Goal: Task Accomplishment & Management: Manage account settings

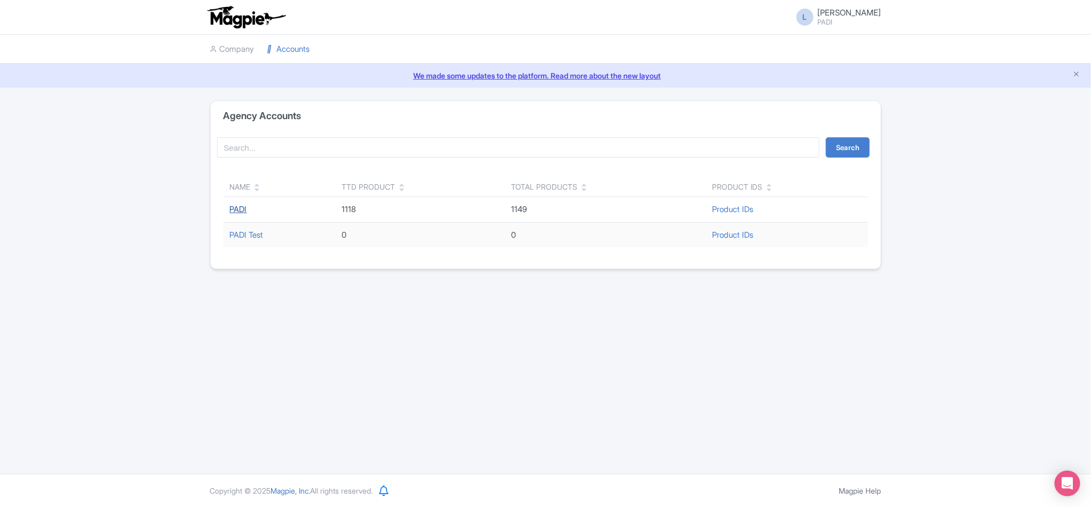
click at [242, 207] on link "PADI" at bounding box center [238, 209] width 17 height 10
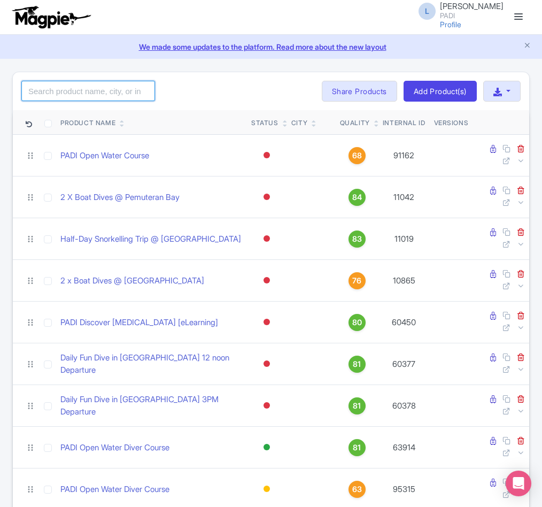
click at [55, 89] on input "search" at bounding box center [88, 91] width 134 height 20
paste input "65896"
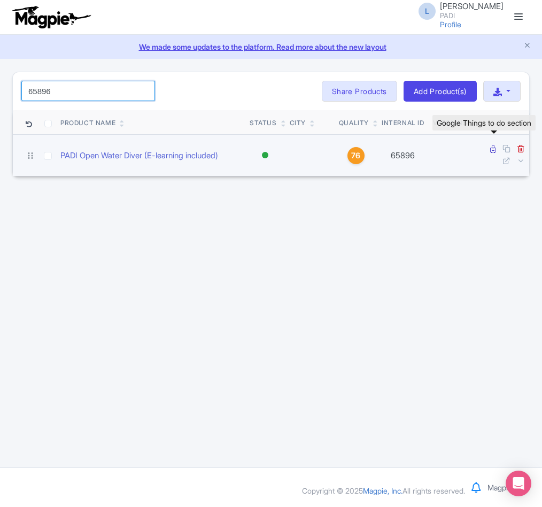
type input "65896"
click at [493, 147] on icon at bounding box center [493, 149] width 6 height 8
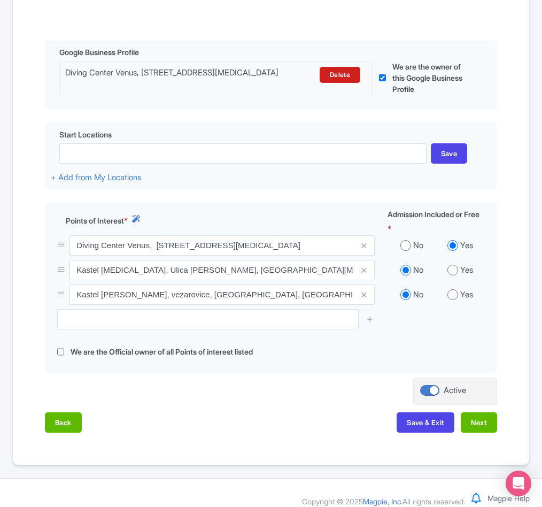
scroll to position [241, 0]
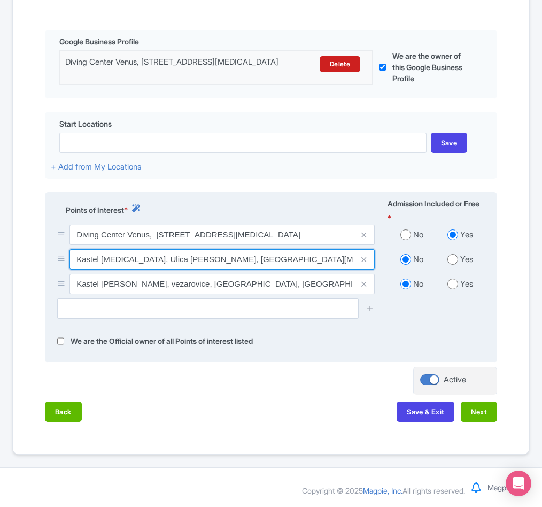
drag, startPoint x: 79, startPoint y: 308, endPoint x: 98, endPoint y: 307, distance: 19.8
click at [98, 270] on input "Kastel Stari, Ulica Ivana Danila, Kaštel Stari, Croatia" at bounding box center [222, 259] width 305 height 20
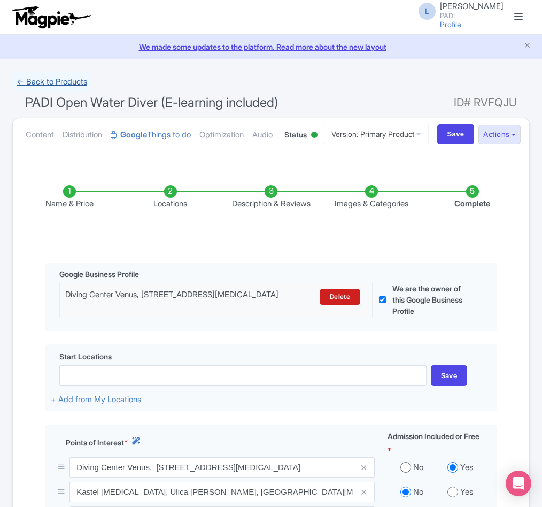
click at [63, 77] on link "← Back to Products" at bounding box center [51, 82] width 79 height 21
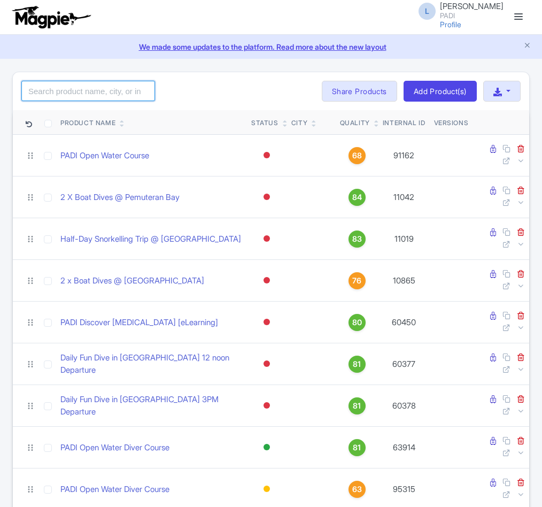
click at [67, 87] on input "search" at bounding box center [88, 91] width 134 height 20
paste input "12184"
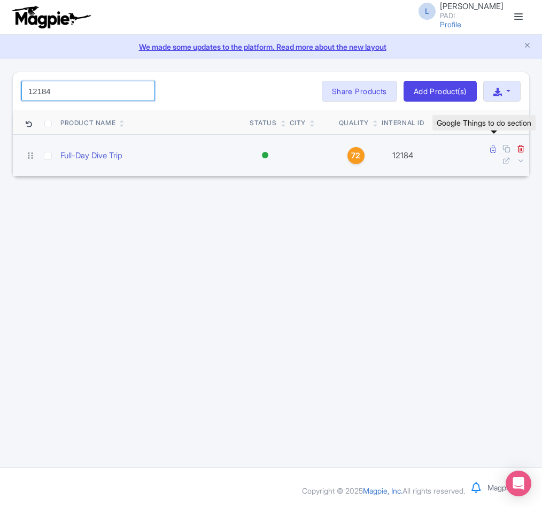
type input "12184"
click at [490, 152] on icon at bounding box center [493, 149] width 6 height 8
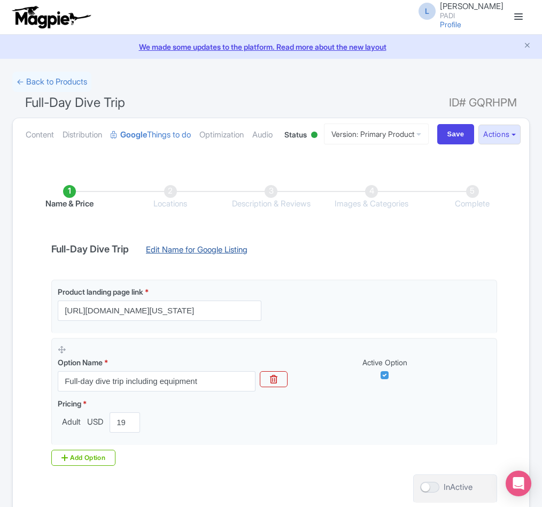
click at [159, 261] on link "Edit Name for Google Listing" at bounding box center [196, 252] width 123 height 17
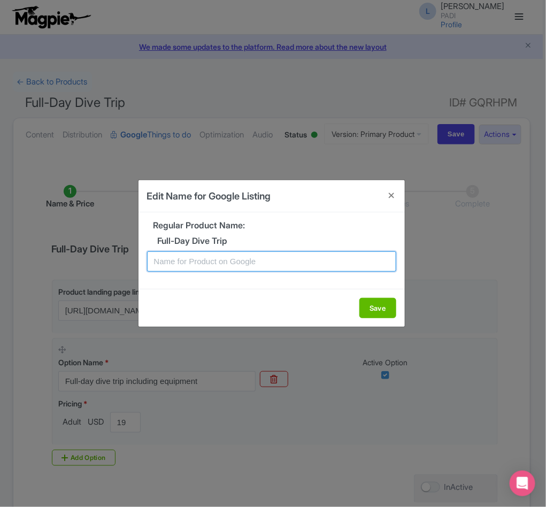
click at [215, 264] on input "text" at bounding box center [271, 261] width 249 height 20
paste input "Full-Day Dive Tour from La Paz – 2 Ocean Dives"
type input "Full-Day Dive Tour from La Paz – 2 Ocean Dives"
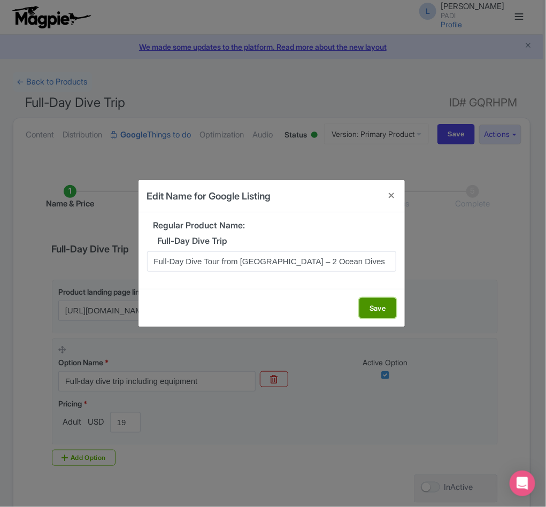
click at [374, 307] on button "Save" at bounding box center [377, 308] width 37 height 20
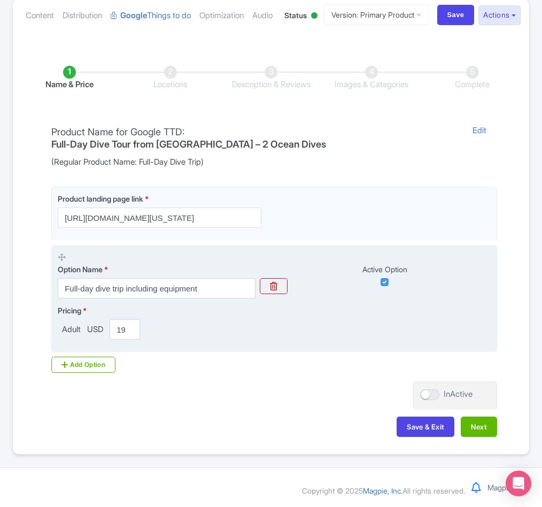
scroll to position [151, 0]
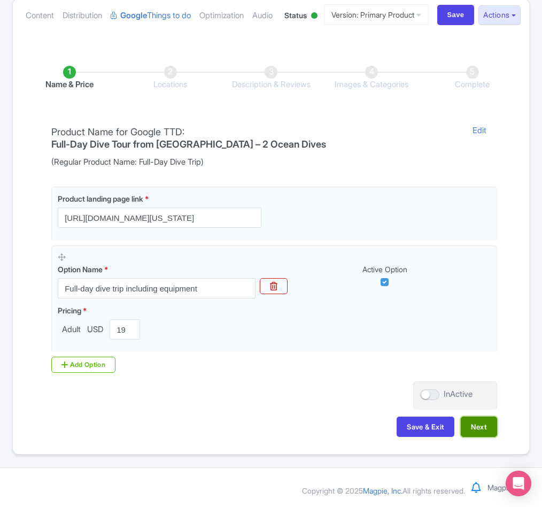
click at [488, 421] on button "Next" at bounding box center [479, 427] width 36 height 20
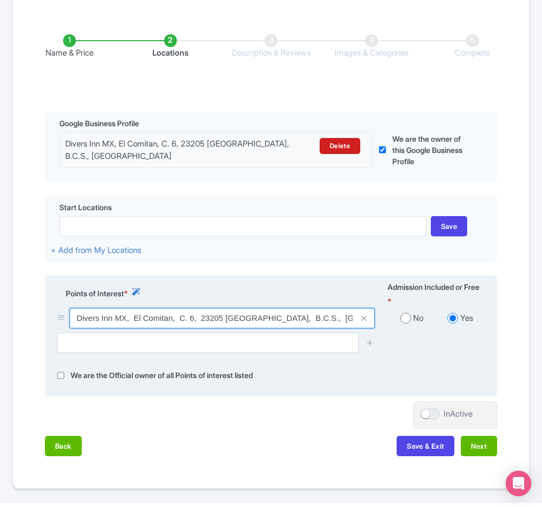
drag, startPoint x: 228, startPoint y: 374, endPoint x: 250, endPoint y: 374, distance: 22.5
click at [250, 328] on input "Divers Inn MX, El Comitan, C. 6, 23205 La Paz, B.C.S., Mexico" at bounding box center [222, 318] width 305 height 20
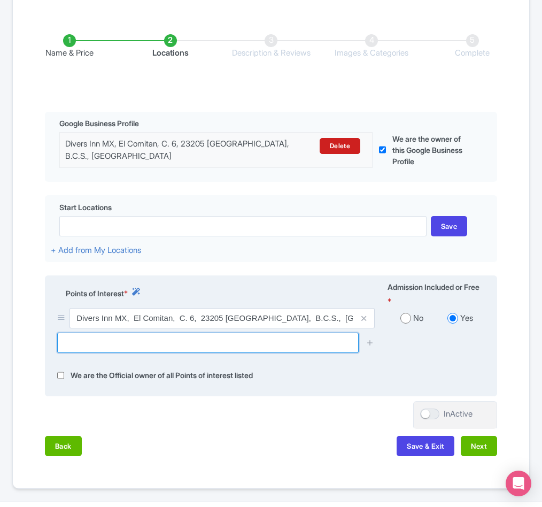
click at [135, 353] on input "text" at bounding box center [208, 343] width 302 height 20
paste input "Cerralvo Island"
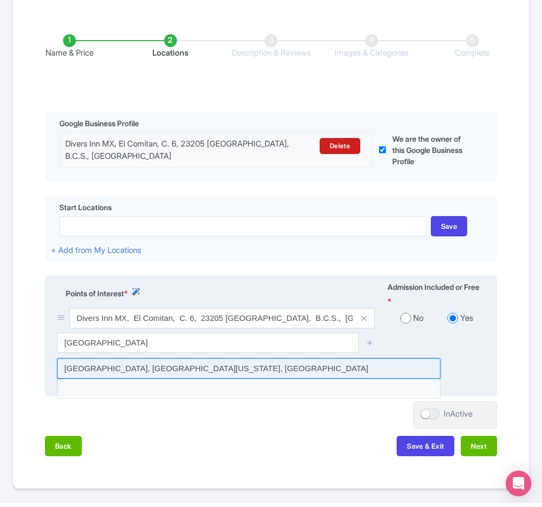
click at [129, 379] on input at bounding box center [248, 368] width 383 height 20
type input "Isla Cerralvo, Baja California Sur, Mexico"
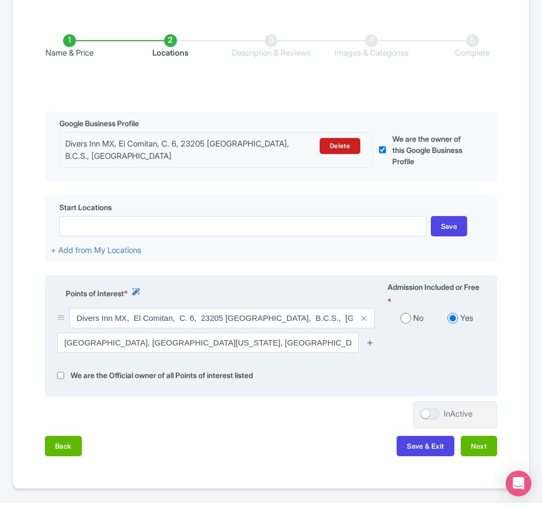
click at [367, 347] on icon at bounding box center [370, 342] width 8 height 8
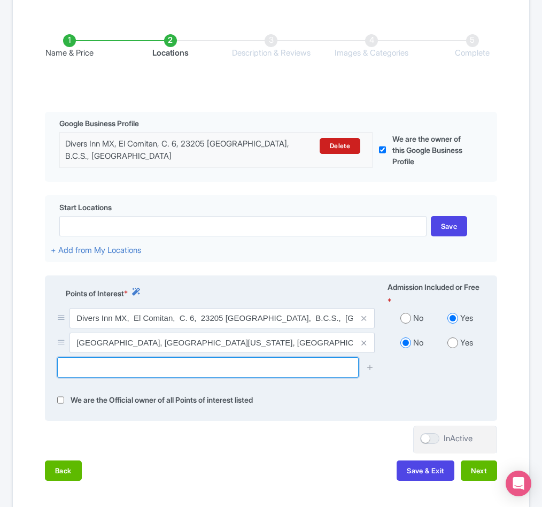
click at [106, 378] on input "text" at bounding box center [208, 367] width 302 height 20
paste input "Punta Norte, Baja California Sur, Messico"
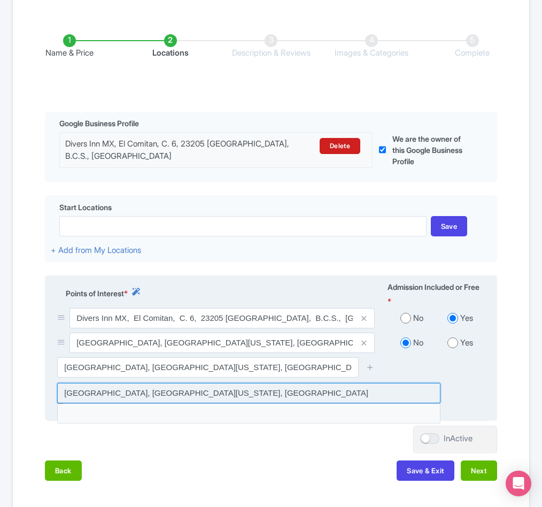
click at [110, 403] on input at bounding box center [248, 393] width 383 height 20
type input "Punta Norte, Baja California Sur, Mexico"
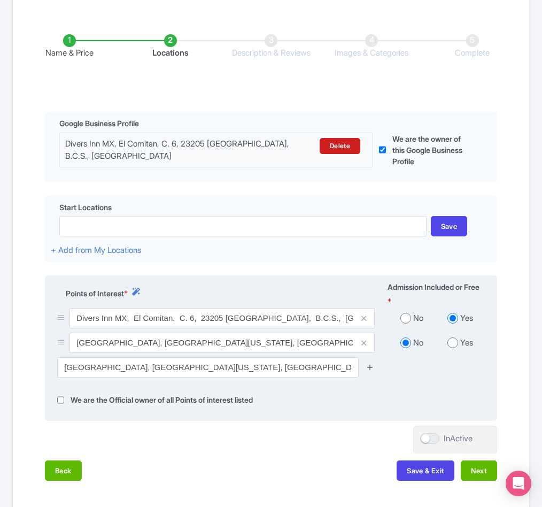
click at [370, 371] on icon at bounding box center [370, 367] width 8 height 8
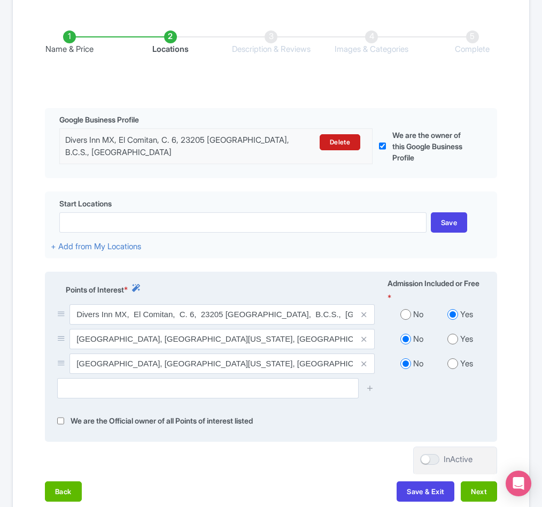
scroll to position [160, 0]
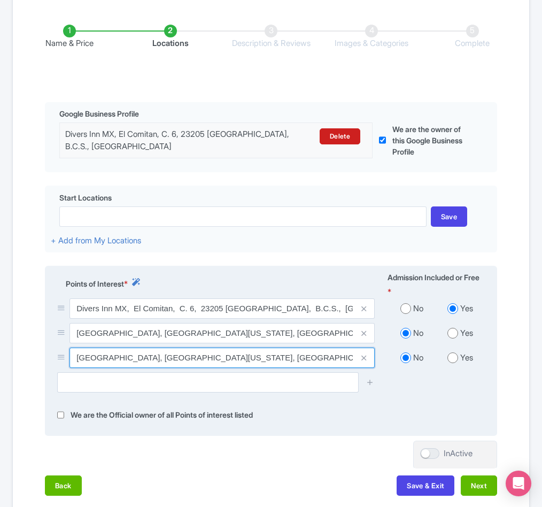
drag, startPoint x: 75, startPoint y: 416, endPoint x: 118, endPoint y: 417, distance: 42.3
click at [118, 368] on input "Punta Norte, Baja California Sur, Mexico" at bounding box center [222, 358] width 305 height 20
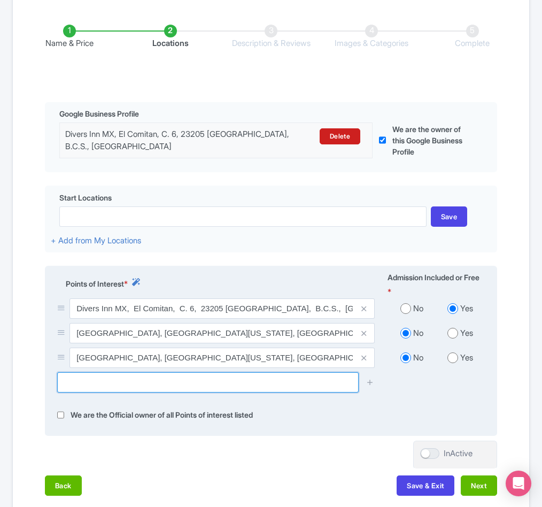
click at [106, 393] on input "text" at bounding box center [208, 382] width 302 height 20
paste input "Isla Cerralvo. Punta suroeste"
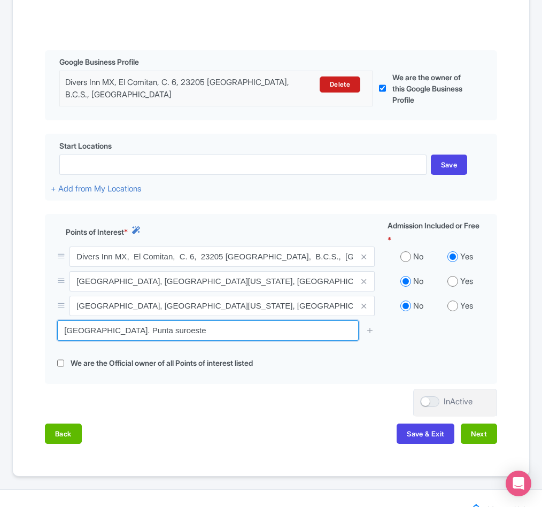
scroll to position [241, 0]
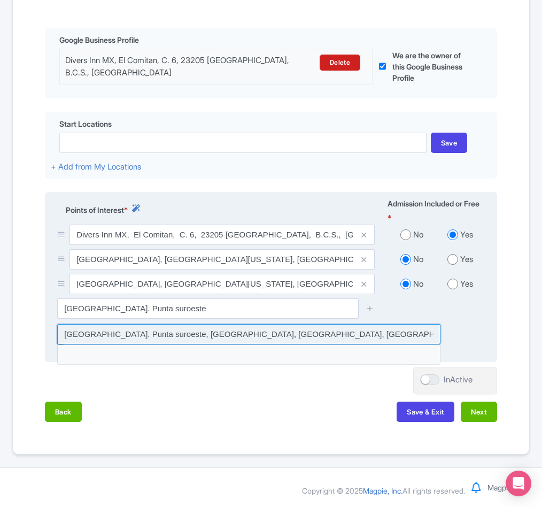
click at [79, 344] on input at bounding box center [248, 334] width 383 height 20
type input "Isla Cerralvo. Punta suroeste, El Sargento, BCS, Mexico"
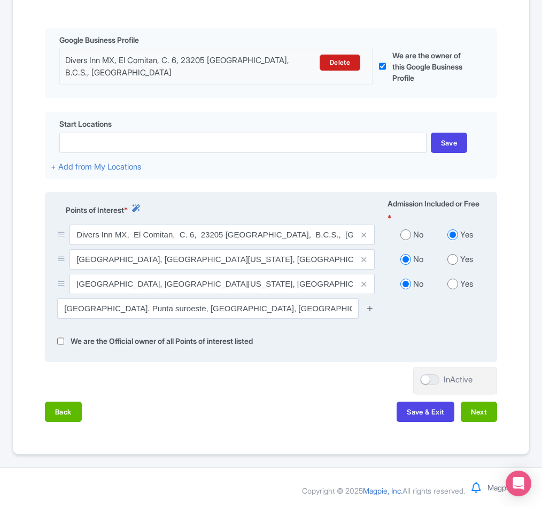
click at [371, 312] on icon at bounding box center [370, 308] width 8 height 8
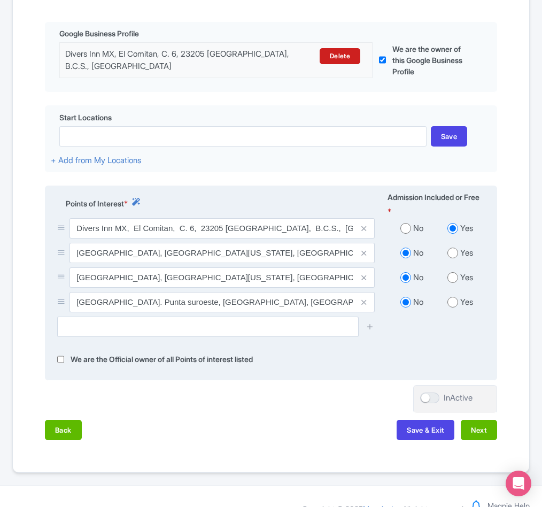
click at [107, 345] on div at bounding box center [271, 331] width 441 height 28
click at [116, 337] on input "text" at bounding box center [208, 327] width 302 height 20
paste input "Lobera San Rafaelito"
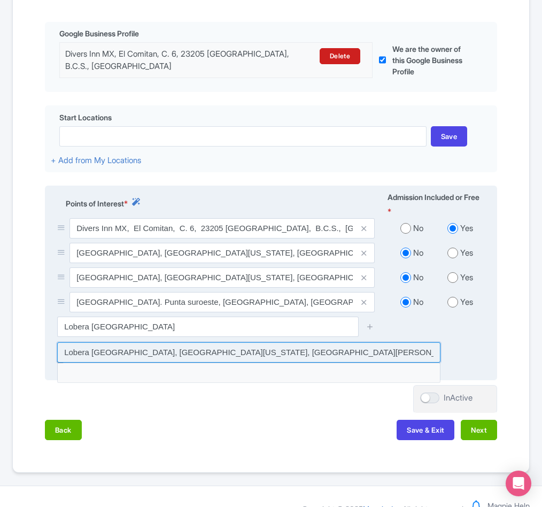
click at [232, 363] on input at bounding box center [248, 352] width 383 height 20
type input "Lobera San Rafaelito, Golfo de California, Lomas de Palmira, La Paz, BCS, Mexico"
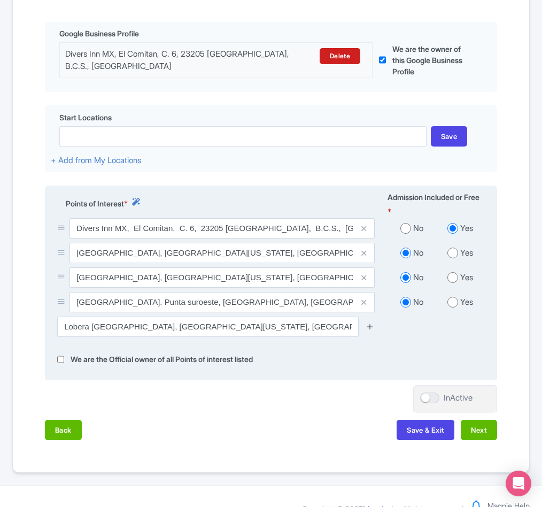
click at [368, 330] on icon at bounding box center [370, 326] width 8 height 8
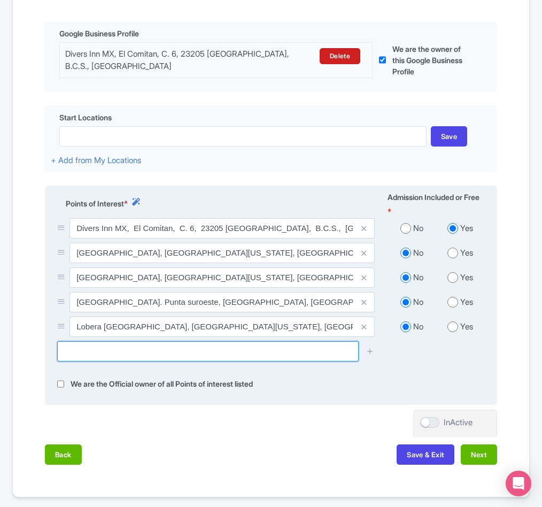
click at [169, 361] on input "text" at bounding box center [208, 351] width 302 height 20
paste input "Roca Swan"
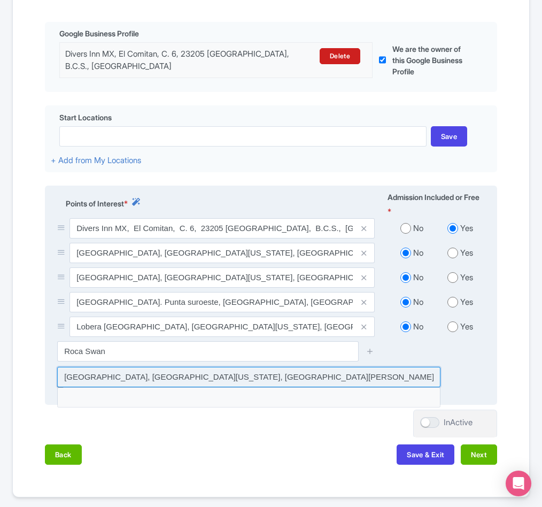
click at [178, 387] on input at bounding box center [248, 377] width 383 height 20
type input "Roca Swan, Golfo de California, Lomas de Palmira, La Paz, BCS, Mexico"
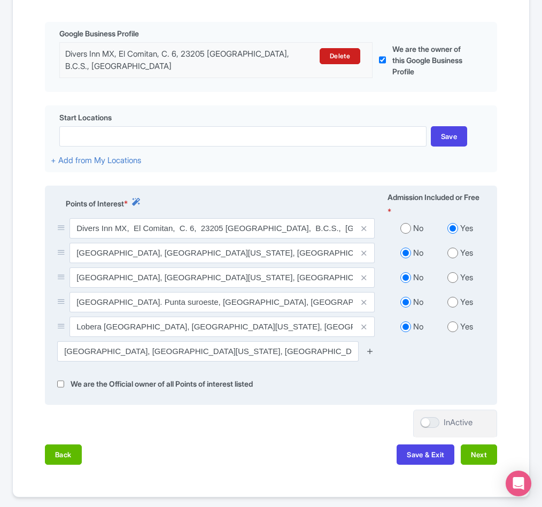
click at [371, 355] on icon at bounding box center [370, 351] width 8 height 8
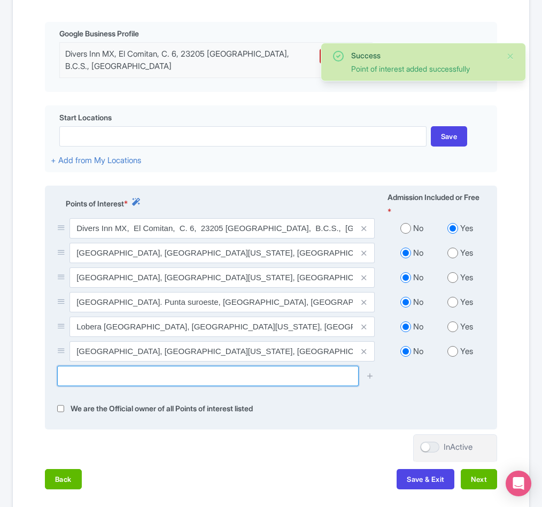
click at [101, 386] on input "text" at bounding box center [208, 376] width 302 height 20
paste input "Playa Corralitos"
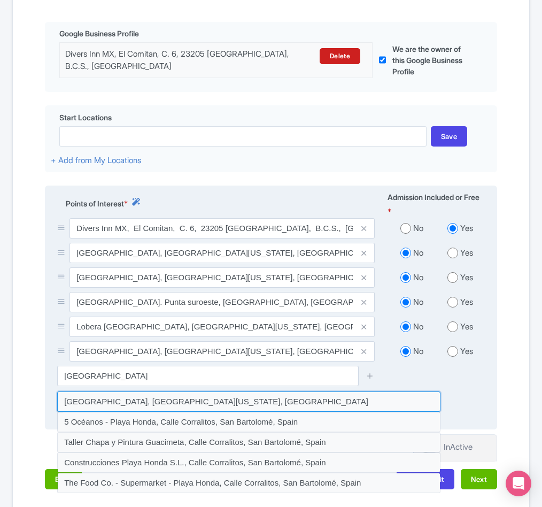
click at [100, 412] on input at bounding box center [248, 401] width 383 height 20
type input "Playa Corralitos, Baja California Sur, Mexico"
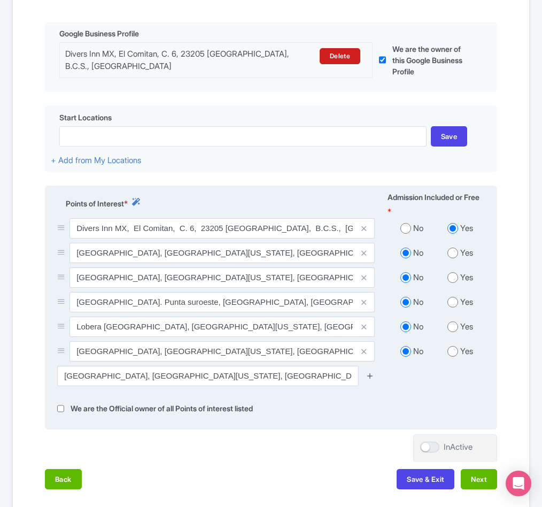
click at [372, 382] on link at bounding box center [370, 376] width 8 height 12
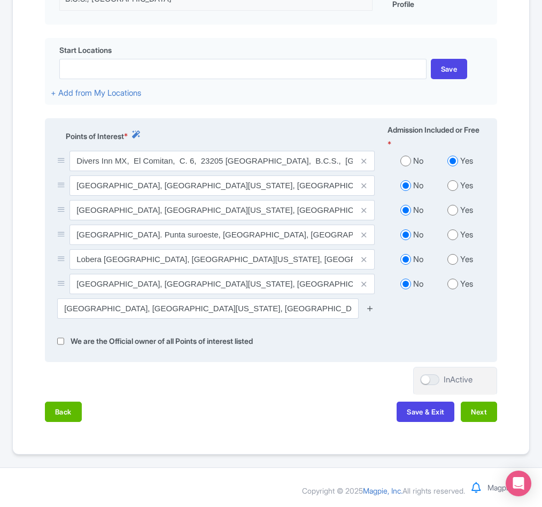
click at [369, 312] on icon at bounding box center [370, 308] width 8 height 8
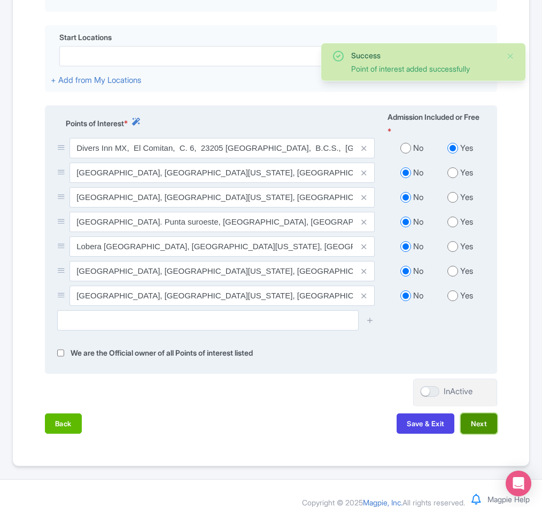
click at [472, 434] on button "Next" at bounding box center [479, 423] width 36 height 20
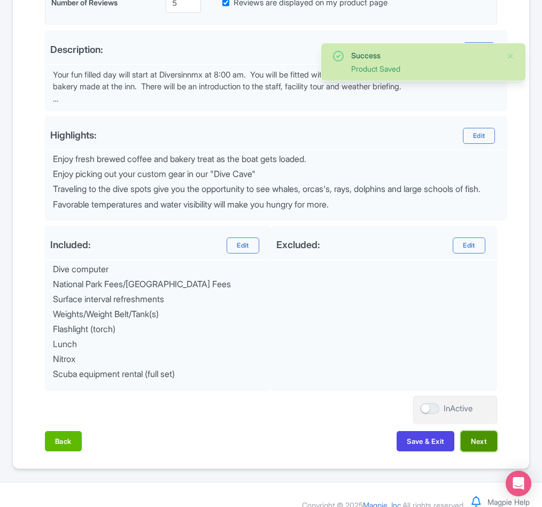
click at [468, 451] on button "Next" at bounding box center [479, 441] width 36 height 20
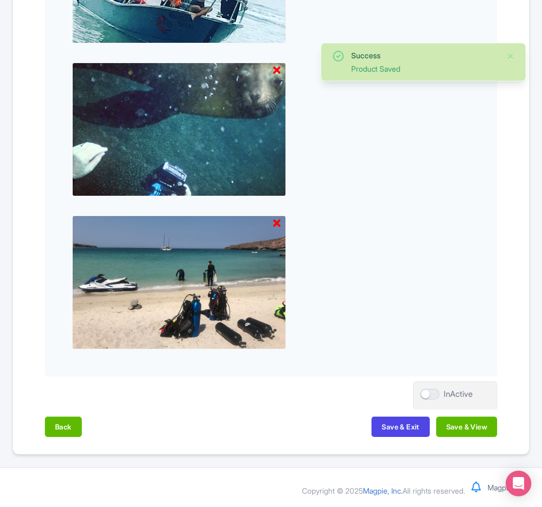
scroll to position [729, 0]
click at [451, 422] on button "Save & View" at bounding box center [466, 427] width 61 height 20
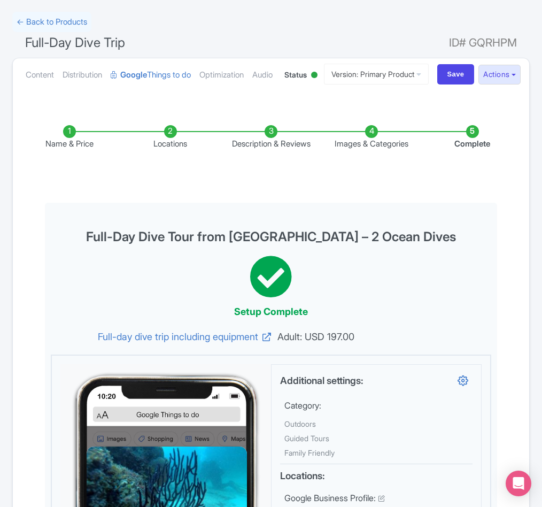
scroll to position [0, 0]
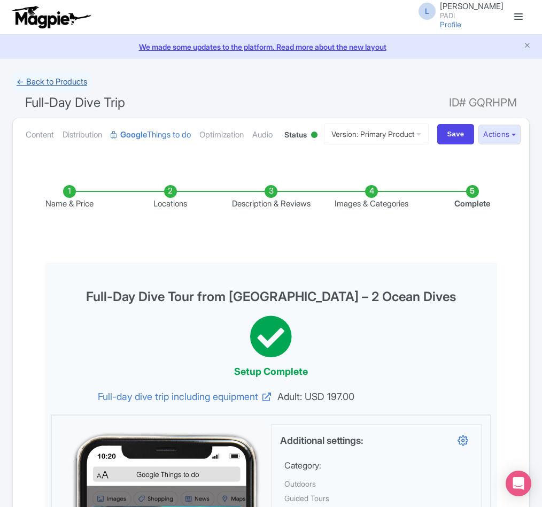
click at [32, 77] on link "← Back to Products" at bounding box center [51, 82] width 79 height 21
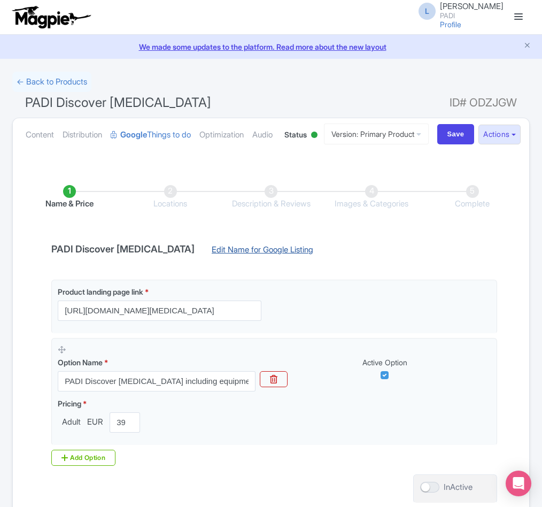
click at [233, 261] on link "Edit Name for Google Listing" at bounding box center [262, 252] width 123 height 17
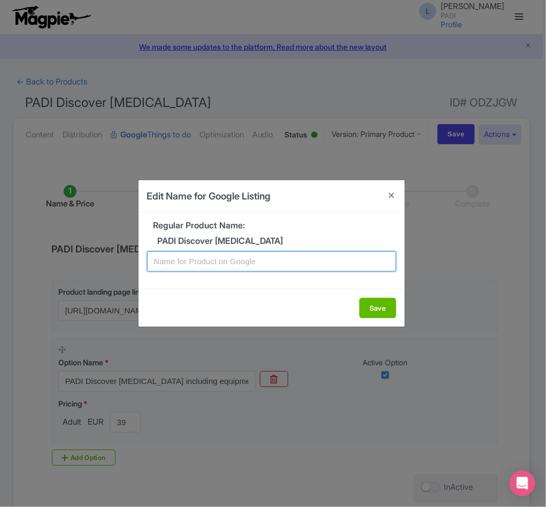
click at [241, 265] on input "text" at bounding box center [271, 261] width 249 height 20
paste input "Reeuwijk Discover [MEDICAL_DATA] – Beginner Lesson for First-Time Divers"
type input "Reeuwijk Discover [MEDICAL_DATA] – Beginner Lesson for First-Time Divers"
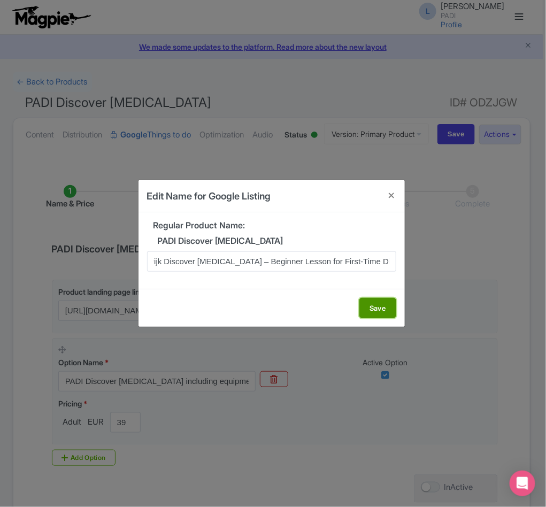
click at [376, 305] on button "Save" at bounding box center [377, 308] width 37 height 20
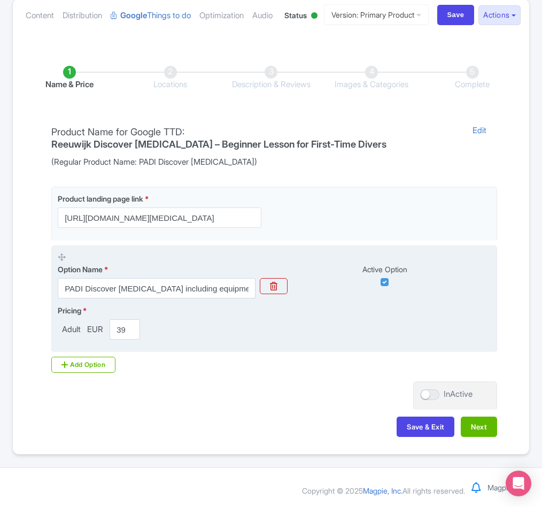
scroll to position [164, 0]
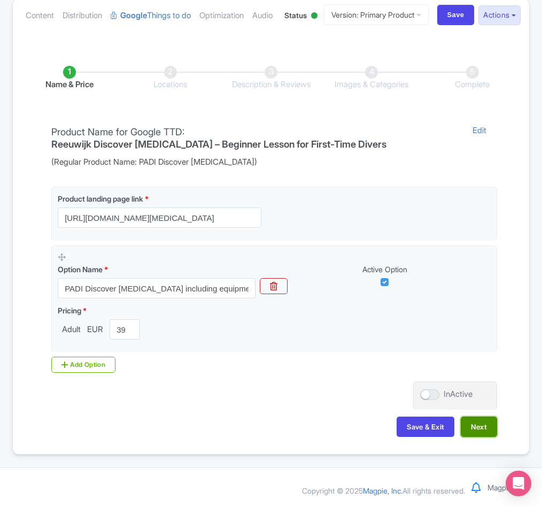
click at [484, 424] on button "Next" at bounding box center [479, 427] width 36 height 20
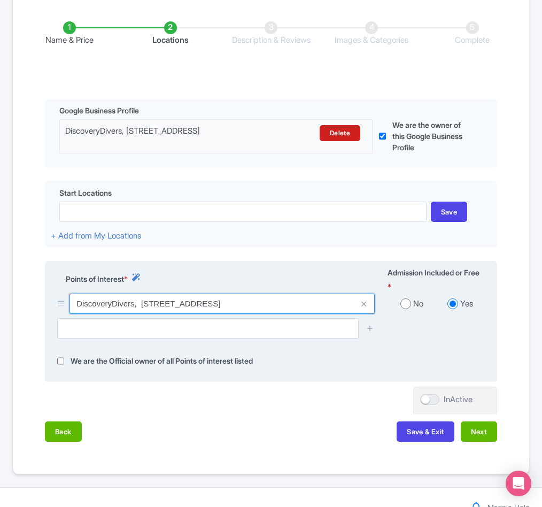
drag, startPoint x: 76, startPoint y: 361, endPoint x: 350, endPoint y: 352, distance: 274.0
click at [350, 314] on input "DiscoveryDivers, [STREET_ADDRESS]" at bounding box center [222, 304] width 305 height 20
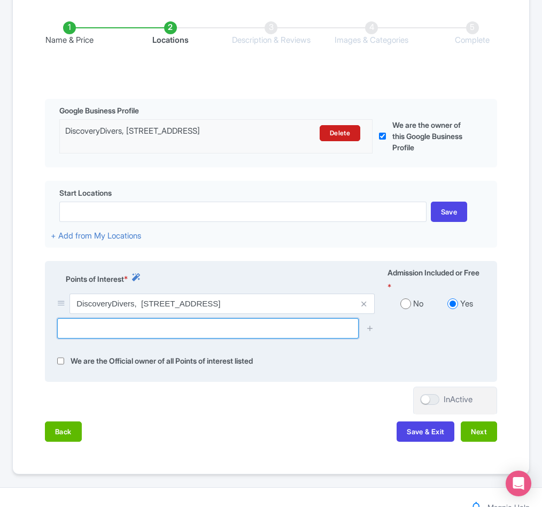
click at [96, 338] on input "text" at bounding box center [208, 328] width 302 height 20
paste input "Onderwater Natuurpark Zegersloot"
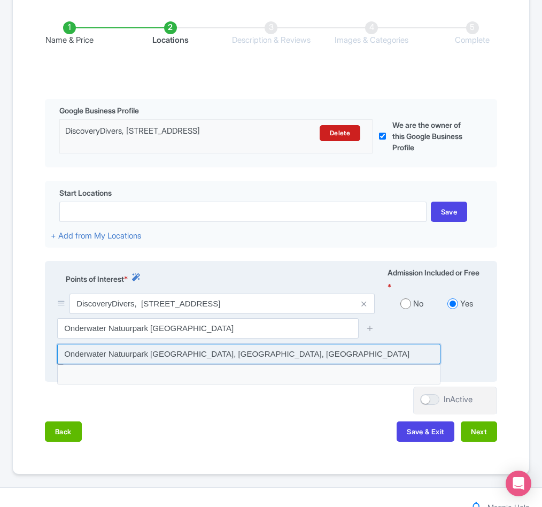
click at [256, 364] on input at bounding box center [248, 354] width 383 height 20
type input "Onderwater Natuurpark Zegersloot, Alphen aan den Rijn, Netherlands"
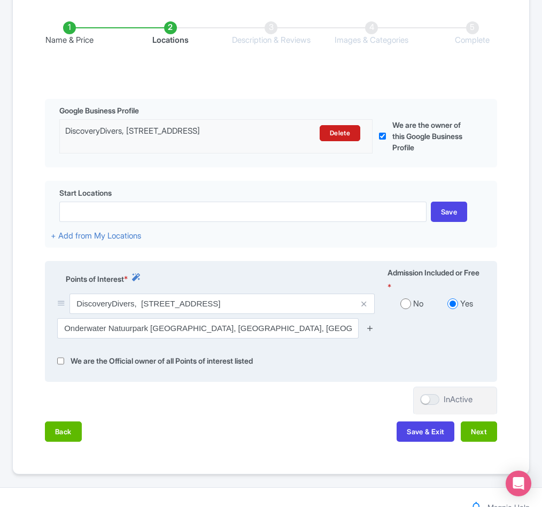
click at [371, 332] on icon at bounding box center [370, 328] width 8 height 8
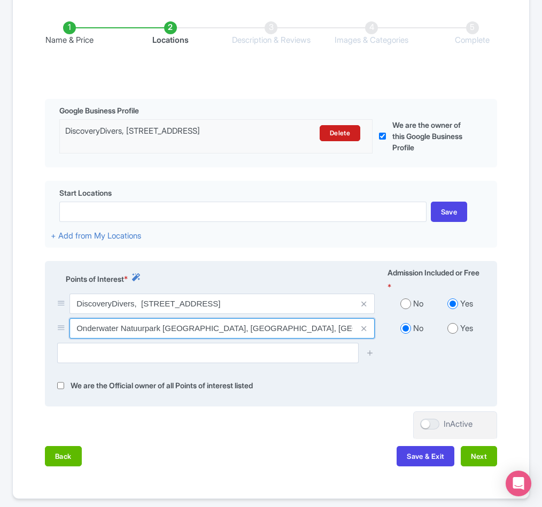
drag, startPoint x: 76, startPoint y: 385, endPoint x: 202, endPoint y: 390, distance: 126.3
click at [202, 338] on input "Onderwater Natuurpark Zegersloot, Alphen aan den Rijn, Netherlands" at bounding box center [222, 328] width 305 height 20
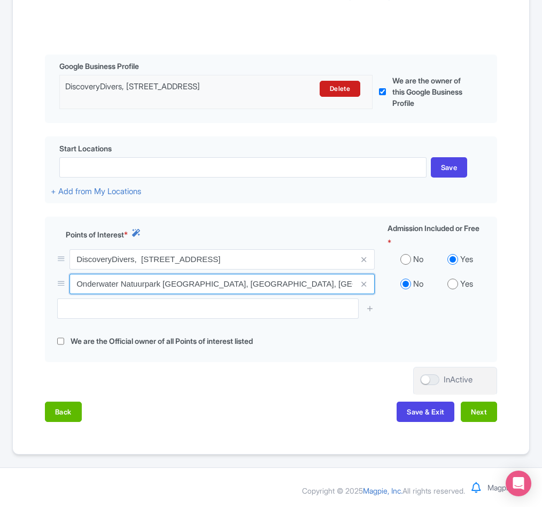
scroll to position [267, 0]
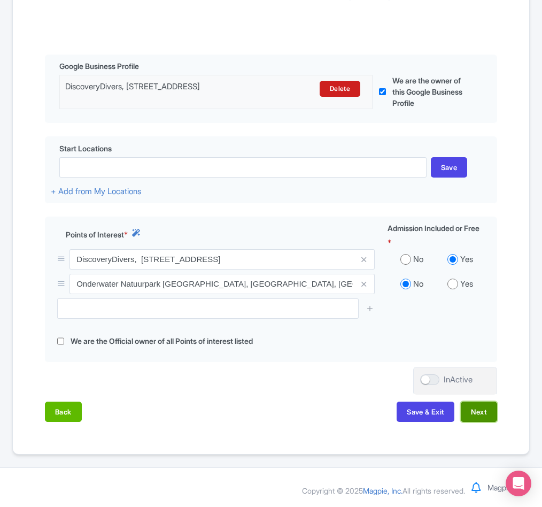
click at [478, 406] on button "Next" at bounding box center [479, 412] width 36 height 20
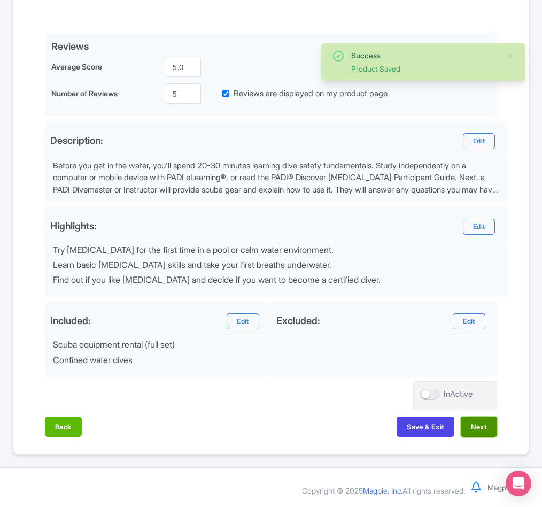
click at [484, 432] on button "Next" at bounding box center [479, 427] width 36 height 20
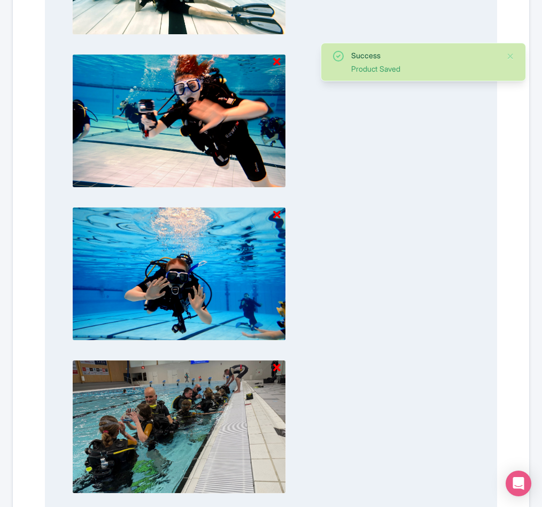
scroll to position [1035, 0]
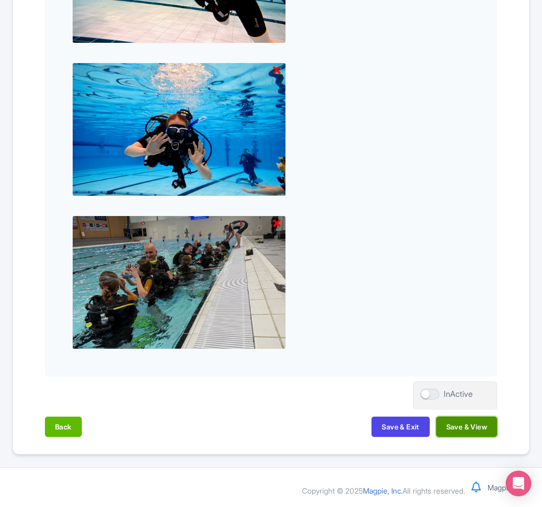
click at [474, 430] on button "Save & View" at bounding box center [466, 427] width 61 height 20
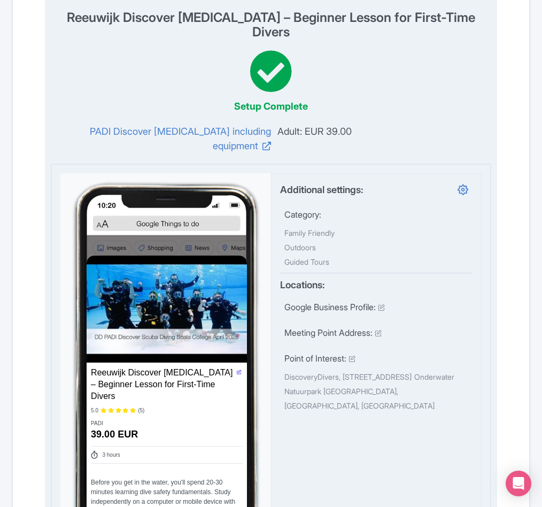
scroll to position [0, 0]
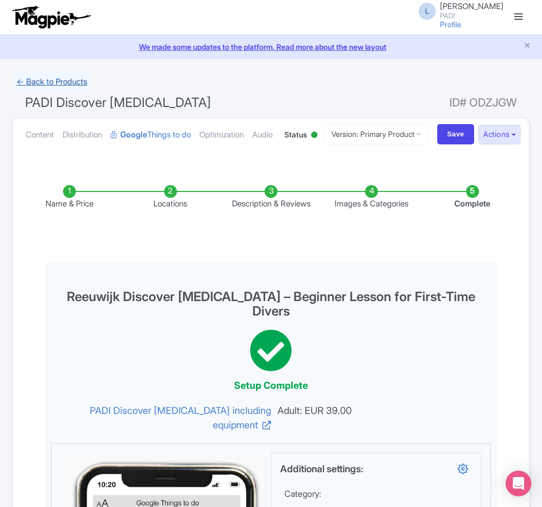
click at [48, 82] on link "← Back to Products" at bounding box center [51, 82] width 79 height 21
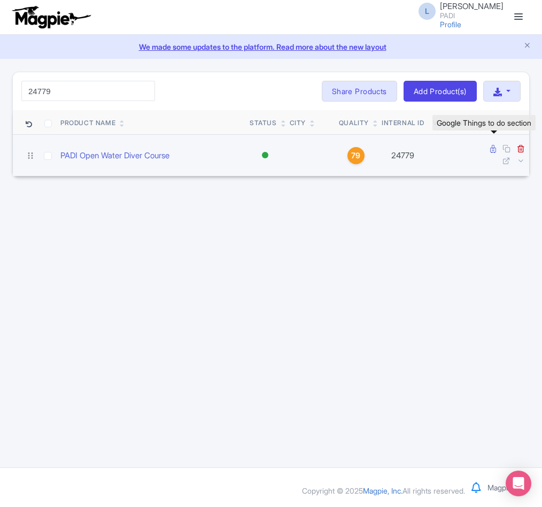
type input "24779"
click at [491, 148] on icon at bounding box center [493, 149] width 6 height 8
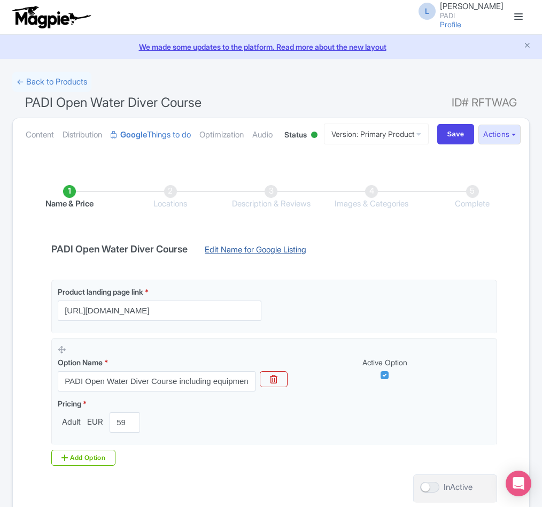
click at [268, 261] on link "Edit Name for Google Listing" at bounding box center [255, 252] width 123 height 17
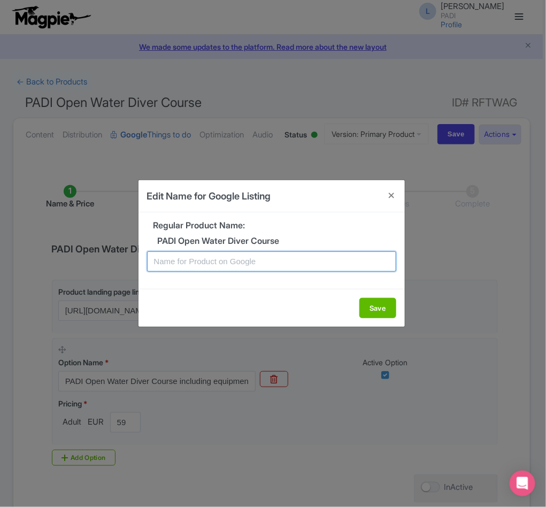
click at [253, 254] on input "text" at bounding box center [271, 261] width 249 height 20
paste input "Mahè PADI Open Water Diving Lessons: Your First Step into a World of Fun"
type input "Mahè PADI Open Water Diving Lessons: Your First Step into a World of Fun"
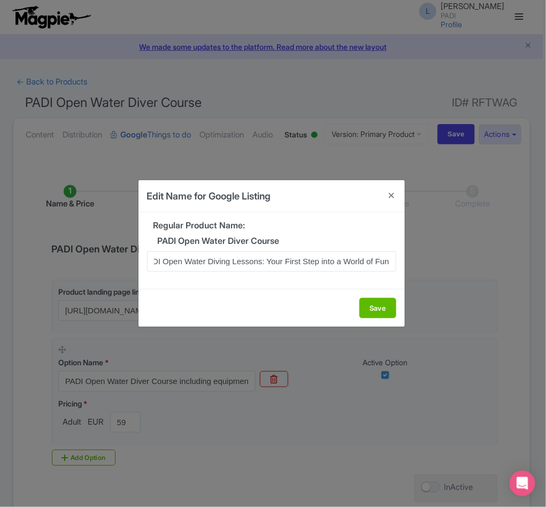
click at [351, 309] on div "Save" at bounding box center [272, 308] width 266 height 38
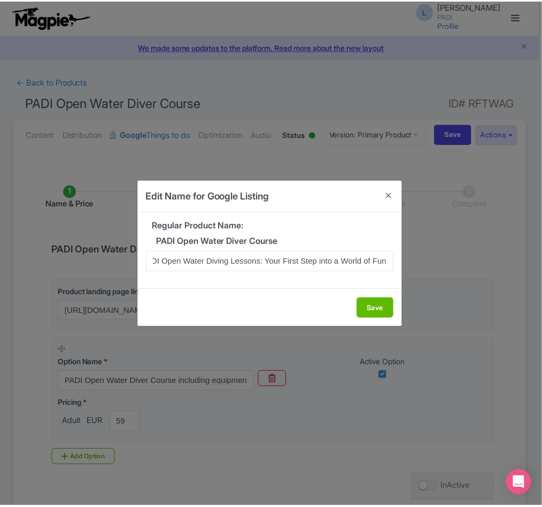
scroll to position [0, 0]
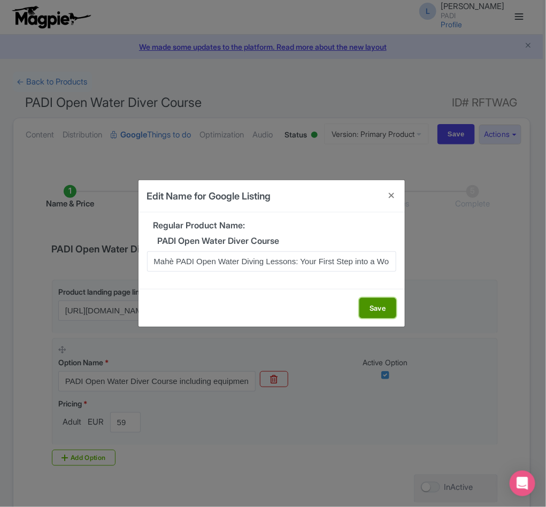
click at [378, 309] on button "Save" at bounding box center [377, 308] width 37 height 20
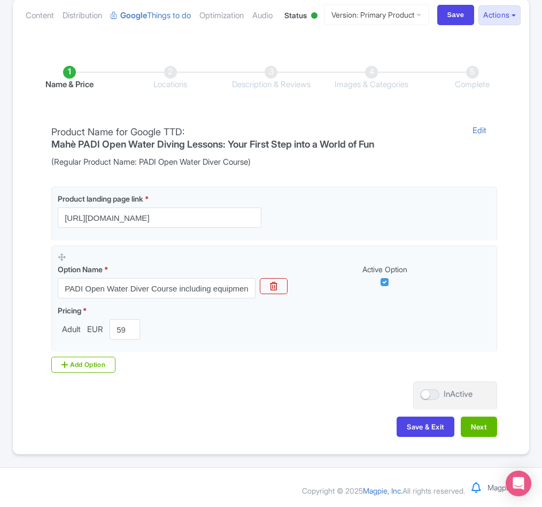
scroll to position [164, 0]
click at [491, 426] on button "Next" at bounding box center [479, 427] width 36 height 20
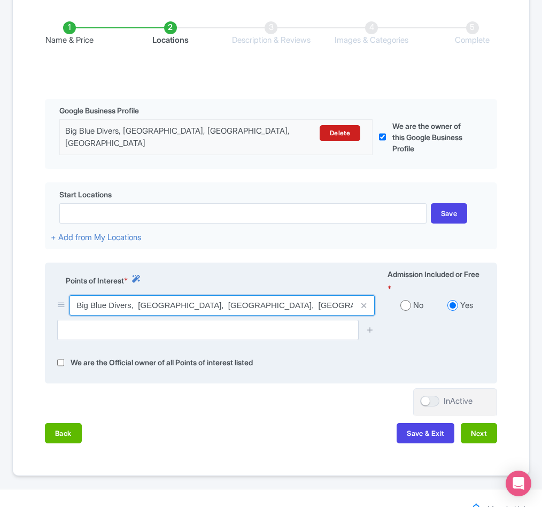
drag, startPoint x: 79, startPoint y: 361, endPoint x: 356, endPoint y: 356, distance: 277.6
click at [356, 316] on div "Big Blue Divers, North Coast Rd Mare Anglaise, Beau Vallon, Seychelles" at bounding box center [222, 305] width 305 height 20
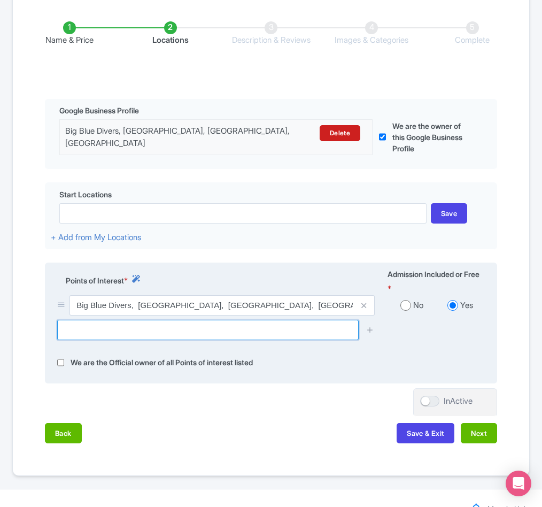
click at [101, 340] on input "text" at bounding box center [208, 330] width 302 height 20
paste input "Baie Beau Vallon"
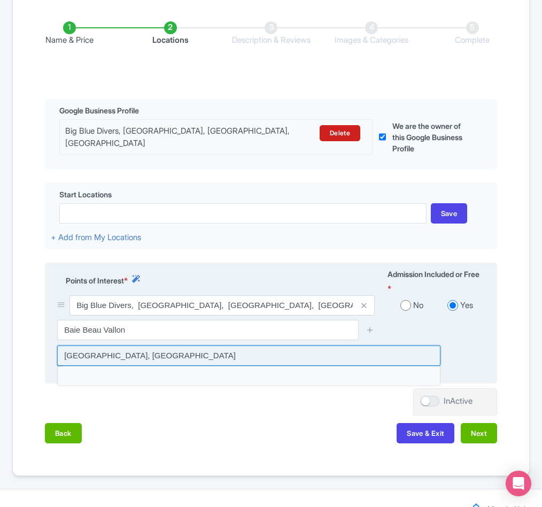
click at [84, 366] on input at bounding box center [248, 355] width 383 height 20
type input "Baie Beau Vallon, Seychelles"
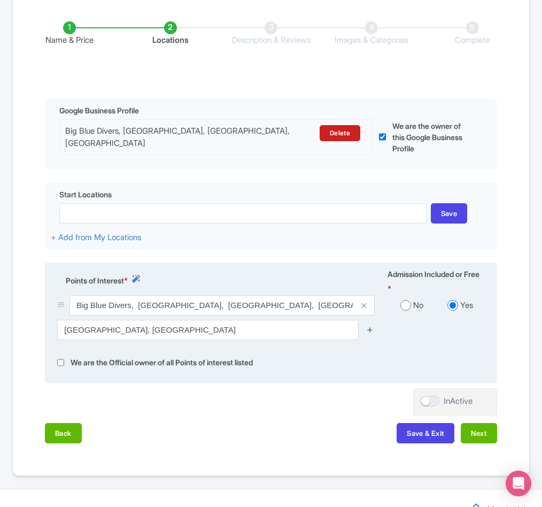
click at [369, 334] on icon at bounding box center [370, 330] width 8 height 8
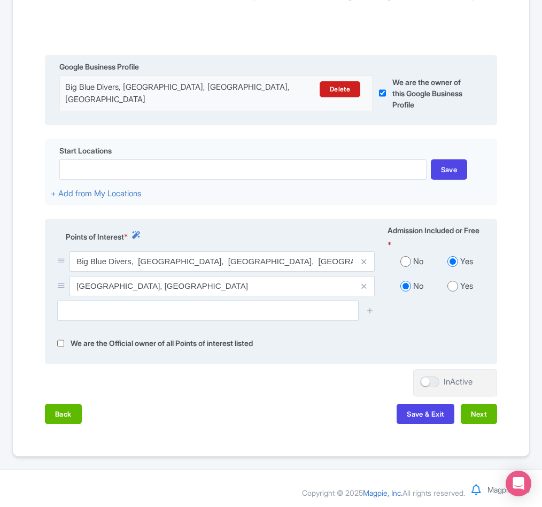
scroll to position [241, 0]
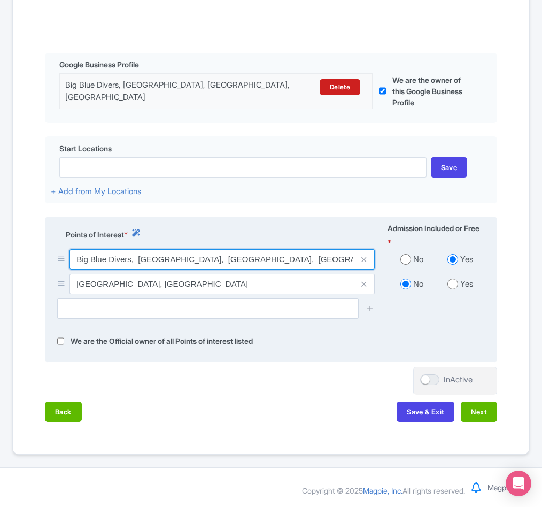
drag, startPoint x: 77, startPoint y: 287, endPoint x: 132, endPoint y: 289, distance: 55.1
click at [132, 270] on input "Big Blue Divers, [GEOGRAPHIC_DATA], [GEOGRAPHIC_DATA], [GEOGRAPHIC_DATA]" at bounding box center [222, 259] width 305 height 20
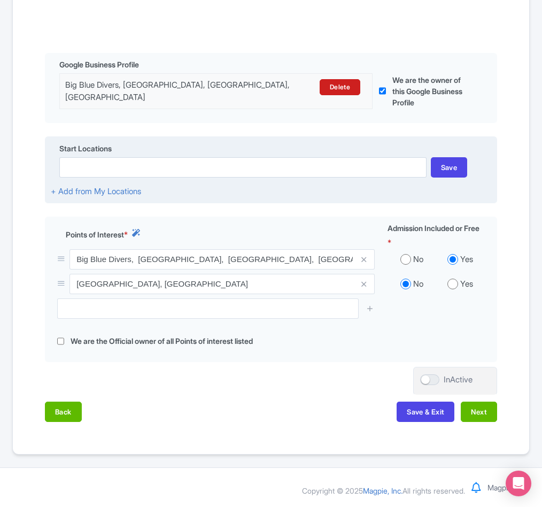
scroll to position [0, 0]
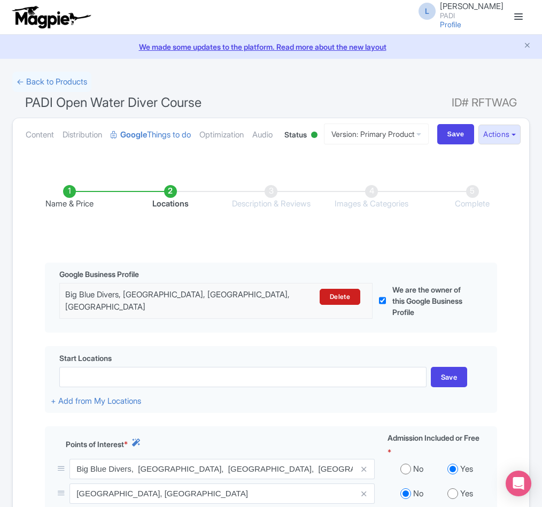
click at [299, 100] on h1 "PADI Open Water Diver Course ID# RFTWAG" at bounding box center [271, 105] width 518 height 26
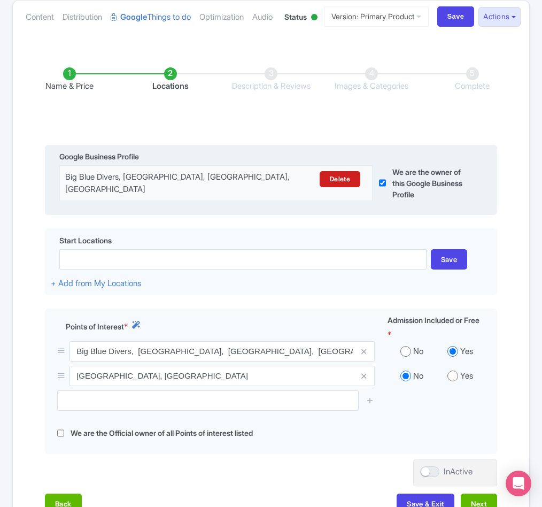
scroll to position [267, 0]
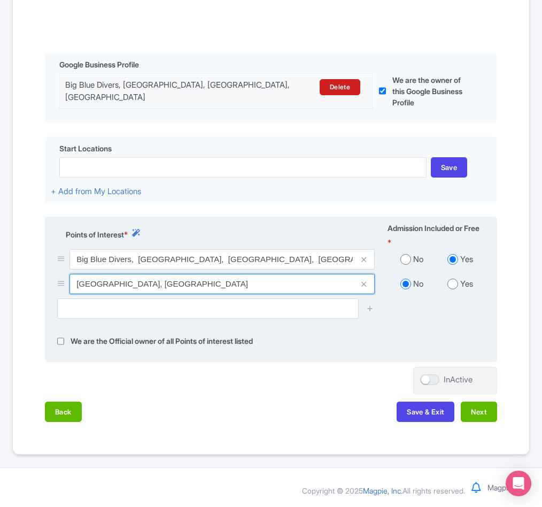
drag, startPoint x: 96, startPoint y: 284, endPoint x: 139, endPoint y: 284, distance: 42.2
click at [139, 284] on input "Baie Beau Vallon, Seychelles" at bounding box center [222, 284] width 305 height 20
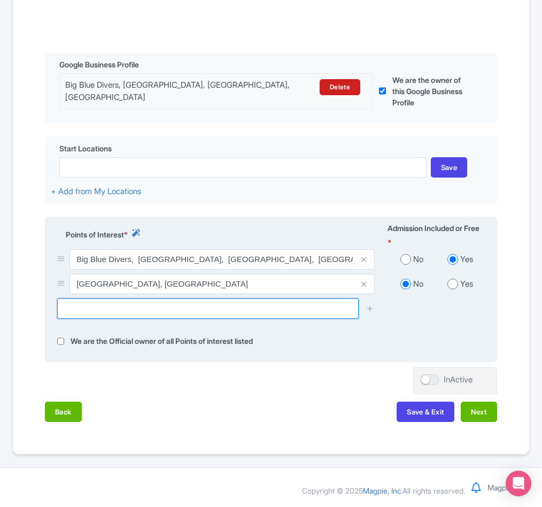
click at [130, 305] on input "text" at bounding box center [208, 308] width 302 height 20
paste input "Beau Vallon Beach"
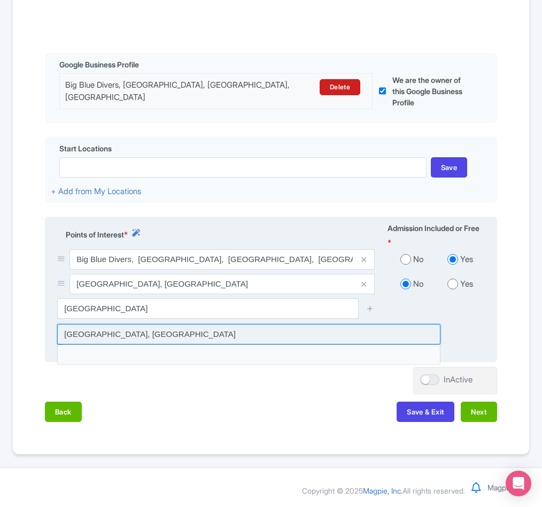
click at [156, 334] on input at bounding box center [248, 334] width 383 height 20
type input "Beau Vallon Beach, Seychelles"
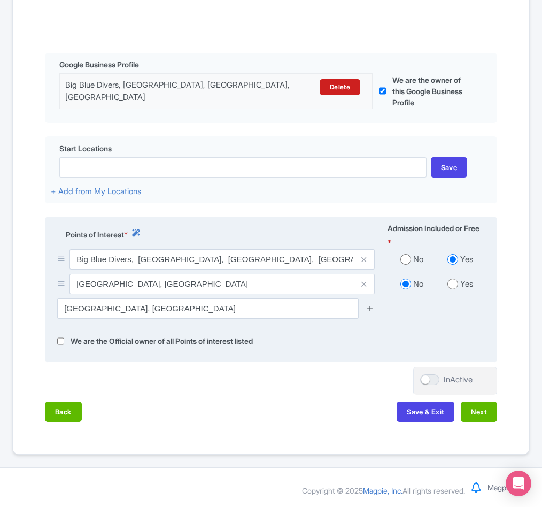
click at [372, 305] on icon at bounding box center [370, 308] width 8 height 8
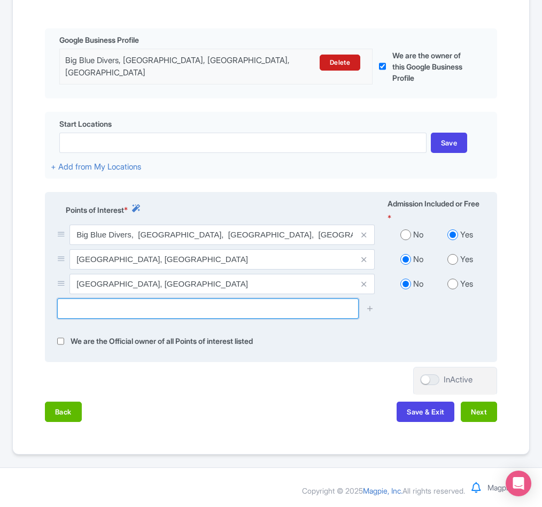
click at [160, 319] on input "text" at bounding box center [208, 308] width 302 height 20
paste input "L'ilot"
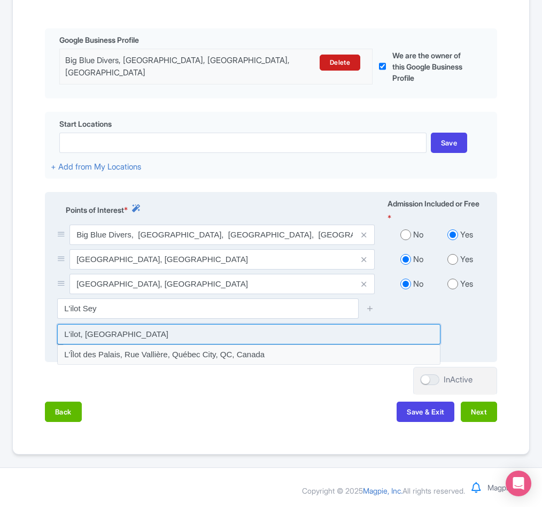
click at [81, 344] on input at bounding box center [248, 334] width 383 height 20
type input "L'ilot, Seychelles"
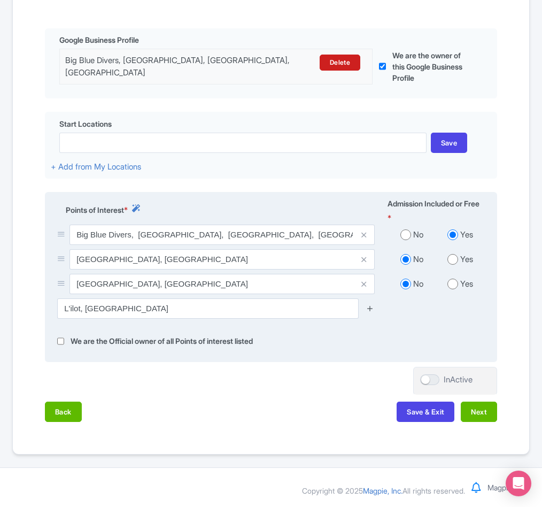
click at [372, 312] on icon at bounding box center [370, 308] width 8 height 8
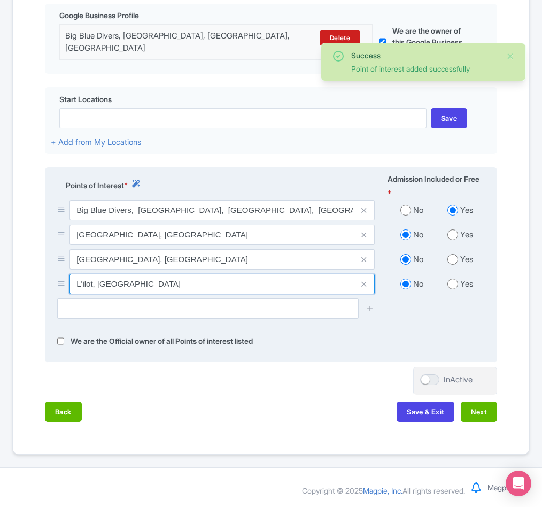
drag, startPoint x: 74, startPoint y: 331, endPoint x: 181, endPoint y: 329, distance: 107.0
click at [183, 294] on input "L'ilot, Seychelles" at bounding box center [222, 284] width 305 height 20
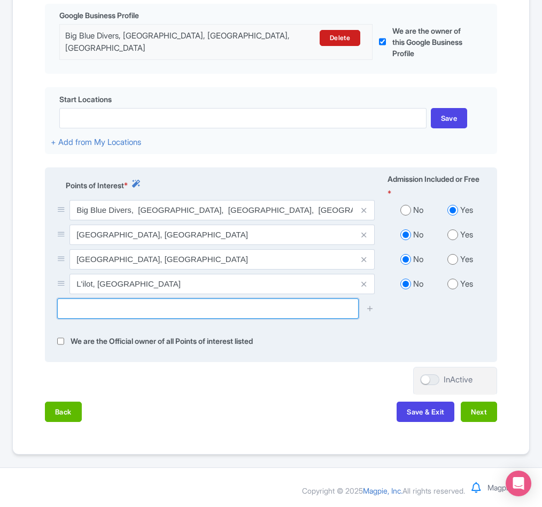
click at [110, 319] on input "text" at bounding box center [208, 308] width 302 height 20
paste input "Conception"
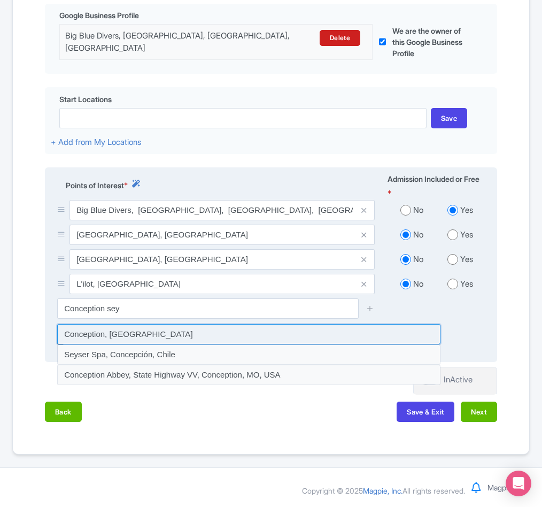
click at [94, 344] on input at bounding box center [248, 334] width 383 height 20
type input "Conception, Seychelles"
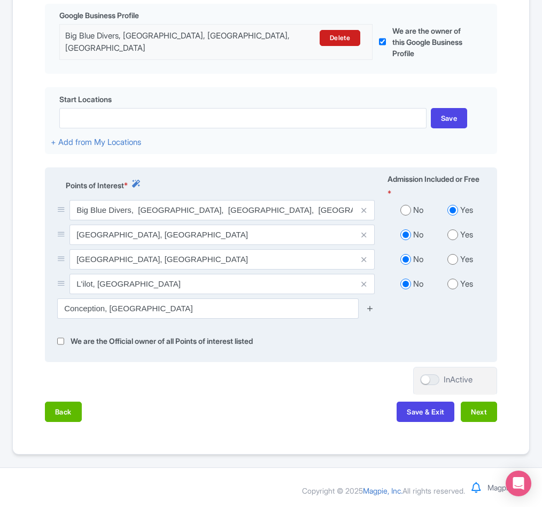
click at [371, 312] on icon at bounding box center [370, 308] width 8 height 8
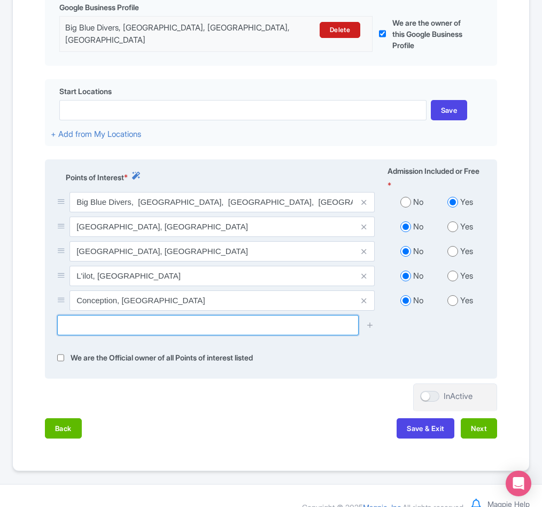
click at [91, 335] on input "text" at bounding box center [208, 325] width 302 height 20
paste input "Therese"
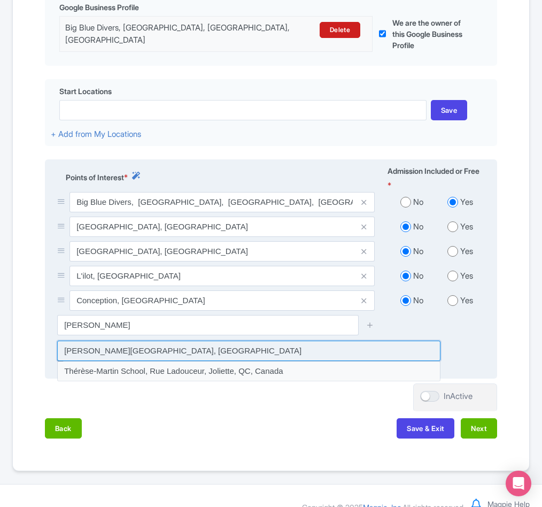
click at [98, 361] on input at bounding box center [248, 351] width 383 height 20
type input "Thérèse Island, Seychelles"
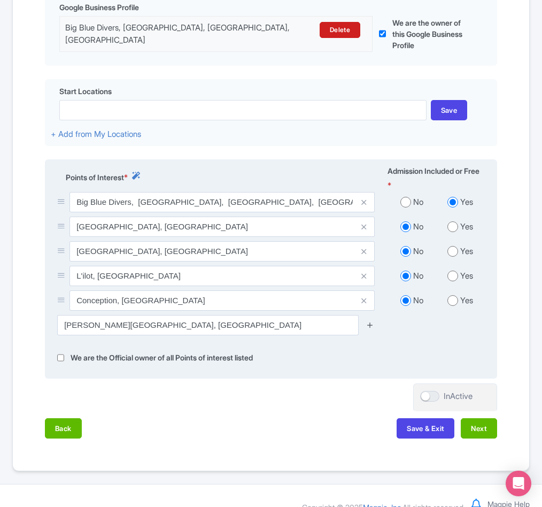
click at [371, 329] on icon at bounding box center [370, 325] width 8 height 8
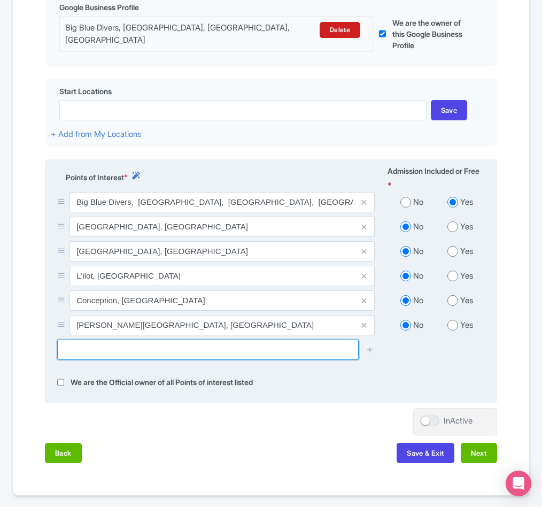
click at [111, 360] on input "text" at bounding box center [208, 350] width 302 height 20
paste input "Cap Matoopa"
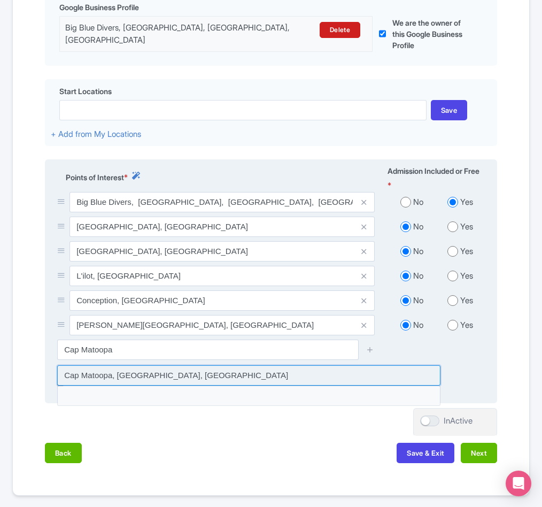
click at [159, 386] on input at bounding box center [248, 375] width 383 height 20
type input "Cap Matoopa, Cap Ternay, Seychelles"
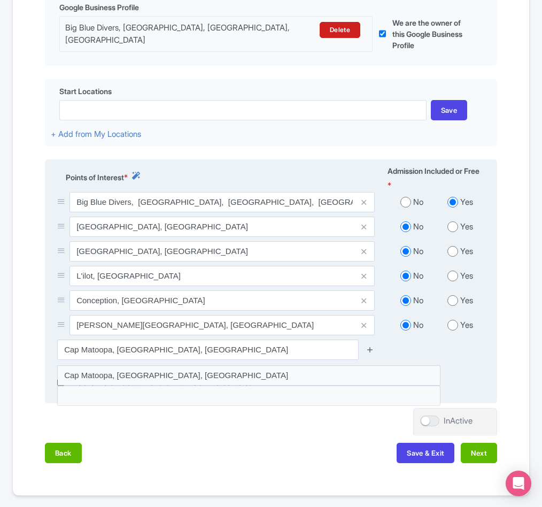
click at [369, 353] on icon at bounding box center [370, 349] width 8 height 8
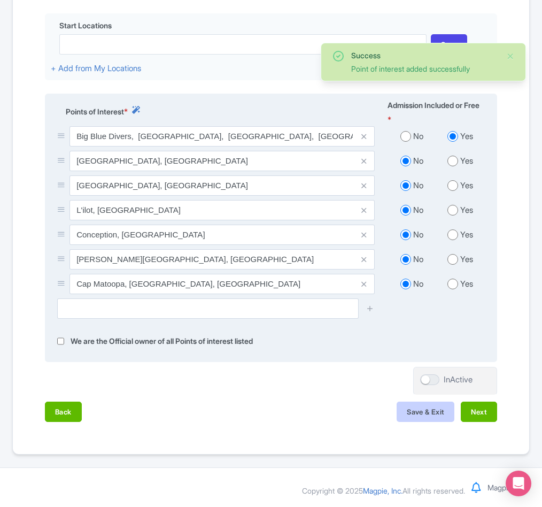
scroll to position [390, 0]
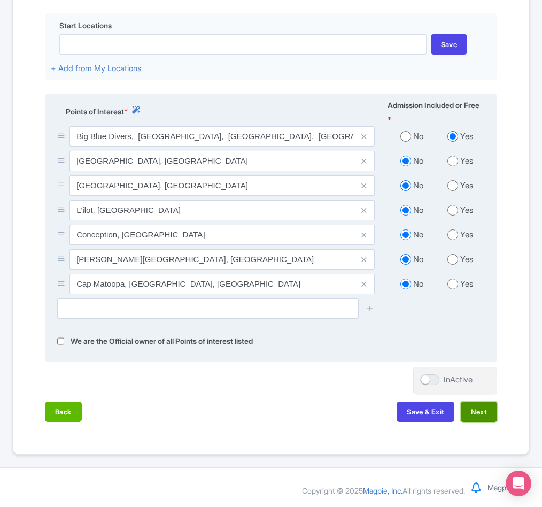
click at [475, 408] on button "Next" at bounding box center [479, 412] width 36 height 20
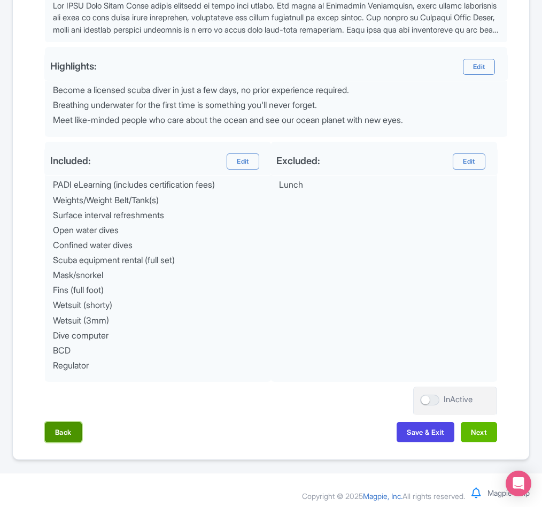
click at [66, 442] on button "Back" at bounding box center [63, 432] width 37 height 20
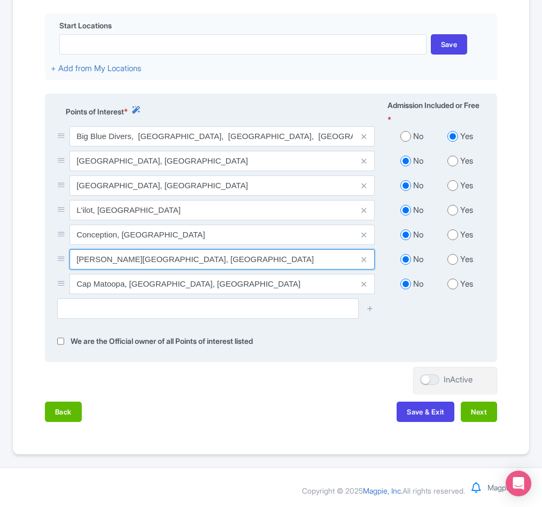
drag, startPoint x: 77, startPoint y: 259, endPoint x: 188, endPoint y: 258, distance: 111.2
click at [188, 258] on input "Thérèse Island, Seychelles" at bounding box center [222, 259] width 305 height 20
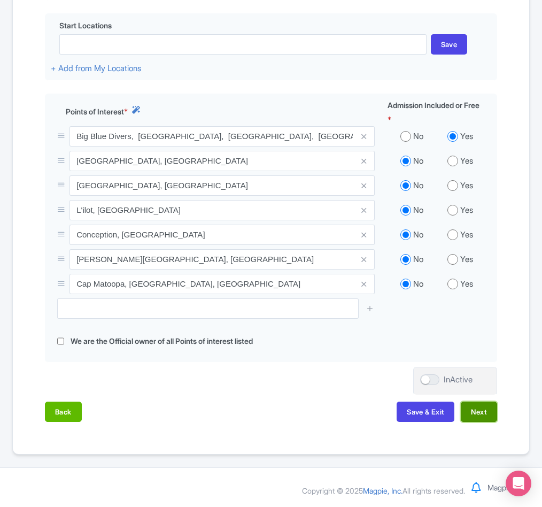
click at [484, 402] on button "Next" at bounding box center [479, 412] width 36 height 20
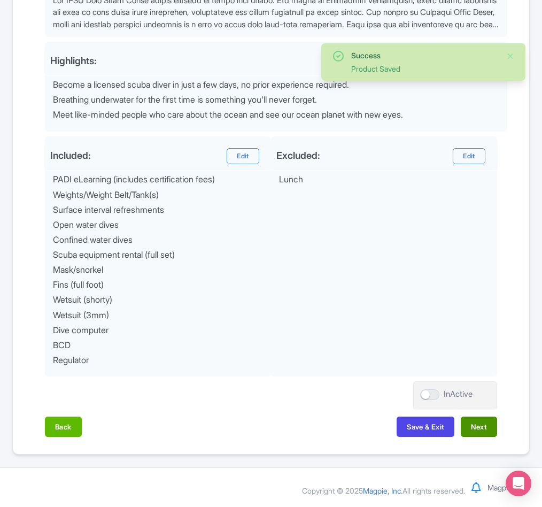
scroll to position [442, 0]
click at [483, 428] on button "Next" at bounding box center [479, 427] width 36 height 20
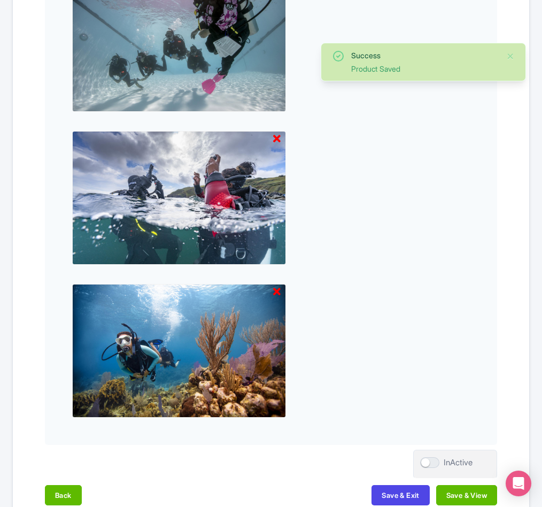
scroll to position [1035, 0]
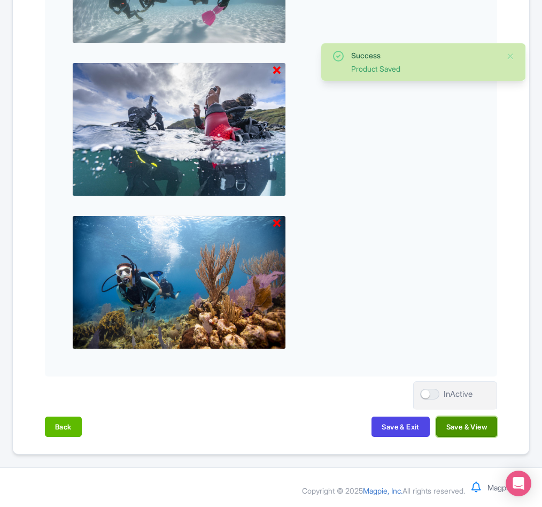
click at [480, 428] on button "Save & View" at bounding box center [466, 427] width 61 height 20
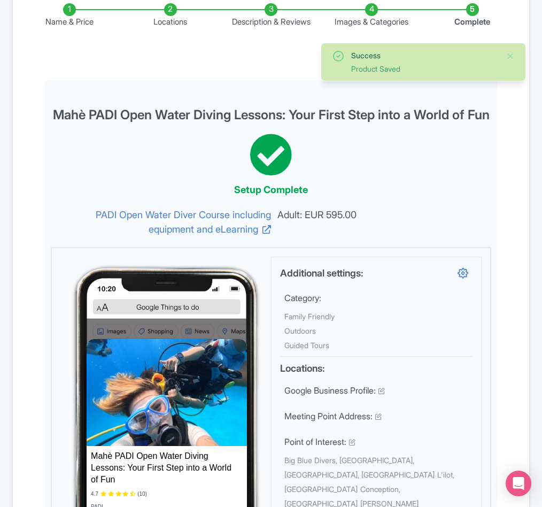
scroll to position [0, 0]
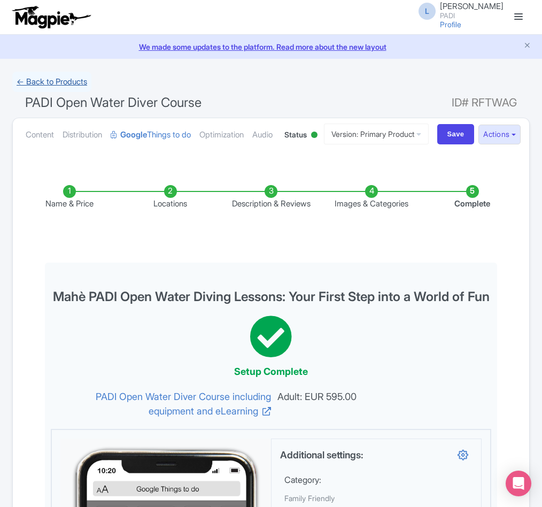
click at [59, 82] on link "← Back to Products" at bounding box center [51, 82] width 79 height 21
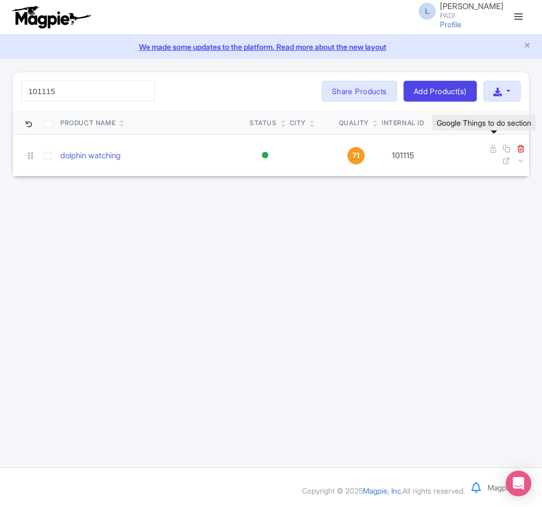
type input "101115"
click at [490, 151] on icon at bounding box center [493, 149] width 6 height 8
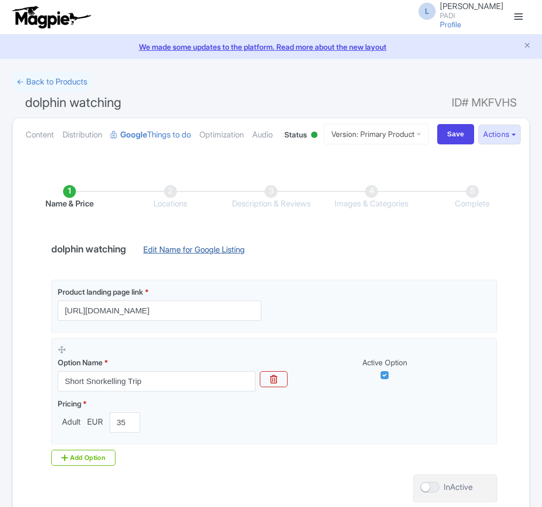
drag, startPoint x: 0, startPoint y: 0, endPoint x: 194, endPoint y: 295, distance: 353.3
click at [194, 261] on link "Edit Name for Google Listing" at bounding box center [194, 252] width 123 height 17
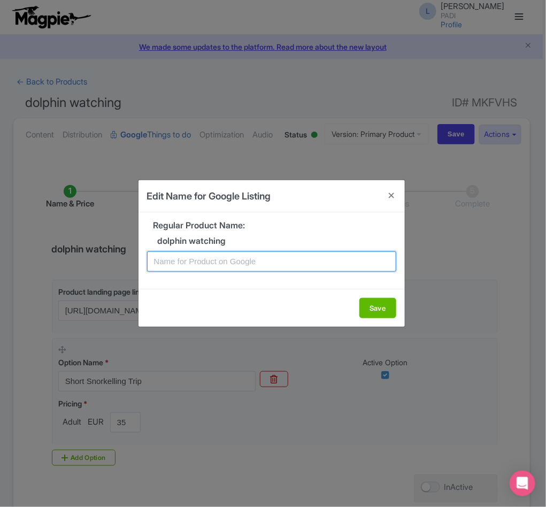
click at [207, 265] on input "text" at bounding box center [271, 261] width 249 height 20
paste input "Golfo Aranci Snorkeling Tour with Dolphin Watching – Perfect for Families & Nat…"
type input "Golfo Aranci Snorkeling Tour with Dolphin Watching – Perfect for Families & Nat…"
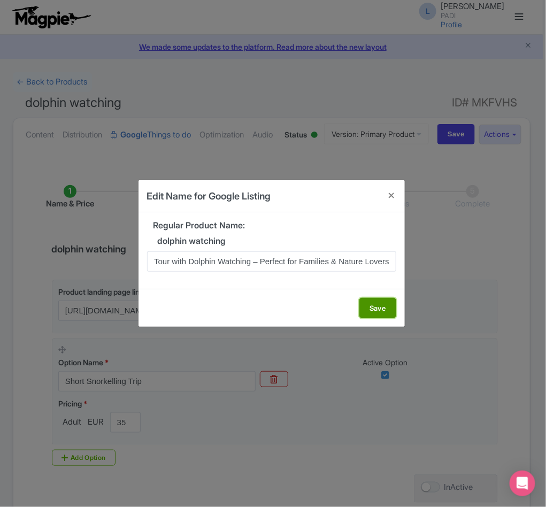
click at [388, 307] on button "Save" at bounding box center [377, 308] width 37 height 20
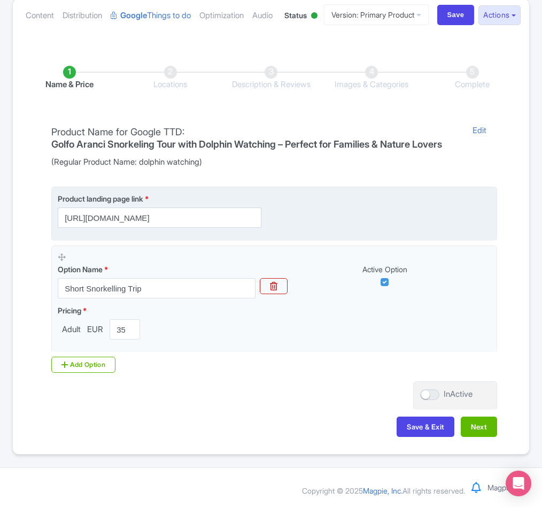
scroll to position [174, 0]
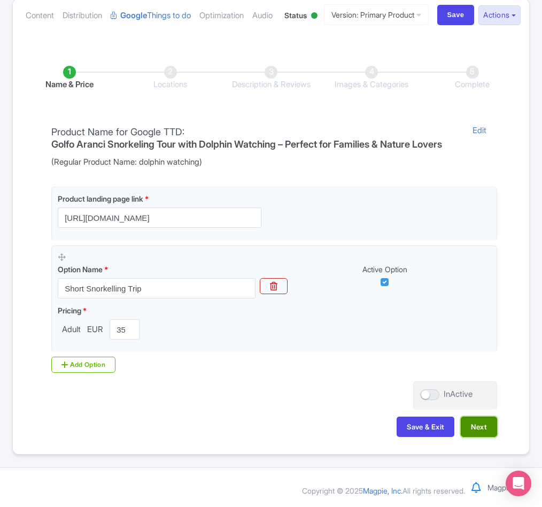
click at [473, 427] on button "Next" at bounding box center [479, 427] width 36 height 20
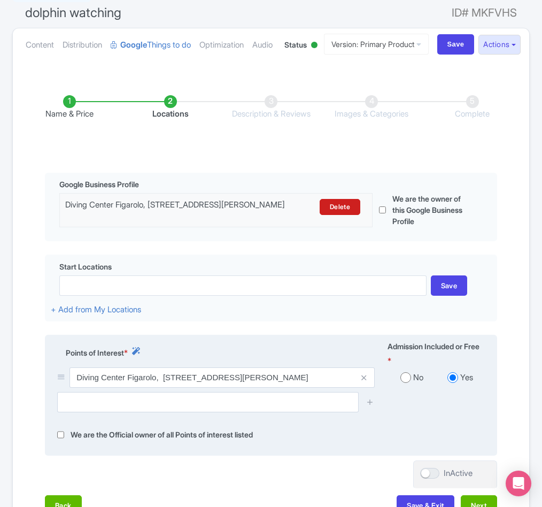
scroll to position [0, 0]
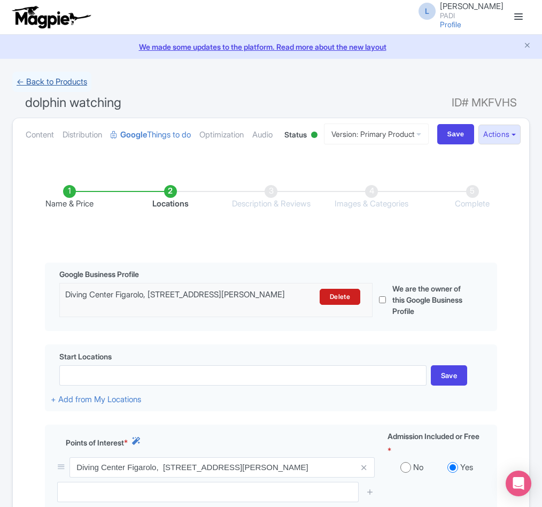
click at [52, 74] on link "← Back to Products" at bounding box center [51, 82] width 79 height 21
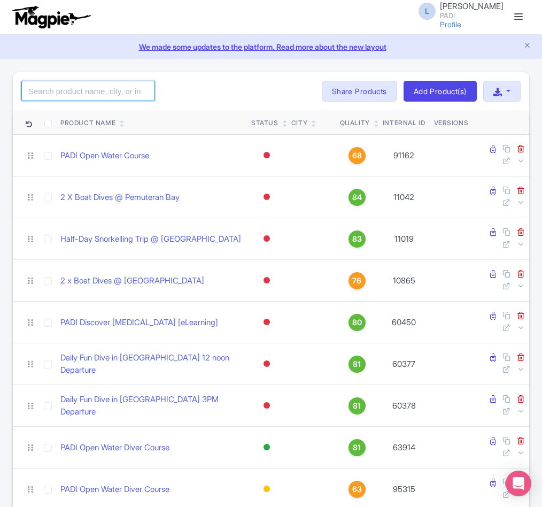
click at [94, 94] on input "search" at bounding box center [88, 91] width 134 height 20
paste input "12725"
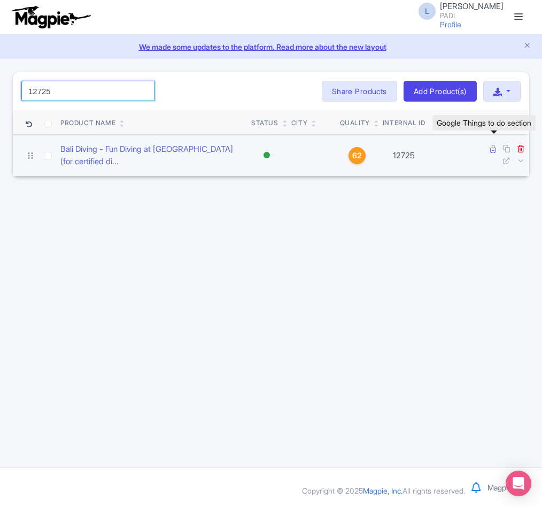
type input "12725"
click at [493, 147] on icon at bounding box center [493, 149] width 6 height 8
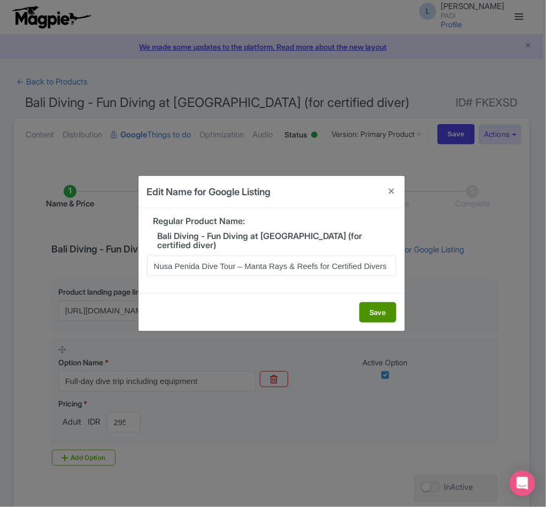
type input "Nusa Penida Dive Tour – Manta Rays & Reefs for Certified Divers"
click at [375, 311] on button "Save" at bounding box center [377, 312] width 37 height 20
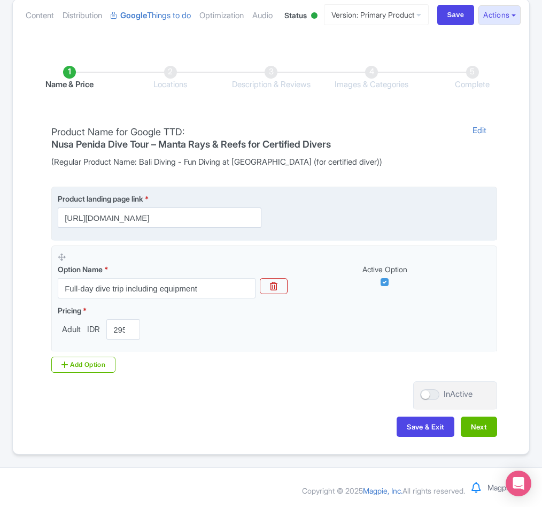
scroll to position [164, 0]
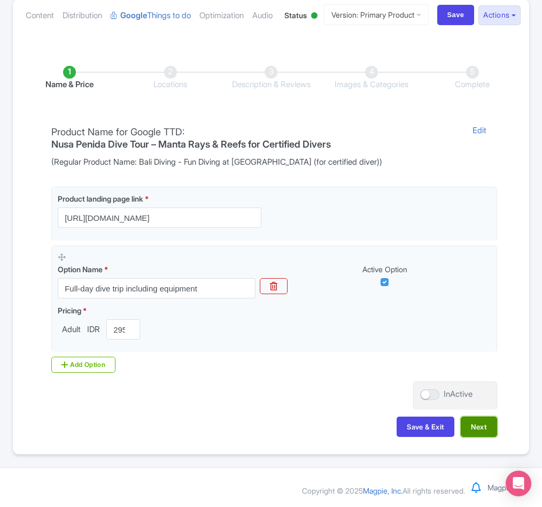
click at [478, 427] on button "Next" at bounding box center [479, 427] width 36 height 20
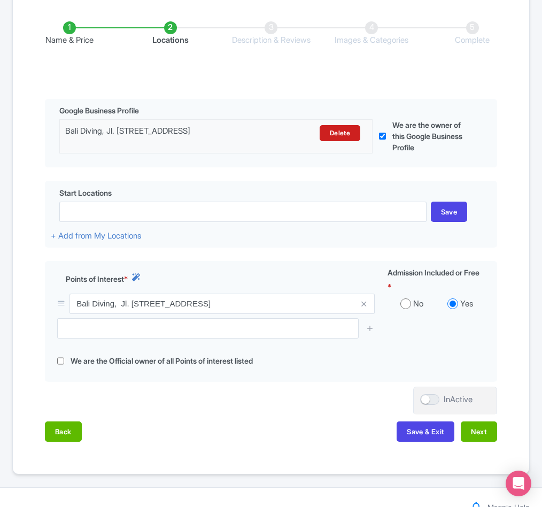
click at [464, 110] on div "Name & Price Locations Description & Reviews Images & Categories Complete Edit …" at bounding box center [271, 226] width 504 height 453
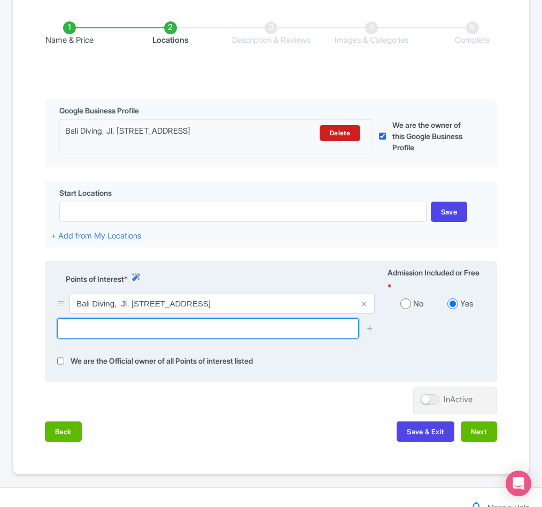
click at [122, 338] on input "text" at bounding box center [208, 328] width 302 height 20
paste input "Mangrove Reef Coral Restoration Site"
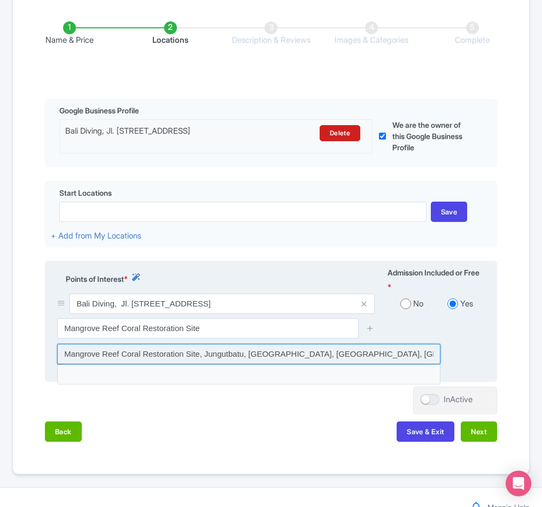
click at [120, 364] on input at bounding box center [248, 354] width 383 height 20
type input "Mangrove Reef Coral Restoration Site, Jungutbatu, [GEOGRAPHIC_DATA], [GEOGRAPHI…"
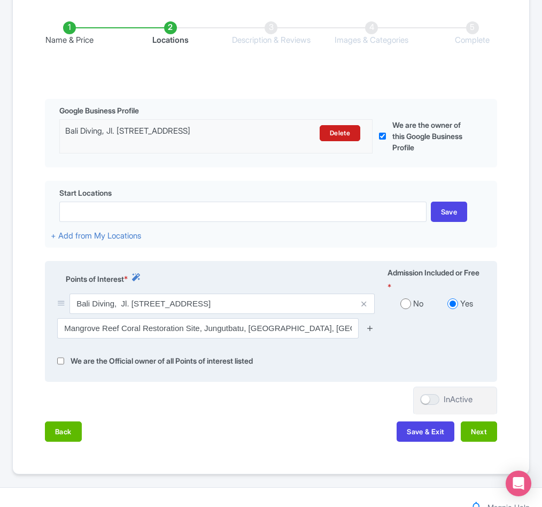
click at [371, 332] on icon at bounding box center [370, 328] width 8 height 8
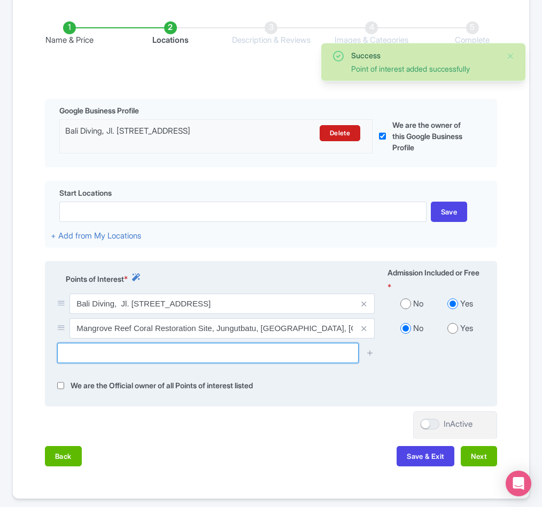
click at [264, 363] on input "text" at bounding box center [208, 353] width 302 height 20
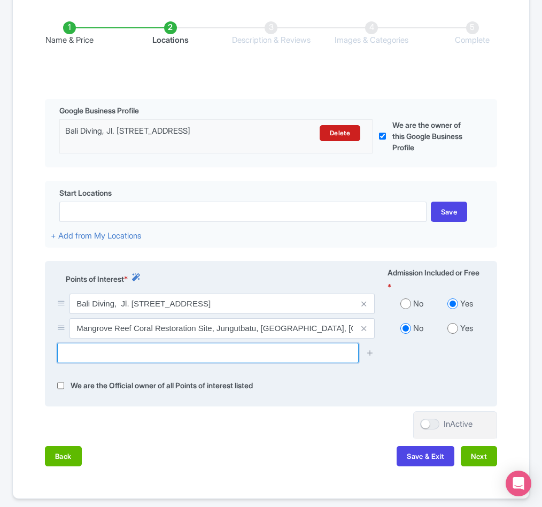
click at [159, 363] on input "text" at bounding box center [208, 353] width 302 height 20
paste input "Crystal Bay Dive Site"
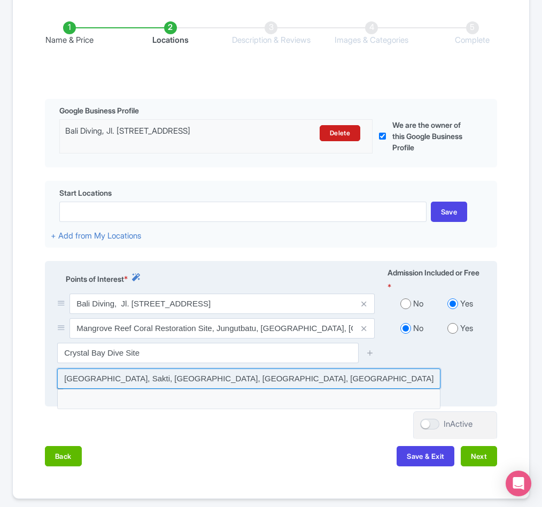
click at [164, 389] on input at bounding box center [248, 378] width 383 height 20
type input "Crystal Bay Dive Site, Sakti, Klungkung Regency, Bali, Indonesia"
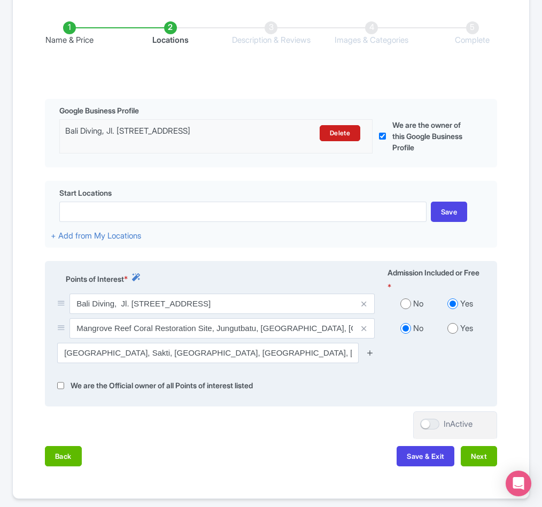
click at [371, 357] on icon at bounding box center [370, 353] width 8 height 8
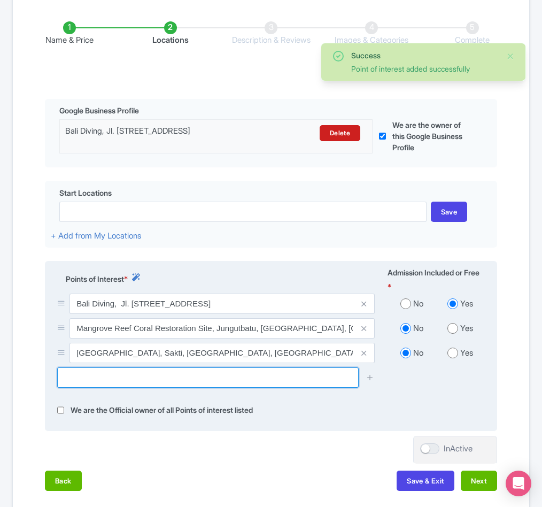
click at [122, 388] on input "text" at bounding box center [208, 377] width 302 height 20
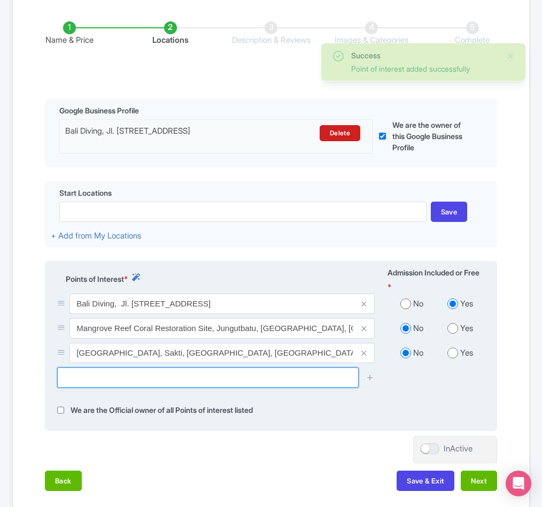
paste input "Toyapakeh Dive Site"
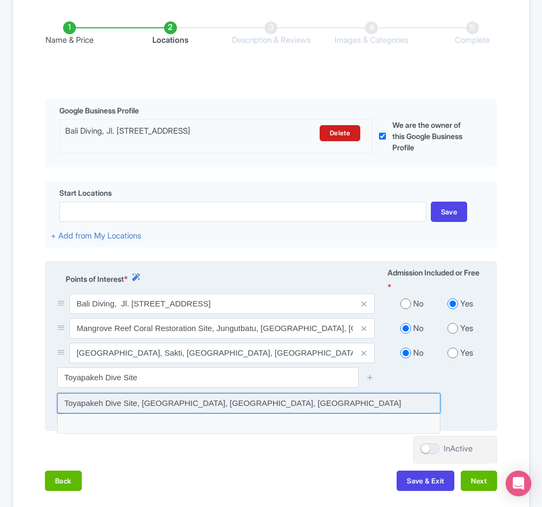
click at [172, 413] on input at bounding box center [248, 403] width 383 height 20
type input "Toyapakeh Dive Site, Sakti, Bali, Indonesia"
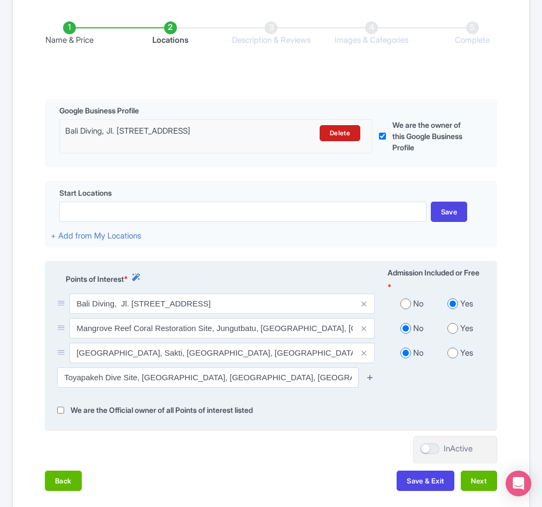
click at [368, 381] on icon at bounding box center [370, 377] width 8 height 8
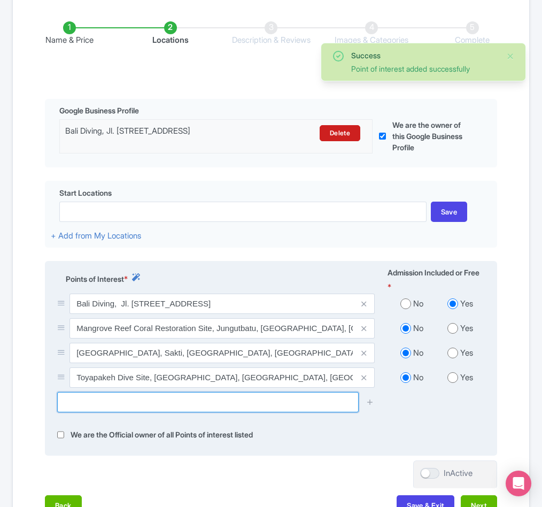
click at [193, 412] on input "text" at bounding box center [208, 402] width 302 height 20
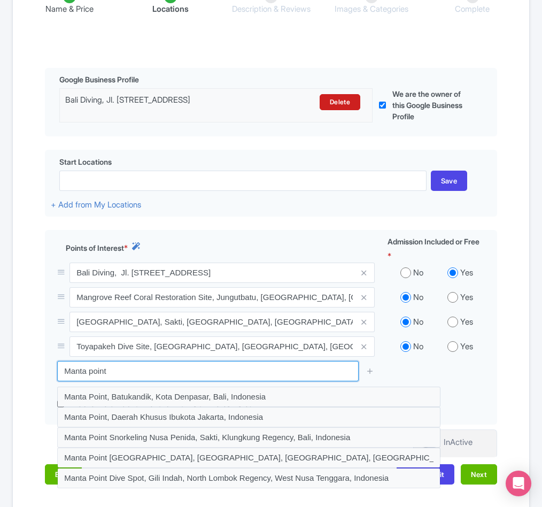
scroll to position [244, 0]
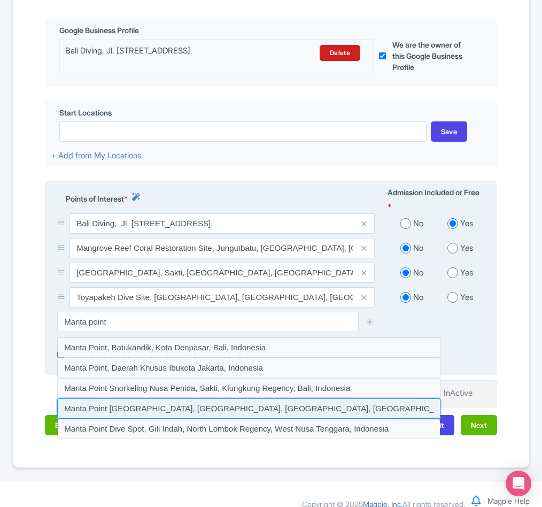
click at [119, 419] on input at bounding box center [248, 408] width 383 height 20
type input "Manta Point Nusa Penida, Ped, Klungkung Regency, Bali, Indonesia"
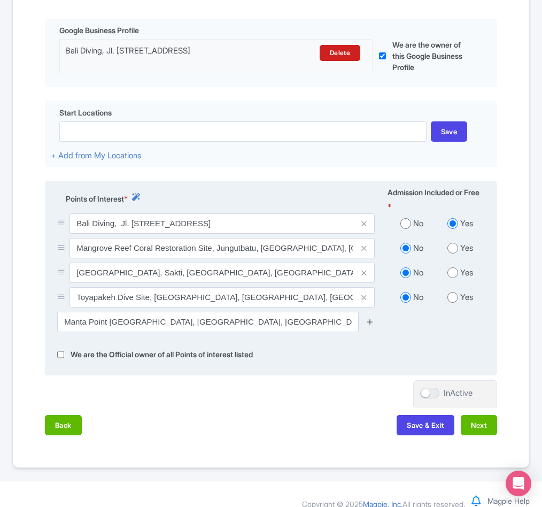
click at [368, 326] on icon at bounding box center [370, 322] width 8 height 8
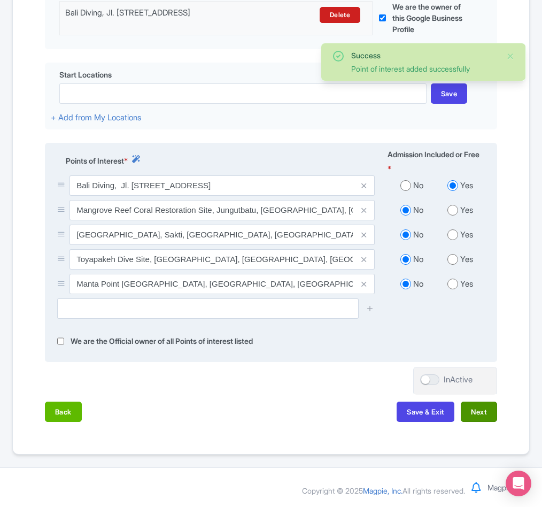
scroll to position [341, 0]
click at [483, 404] on button "Next" at bounding box center [479, 412] width 36 height 20
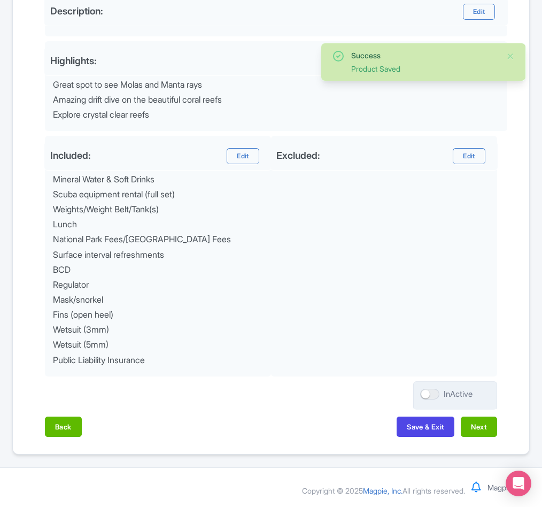
scroll to position [406, 0]
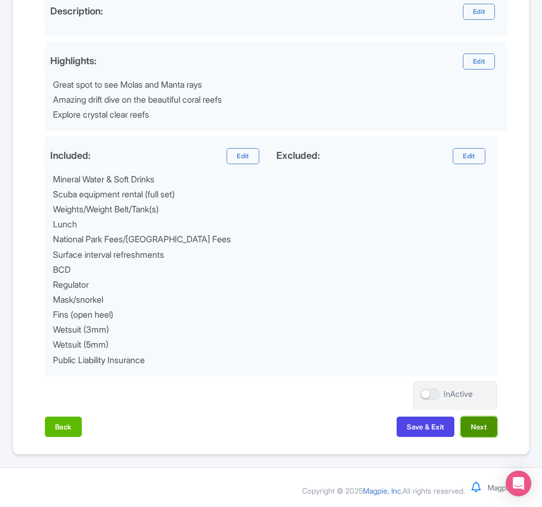
click at [484, 417] on button "Next" at bounding box center [479, 427] width 36 height 20
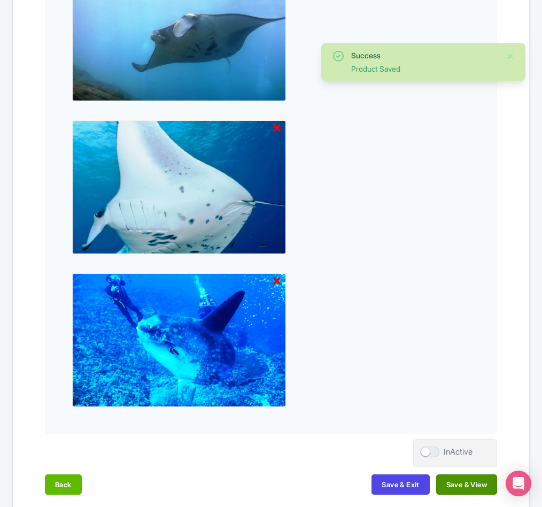
scroll to position [729, 0]
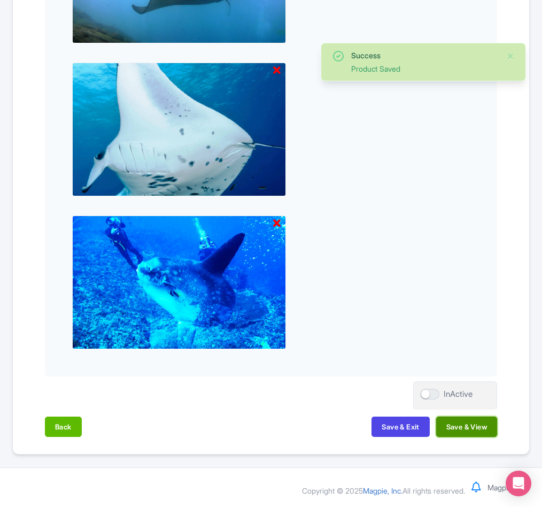
click at [480, 424] on button "Save & View" at bounding box center [466, 427] width 61 height 20
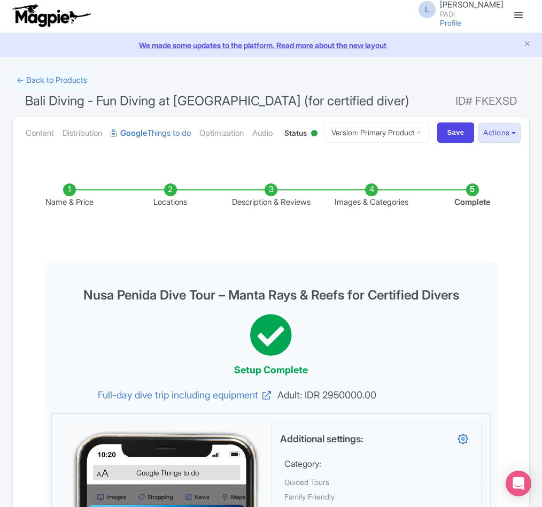
scroll to position [0, 0]
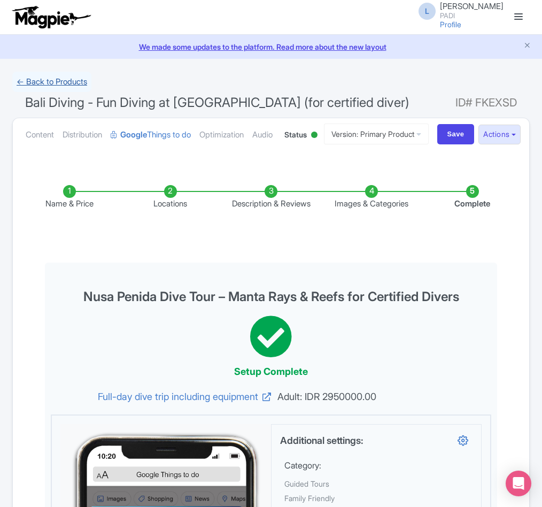
click at [39, 79] on link "← Back to Products" at bounding box center [51, 82] width 79 height 21
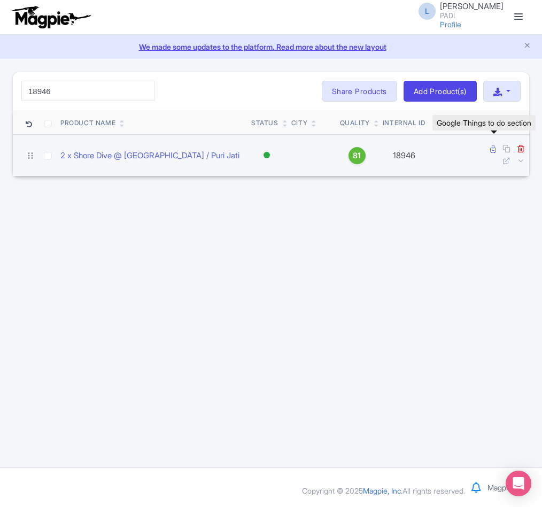
type input "18946"
click at [491, 148] on icon at bounding box center [493, 149] width 6 height 8
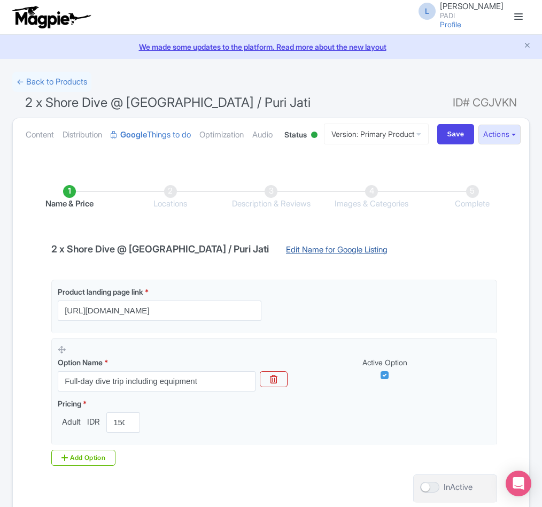
click at [298, 261] on link "Edit Name for Google Listing" at bounding box center [336, 252] width 123 height 17
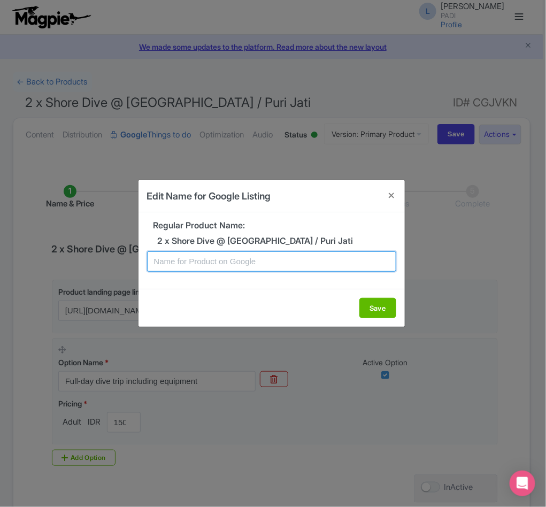
click at [220, 260] on input "text" at bounding box center [271, 261] width 249 height 20
paste input "Pemuteran Shore Dive Adventure – 2 Dives at Secret Bay & Puri Jati for Certifie…"
type input "Pemuteran Shore Dive Adventure – 2 Dives at Secret Bay & Puri Jati for Certifie…"
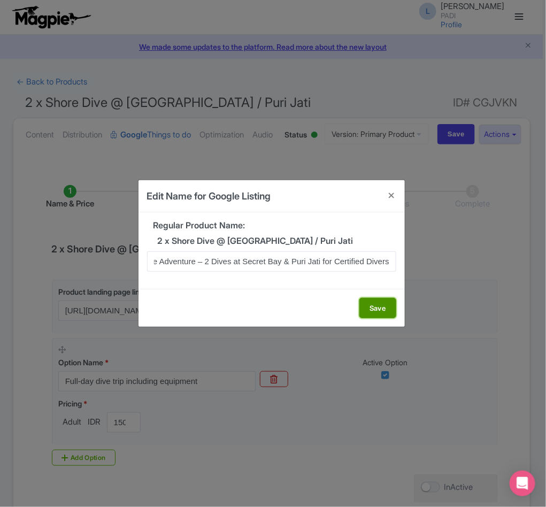
click at [373, 310] on button "Save" at bounding box center [377, 308] width 37 height 20
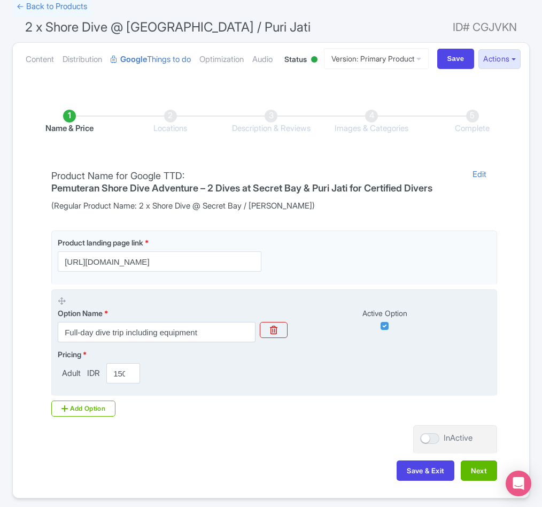
scroll to position [164, 0]
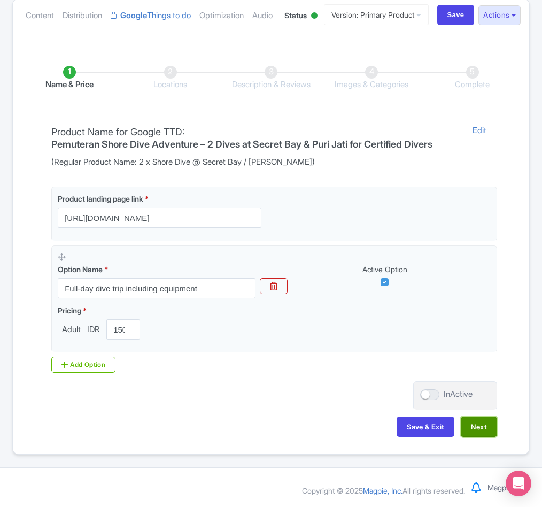
click at [485, 422] on button "Next" at bounding box center [479, 427] width 36 height 20
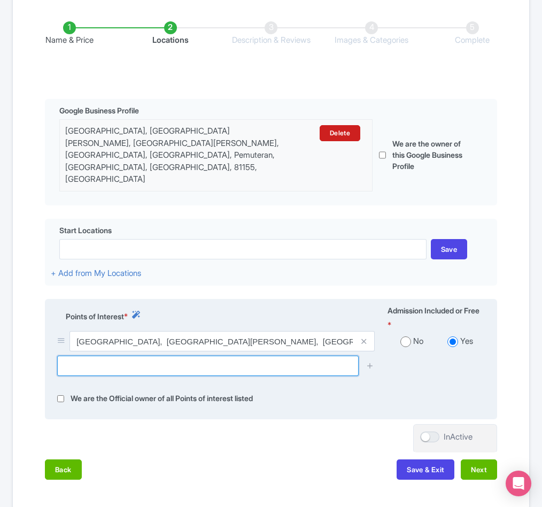
click at [101, 376] on input "text" at bounding box center [208, 366] width 302 height 20
paste input "Puri Jati"
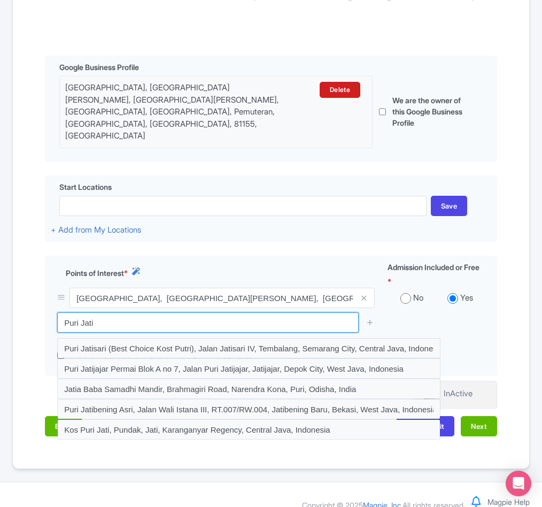
scroll to position [244, 0]
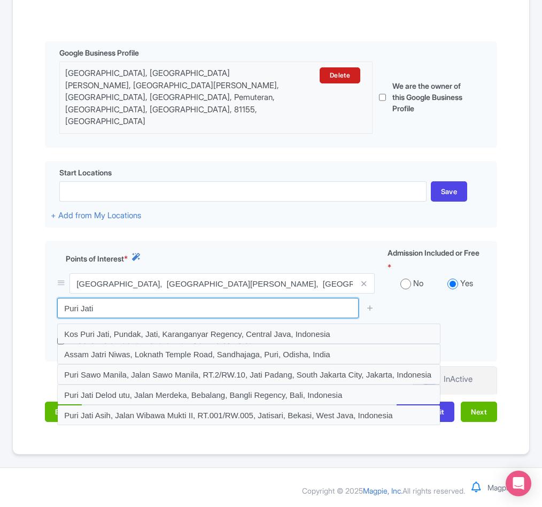
drag, startPoint x: 102, startPoint y: 319, endPoint x: 35, endPoint y: 316, distance: 66.4
click at [35, 316] on div "Name & Price Locations Description & Reviews Images & Categories Complete Edit …" at bounding box center [271, 187] width 504 height 490
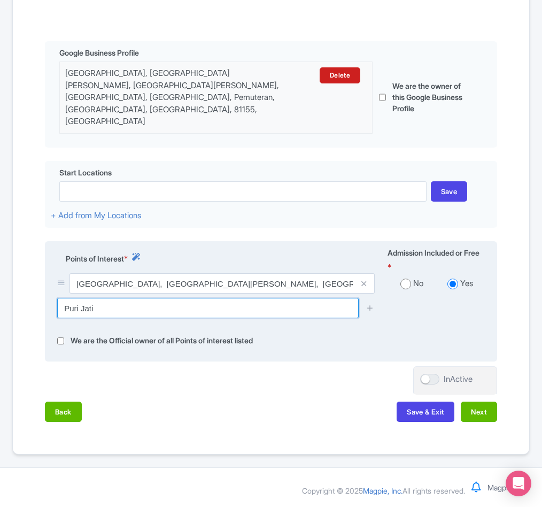
click at [113, 318] on input "Puri Jati" at bounding box center [208, 308] width 302 height 20
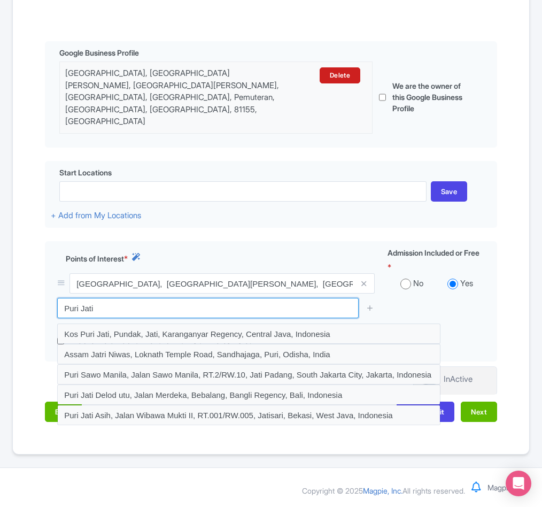
drag, startPoint x: 95, startPoint y: 317, endPoint x: 35, endPoint y: 313, distance: 60.0
click at [35, 313] on div "Name & Price Locations Description & Reviews Images & Categories Complete Edit …" at bounding box center [271, 187] width 504 height 490
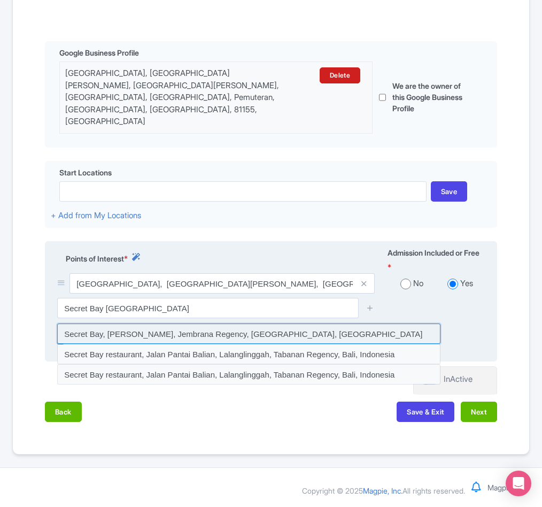
click at [114, 339] on input at bounding box center [248, 334] width 383 height 20
type input "Secret Bay, Gilimanuk, Jembrana Regency, Bali, Indonesia"
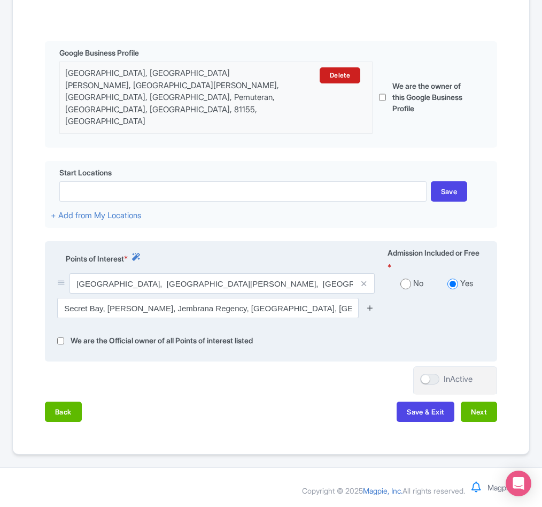
click at [370, 312] on link at bounding box center [370, 308] width 8 height 12
click at [370, 312] on icon at bounding box center [370, 308] width 8 height 8
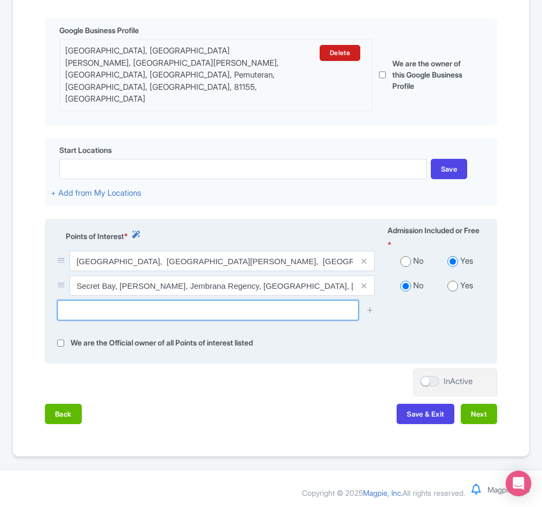
click at [142, 320] on input "text" at bounding box center [208, 310] width 302 height 20
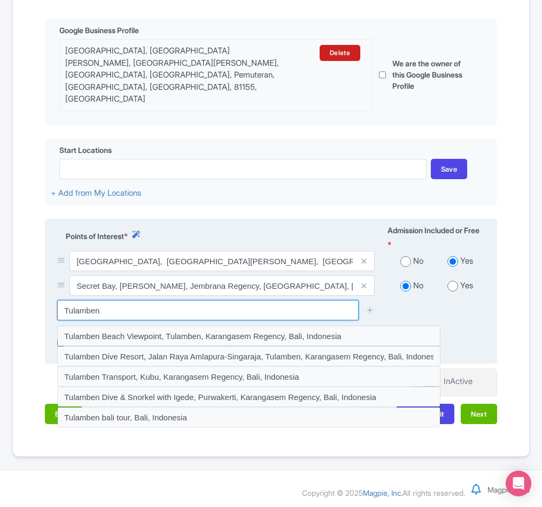
click at [67, 320] on input "Tulamben" at bounding box center [208, 310] width 302 height 20
click at [66, 320] on input "Tulamben" at bounding box center [208, 310] width 302 height 20
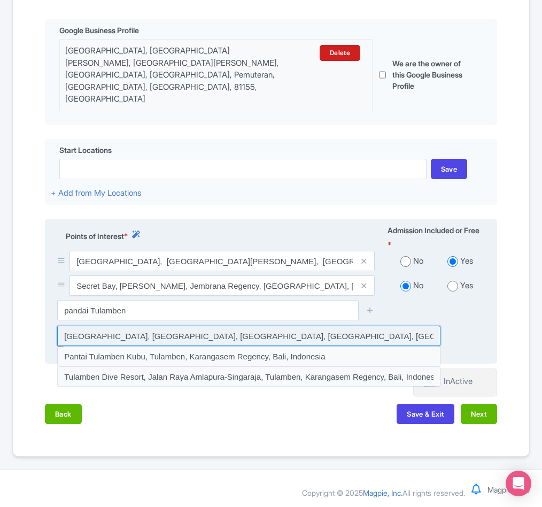
click at [95, 346] on input at bounding box center [248, 336] width 383 height 20
type input "Pantai Tulamben, Tulamben, Karangasem Regency, Bali, Indonesia"
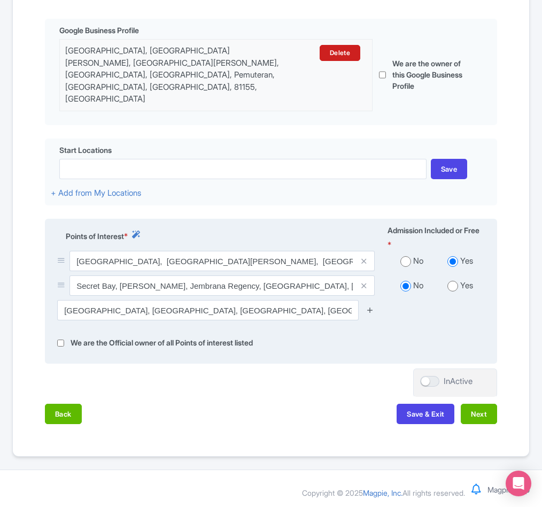
click at [372, 314] on icon at bounding box center [370, 310] width 8 height 8
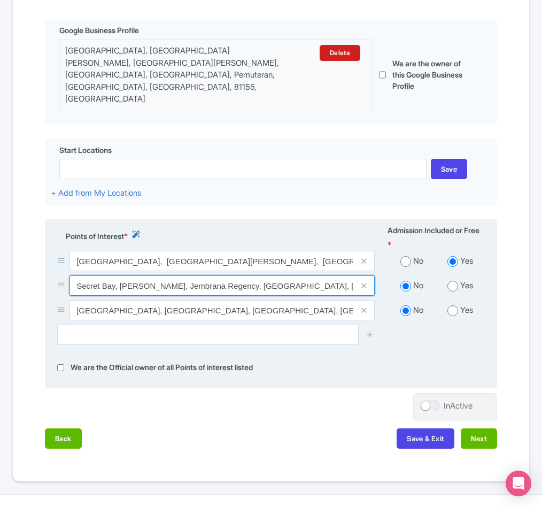
drag, startPoint x: 78, startPoint y: 320, endPoint x: 114, endPoint y: 316, distance: 37.1
click at [114, 296] on input "Secret Bay, Gilimanuk, Jembrana Regency, Bali, Indonesia" at bounding box center [222, 285] width 305 height 20
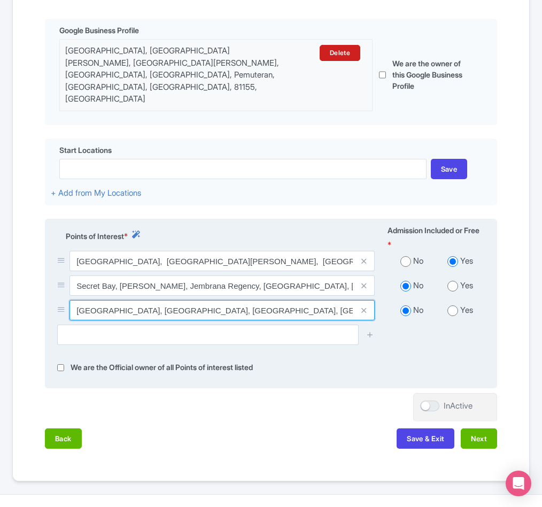
drag, startPoint x: 79, startPoint y: 347, endPoint x: 136, endPoint y: 340, distance: 58.1
click at [136, 320] on input "Pantai Tulamben, Tulamben, Karangasem Regency, Bali, Indonesia" at bounding box center [222, 310] width 305 height 20
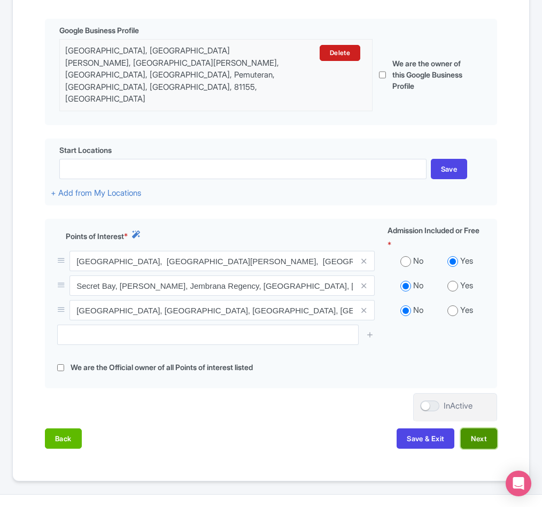
click at [488, 449] on button "Next" at bounding box center [479, 438] width 36 height 20
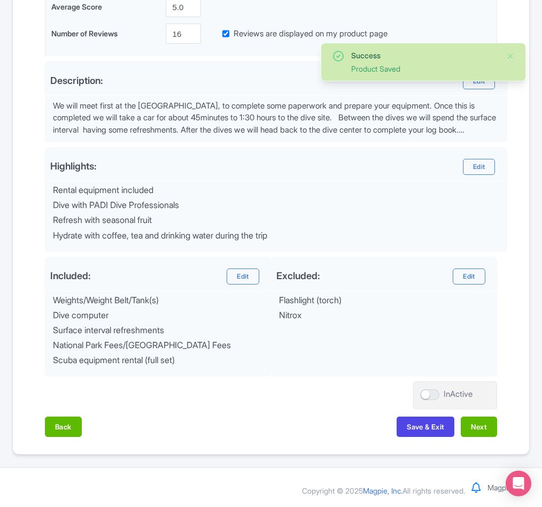
scroll to position [336, 0]
click at [472, 425] on button "Next" at bounding box center [479, 427] width 36 height 20
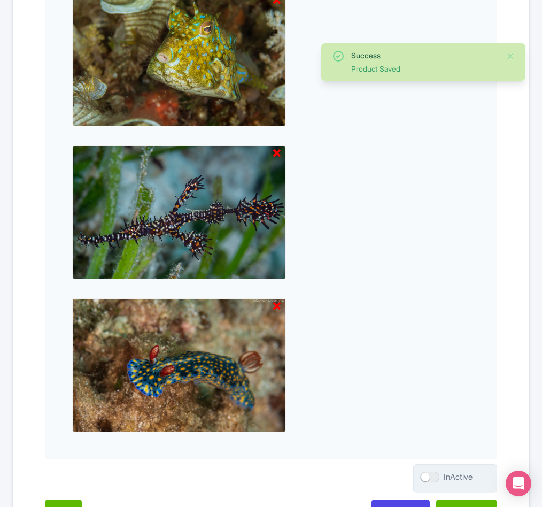
scroll to position [1035, 0]
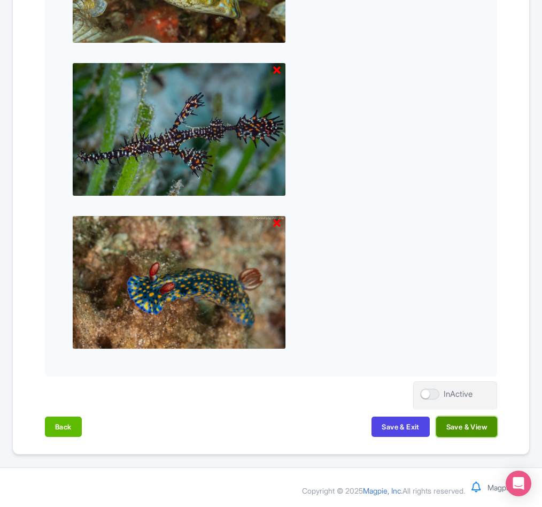
click at [461, 427] on button "Save & View" at bounding box center [466, 427] width 61 height 20
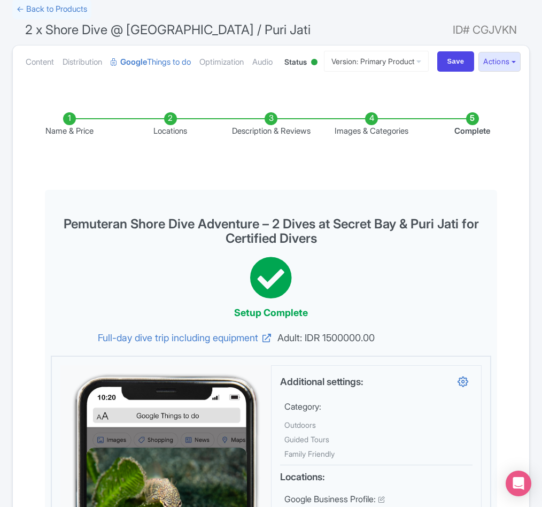
scroll to position [0, 0]
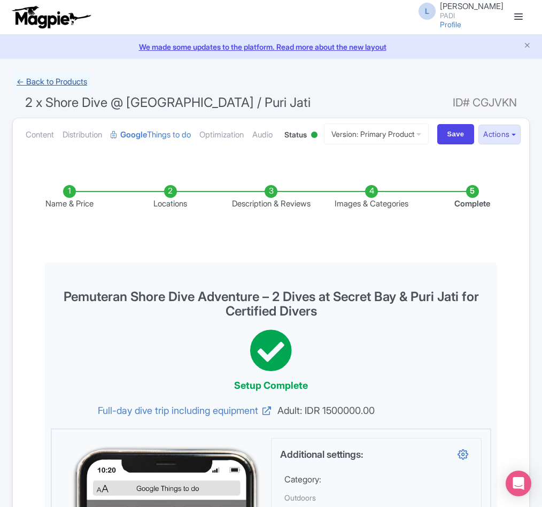
click at [52, 80] on link "← Back to Products" at bounding box center [51, 82] width 79 height 21
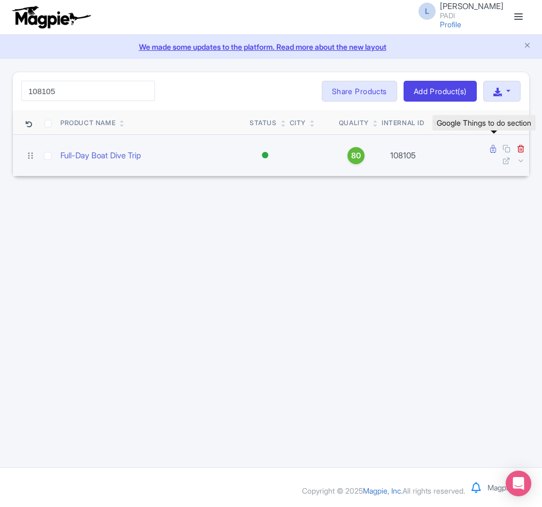
type input "108105"
click at [495, 151] on icon at bounding box center [493, 149] width 6 height 8
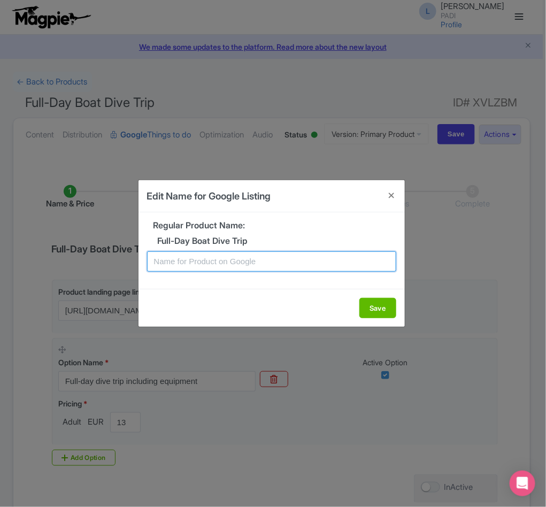
click at [216, 267] on input "text" at bounding box center [271, 261] width 249 height 20
paste input "Cholargos Full-Day Dive Trip – Scenic Boat Dives in Athens for Certified Divers"
type input "Cholargos Full-Day Dive Trip – Scenic Boat Dives in Athens for Certified Divers"
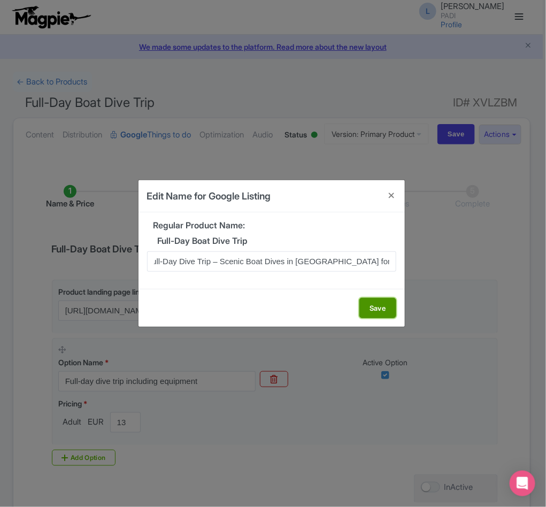
click at [373, 304] on button "Save" at bounding box center [377, 308] width 37 height 20
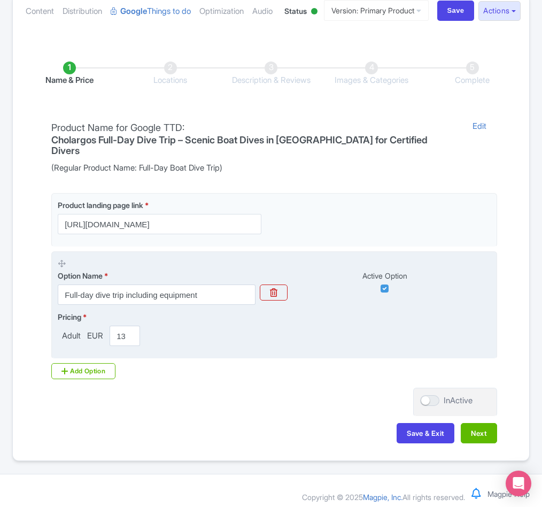
scroll to position [164, 0]
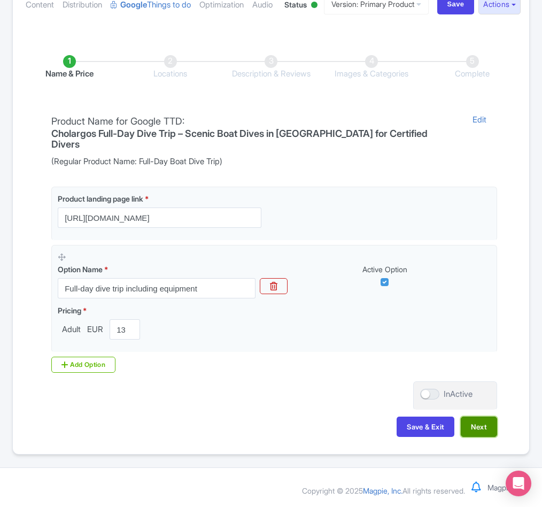
click at [469, 421] on button "Next" at bounding box center [479, 427] width 36 height 20
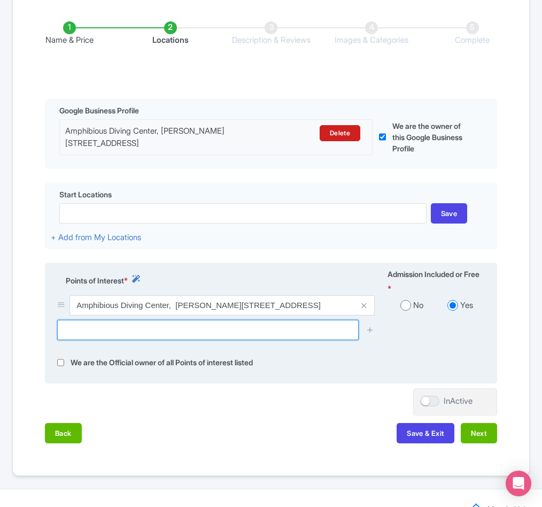
click at [98, 340] on input "text" at bounding box center [208, 330] width 302 height 20
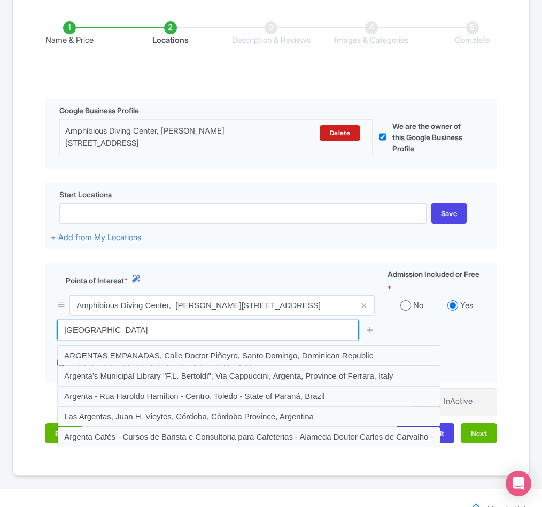
drag, startPoint x: 165, startPoint y: 390, endPoint x: -2, endPoint y: 387, distance: 166.9
click at [0, 343] on html "L Luca Novelli PADI Profile Users Settings Sign out Dashboard Company Product M…" at bounding box center [271, 89] width 542 height 507
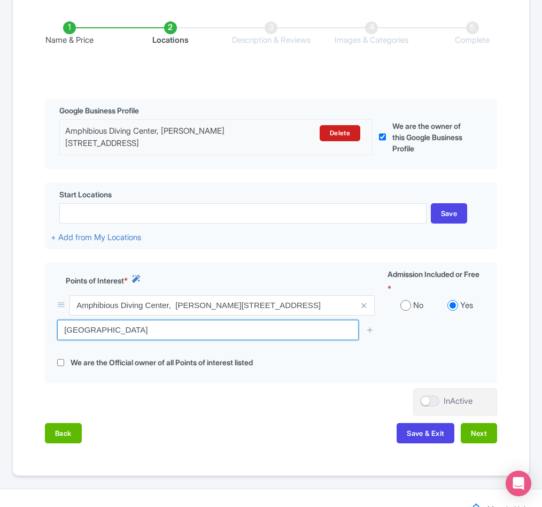
paste input "Σπηλιά Αρτζεντά"
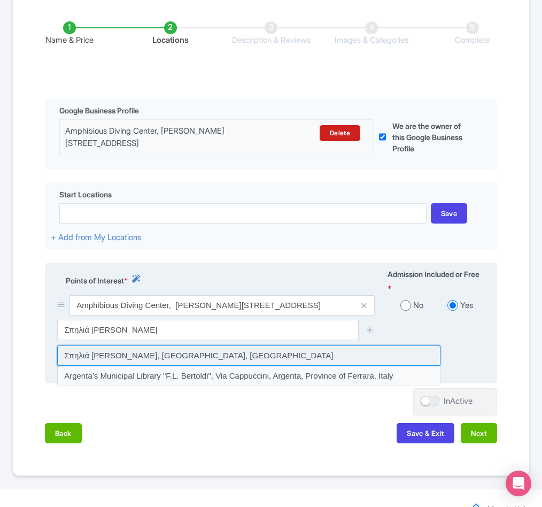
click at [135, 366] on input at bounding box center [248, 355] width 383 height 20
type input "Σπηλιά Αρτζεντά, Αρσίδα, Greece"
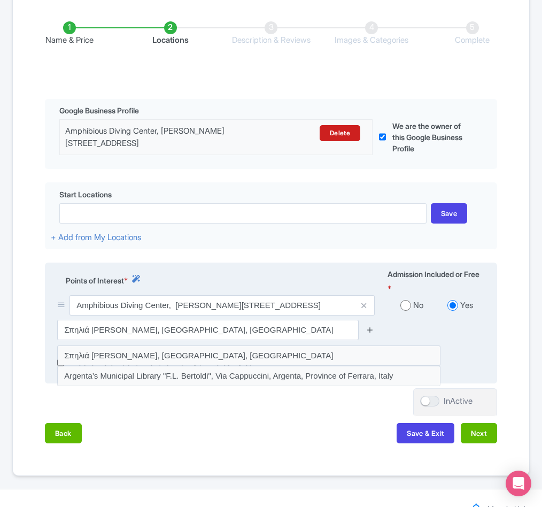
click at [372, 334] on icon at bounding box center [370, 330] width 8 height 8
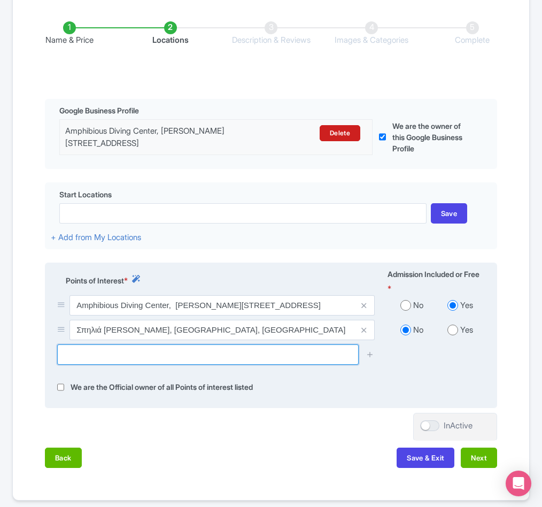
click at [140, 365] on input "text" at bounding box center [208, 354] width 302 height 20
paste input "Patroklos"
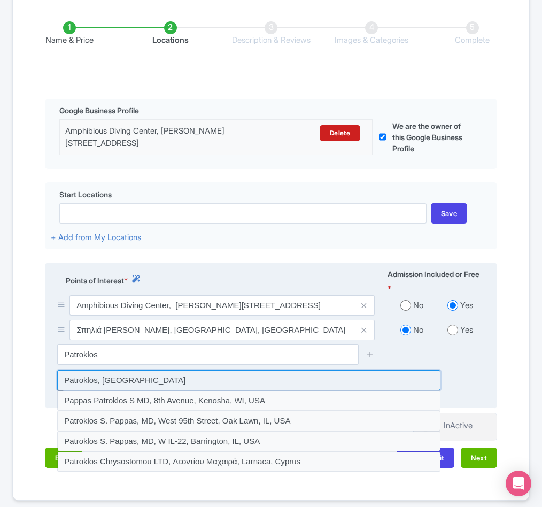
click at [116, 390] on input at bounding box center [248, 380] width 383 height 20
type input "Patroklos, Greece"
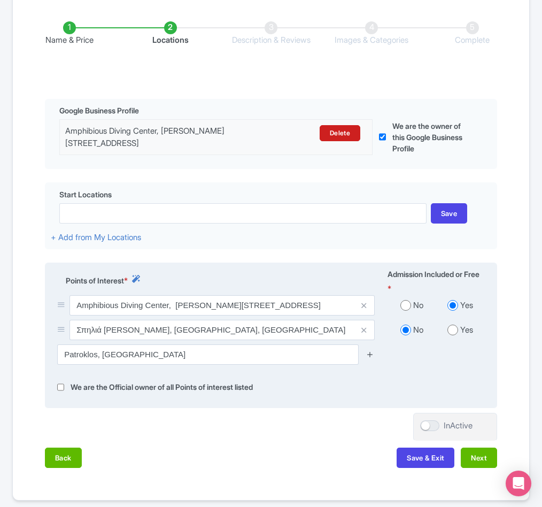
click at [371, 358] on icon at bounding box center [370, 354] width 8 height 8
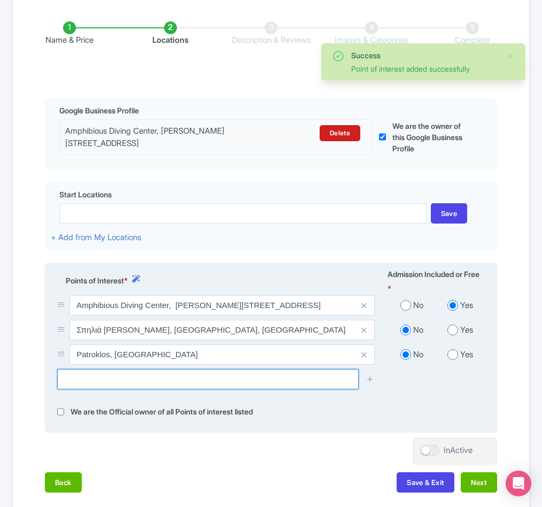
click at [153, 389] on input "text" at bounding box center [208, 379] width 302 height 20
paste input "Paralia Agia Marina"
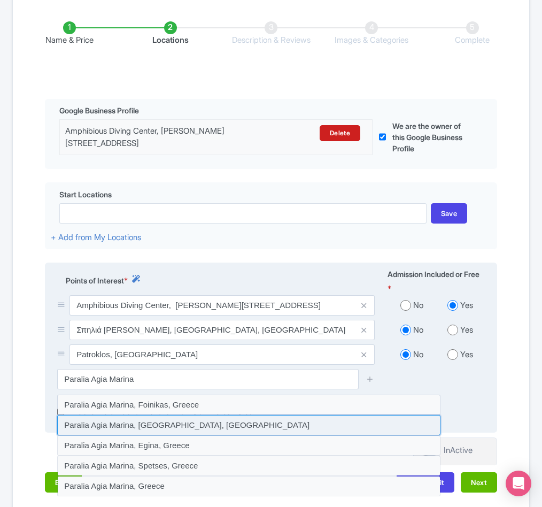
click at [139, 435] on input at bounding box center [248, 425] width 383 height 20
type input "Paralia Agia Marina, Agia Marina, Greece"
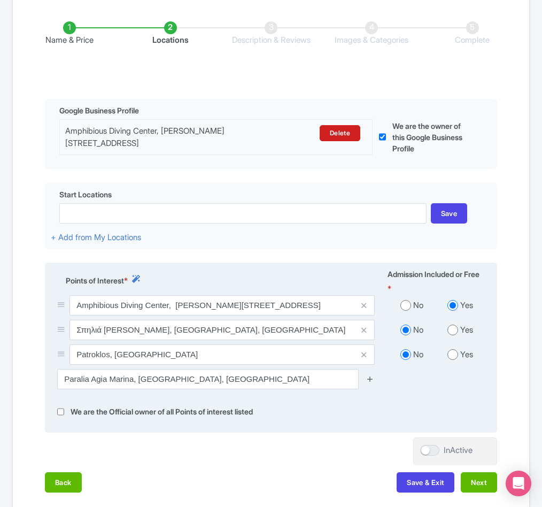
click at [371, 383] on icon at bounding box center [370, 379] width 8 height 8
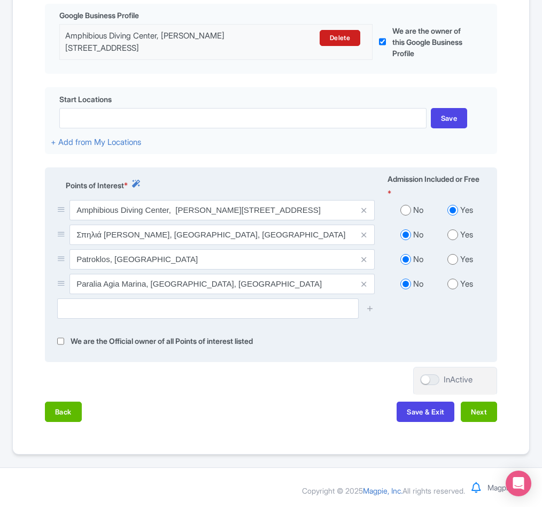
scroll to position [316, 0]
click at [483, 408] on button "Next" at bounding box center [479, 412] width 36 height 20
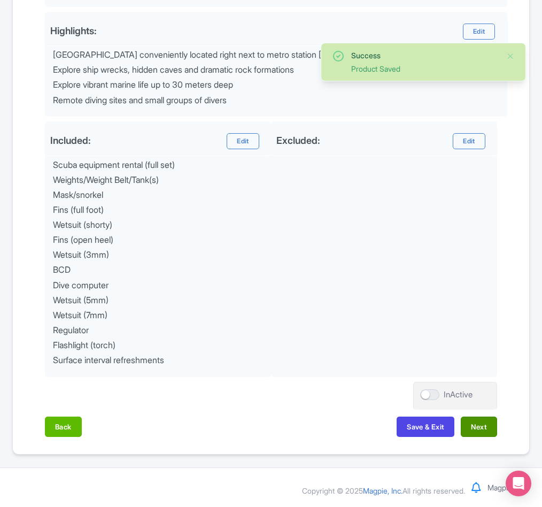
scroll to position [472, 0]
click at [475, 430] on button "Next" at bounding box center [479, 427] width 36 height 20
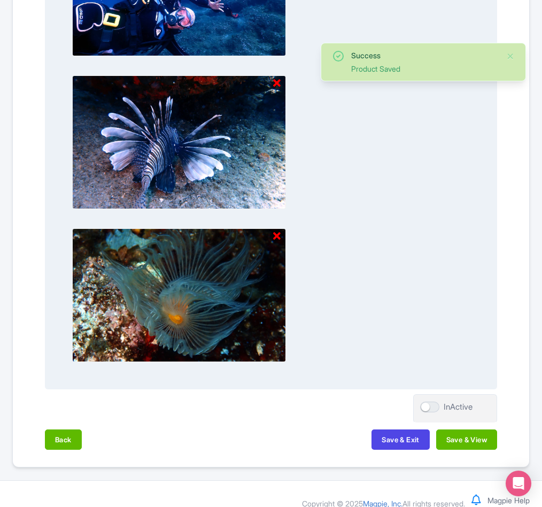
scroll to position [1494, 0]
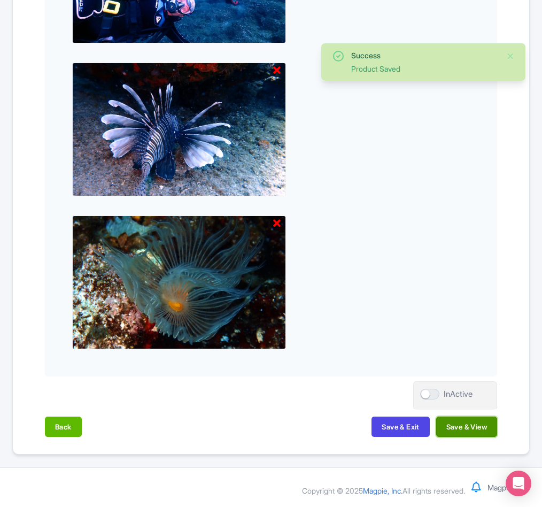
click at [475, 432] on button "Save & View" at bounding box center [466, 427] width 61 height 20
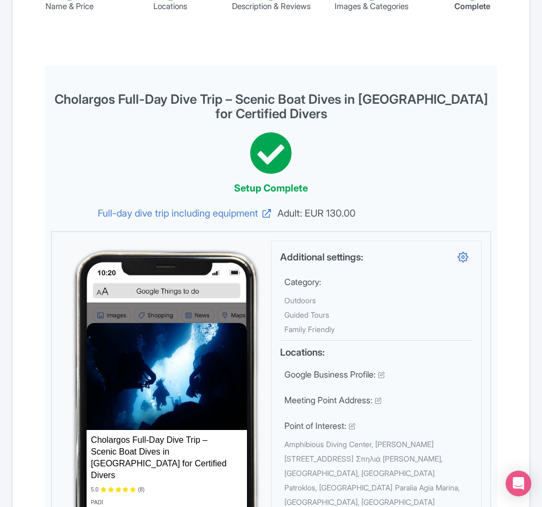
scroll to position [0, 0]
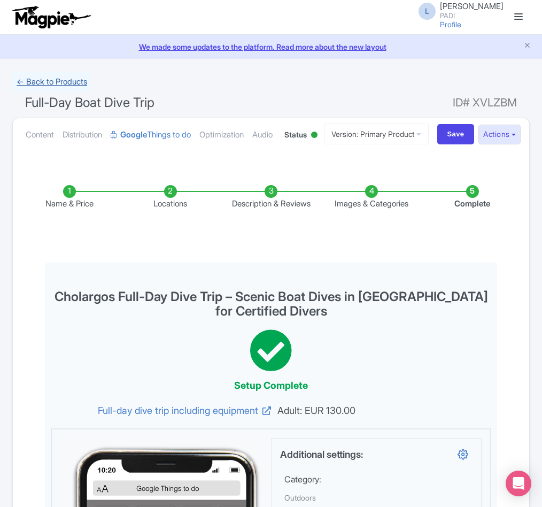
click at [53, 82] on link "← Back to Products" at bounding box center [51, 82] width 79 height 21
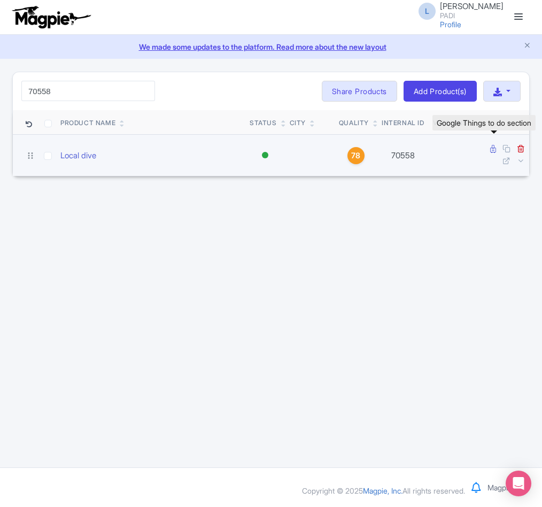
type input "70558"
click at [491, 151] on icon at bounding box center [493, 149] width 6 height 8
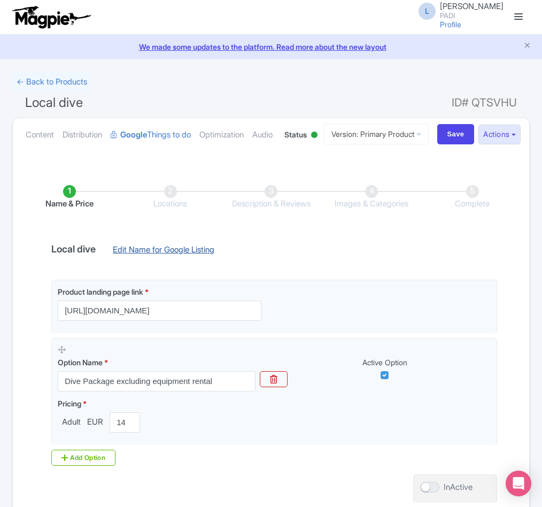
click at [197, 261] on link "Edit Name for Google Listing" at bounding box center [163, 252] width 123 height 17
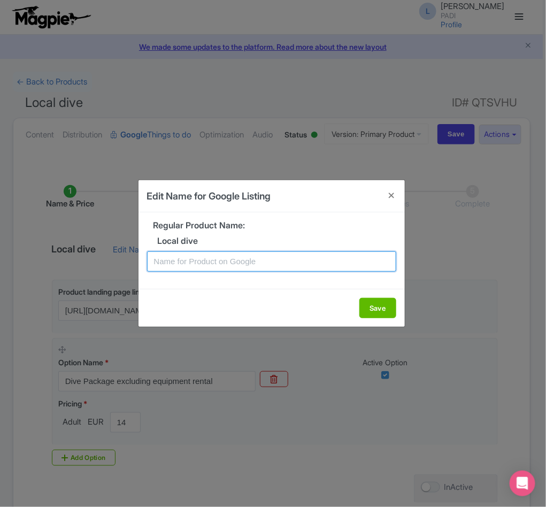
click at [202, 263] on input "text" at bounding box center [271, 261] width 249 height 20
paste input "Cannigione Costa Smeralda Dive – One Tank Excursion for Certified Divers"
type input "Cannigione Costa Smeralda Dive – One Tank Excursion for Certified Divers"
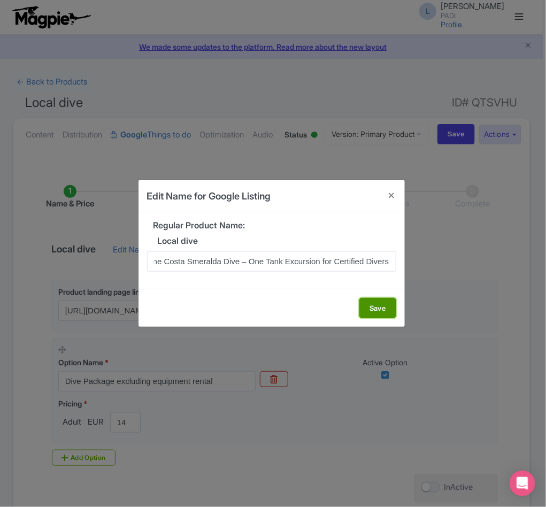
click at [368, 302] on button "Save" at bounding box center [377, 308] width 37 height 20
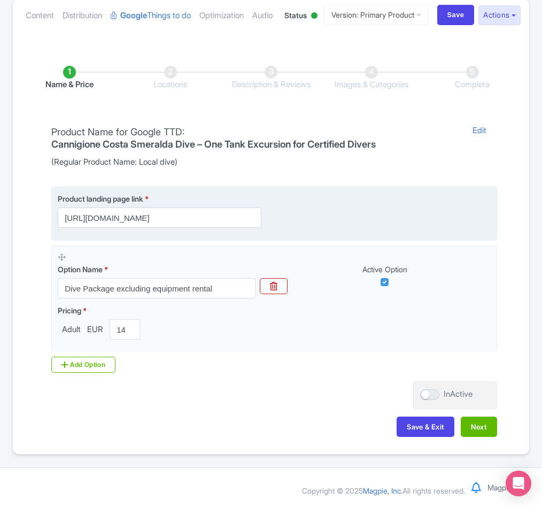
scroll to position [160, 0]
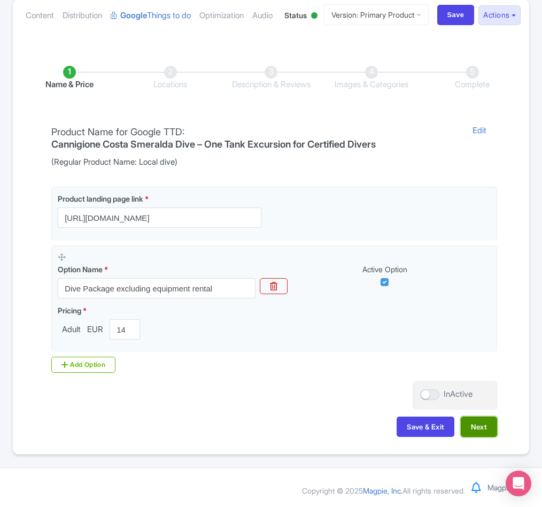
click at [473, 432] on button "Next" at bounding box center [479, 427] width 36 height 20
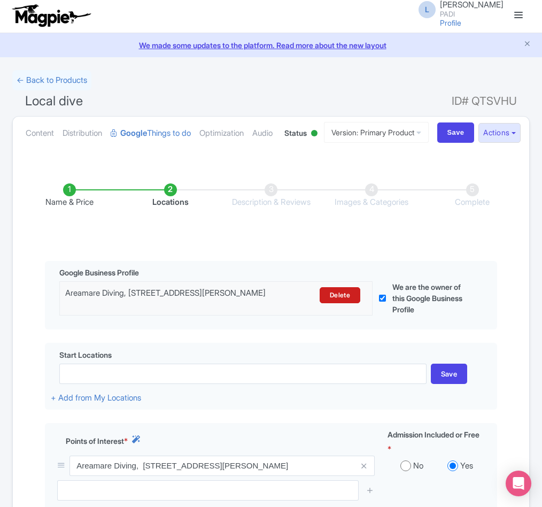
scroll to position [0, 0]
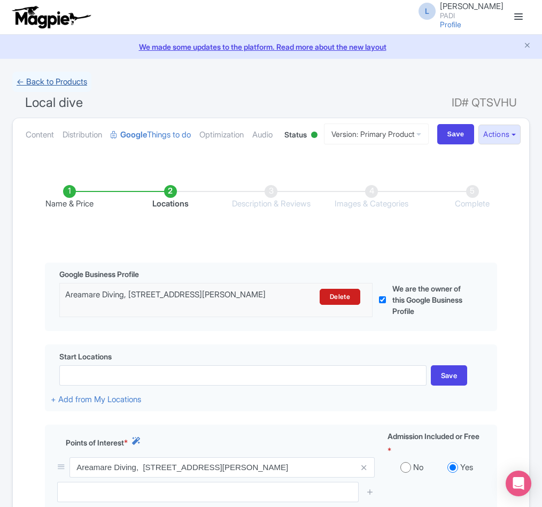
click at [59, 76] on link "← Back to Products" at bounding box center [51, 82] width 79 height 21
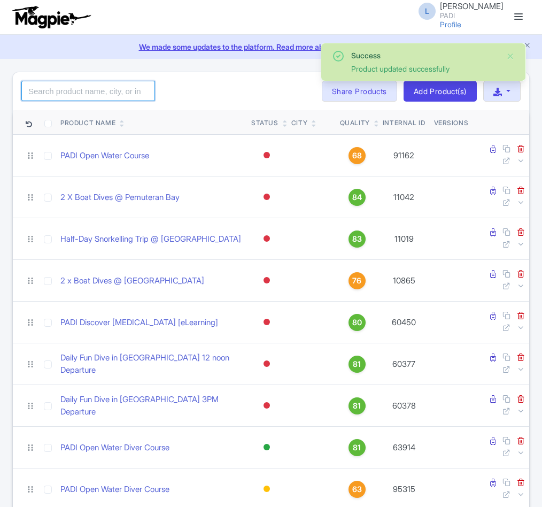
drag, startPoint x: 0, startPoint y: 0, endPoint x: 71, endPoint y: 87, distance: 112.5
click at [71, 87] on input "search" at bounding box center [88, 91] width 134 height 20
paste input "14419"
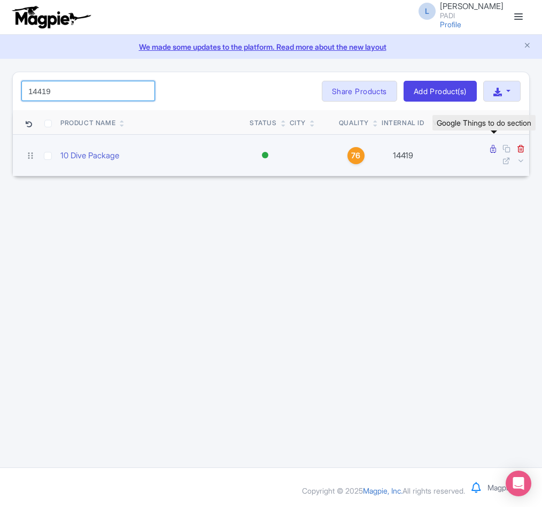
type input "14419"
click at [490, 151] on icon at bounding box center [493, 149] width 6 height 8
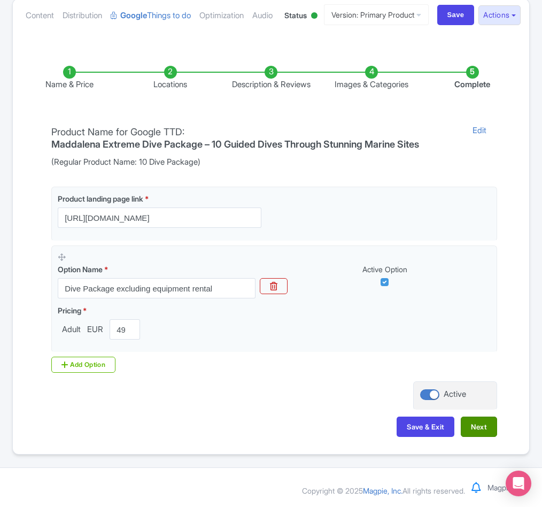
scroll to position [160, 0]
click at [473, 435] on button "Next" at bounding box center [479, 427] width 36 height 20
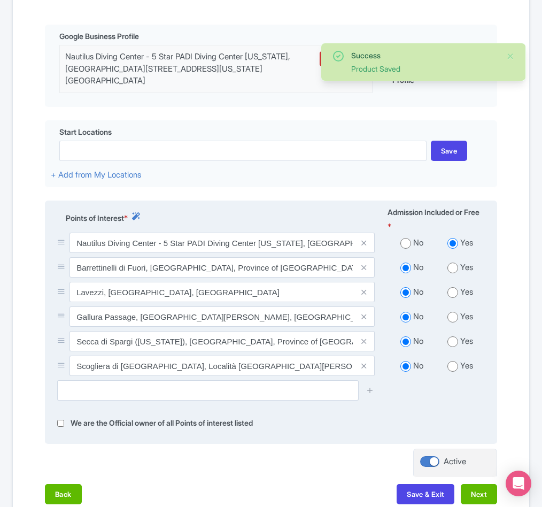
scroll to position [321, 0]
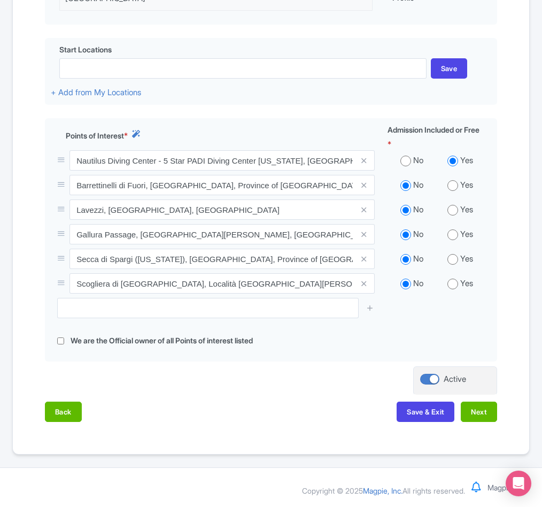
click at [507, 97] on div "Name & Price Locations Description & Reviews Images & Categories Complete Edit …" at bounding box center [271, 137] width 504 height 589
click at [18, 39] on div "Name & Price Locations Description & Reviews Images & Categories Complete Edit …" at bounding box center [271, 137] width 517 height 589
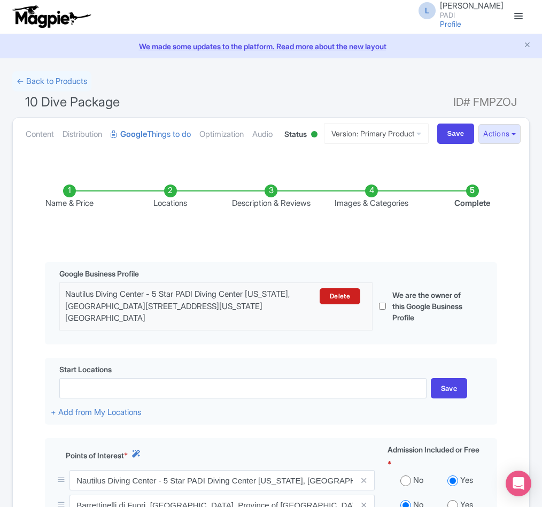
scroll to position [0, 0]
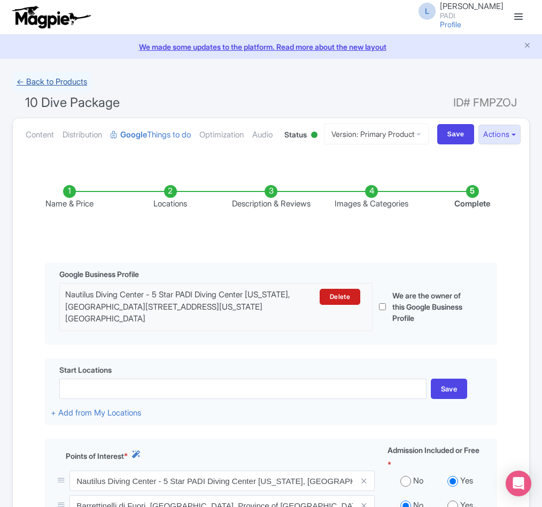
click at [39, 74] on link "← Back to Products" at bounding box center [51, 82] width 79 height 21
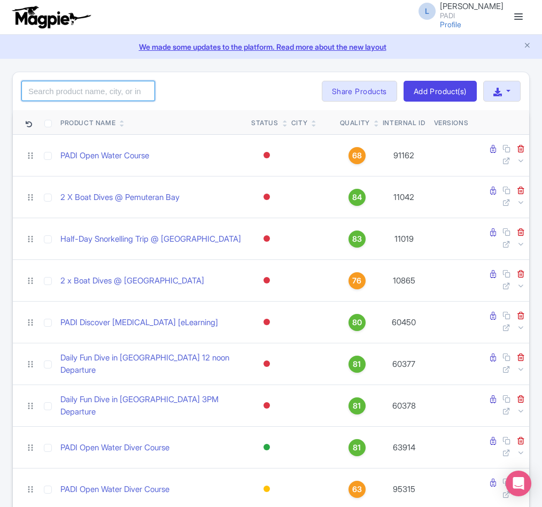
click at [66, 89] on input "search" at bounding box center [88, 91] width 134 height 20
paste input "70558"
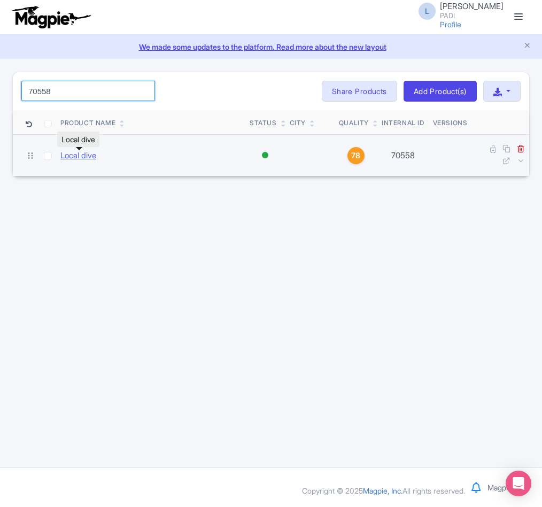
type input "70558"
click at [73, 157] on link "Local dive" at bounding box center [78, 156] width 36 height 12
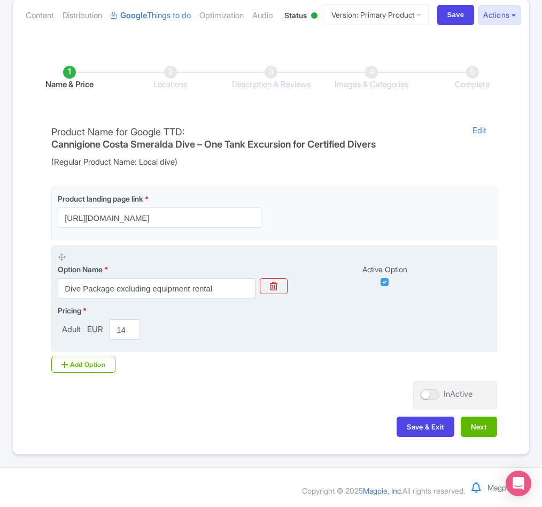
scroll to position [164, 0]
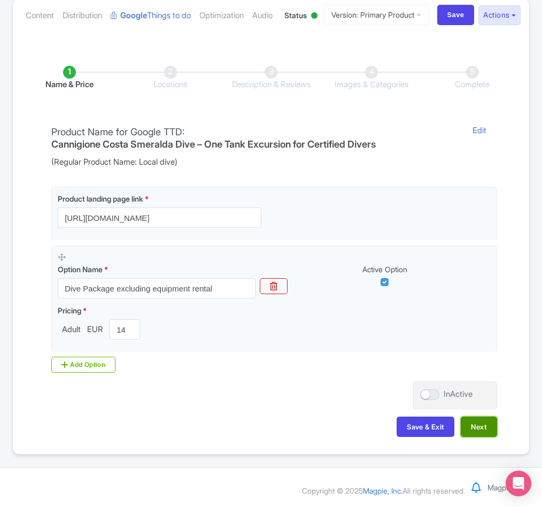
click at [472, 435] on button "Next" at bounding box center [479, 427] width 36 height 20
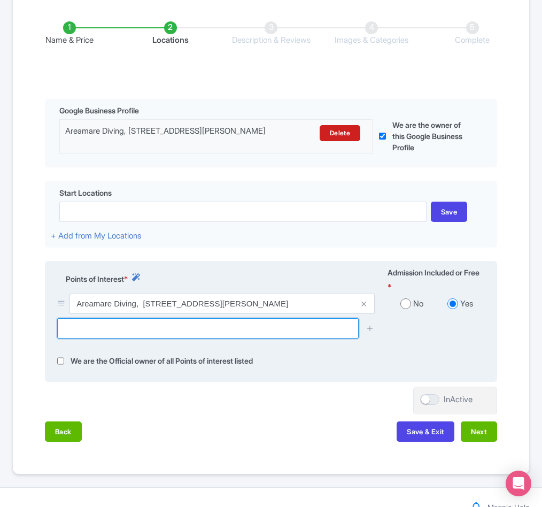
click at [104, 338] on input "text" at bounding box center [208, 328] width 302 height 20
paste input "[PERSON_NAME]"
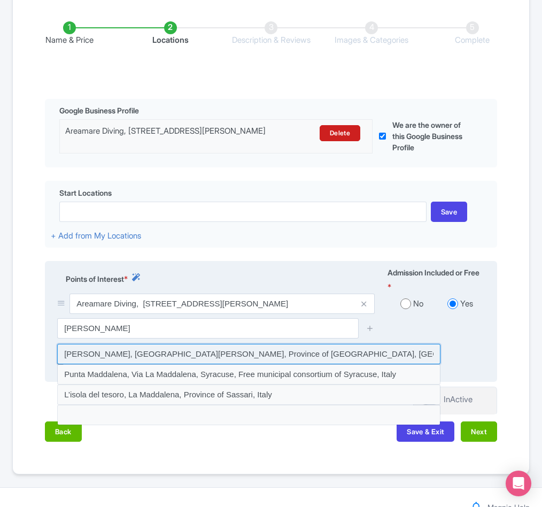
click at [108, 364] on input at bounding box center [248, 354] width 383 height 20
type input "[PERSON_NAME], [GEOGRAPHIC_DATA][PERSON_NAME], Province of [GEOGRAPHIC_DATA], […"
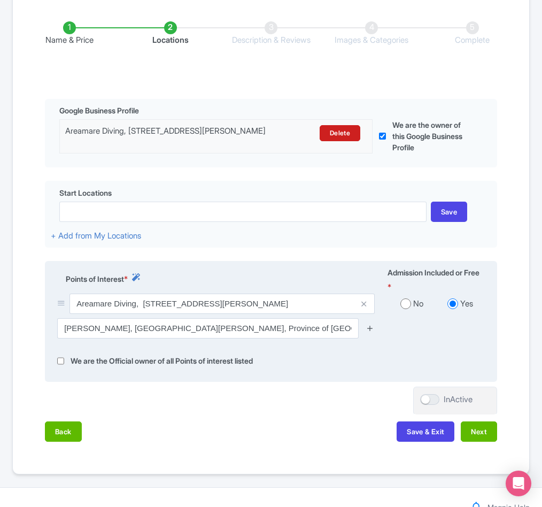
click at [373, 332] on icon at bounding box center [370, 328] width 8 height 8
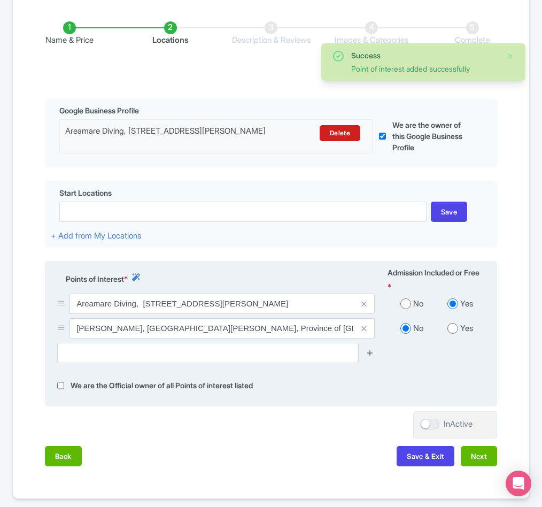
click at [371, 357] on icon at bounding box center [370, 353] width 8 height 8
click at [370, 357] on icon at bounding box center [370, 353] width 8 height 8
click at [368, 357] on icon at bounding box center [370, 353] width 8 height 8
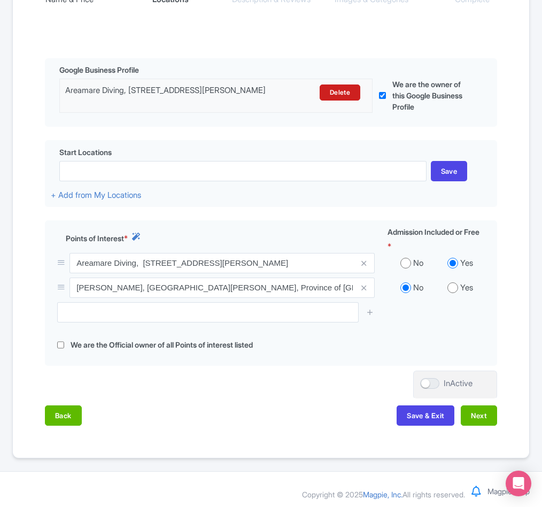
scroll to position [244, 0]
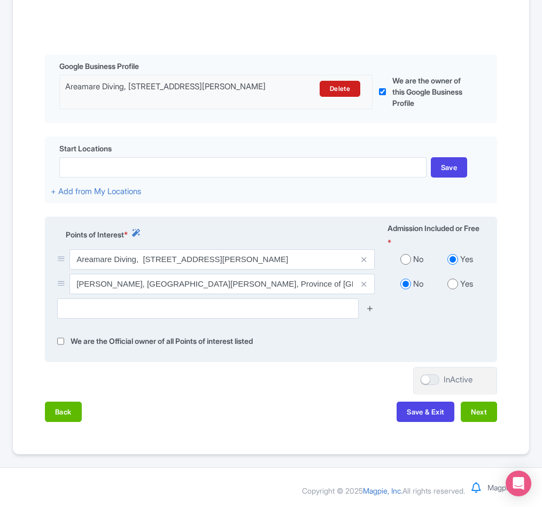
click at [371, 312] on icon at bounding box center [370, 308] width 8 height 8
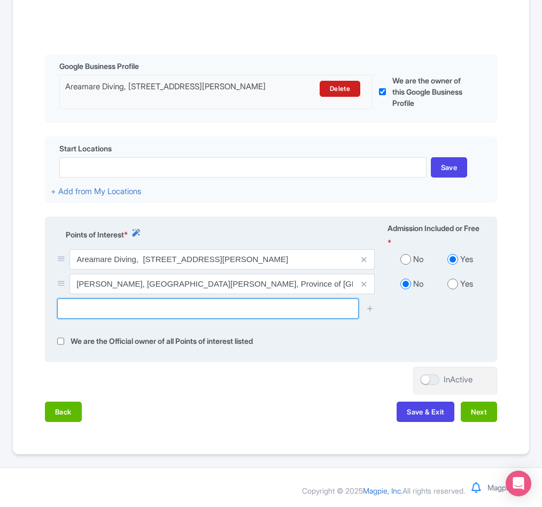
click at [108, 319] on input "text" at bounding box center [208, 308] width 302 height 20
paste input "Faro dell'[PERSON_NAME][GEOGRAPHIC_DATA]"
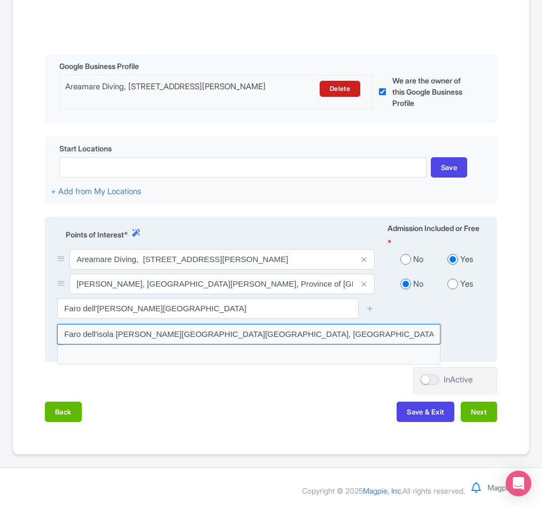
click at [149, 344] on input at bounding box center [248, 334] width 383 height 20
type input "Faro dell'isola [PERSON_NAME][GEOGRAPHIC_DATA][GEOGRAPHIC_DATA], [GEOGRAPHIC_DA…"
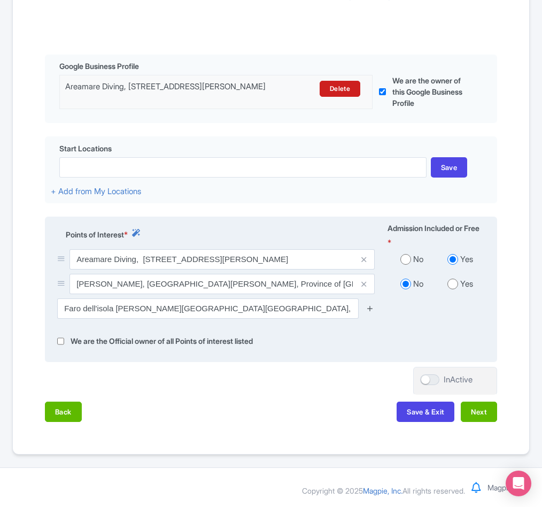
click at [371, 312] on icon at bounding box center [370, 308] width 8 height 8
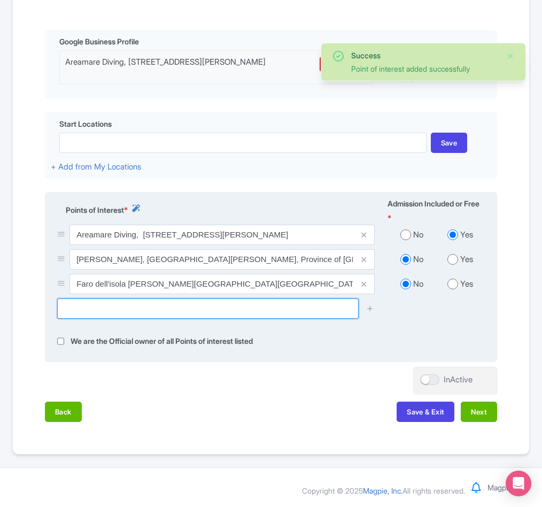
click at [84, 319] on input "text" at bounding box center [208, 308] width 302 height 20
paste input "Secca dei monaci"
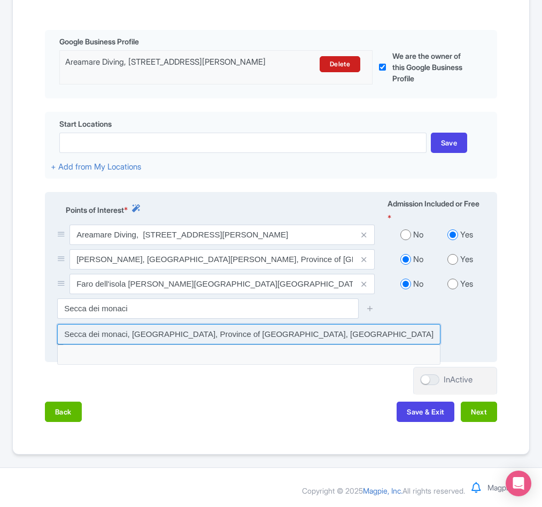
click at [94, 344] on input at bounding box center [248, 334] width 383 height 20
type input "Secca dei monaci, [GEOGRAPHIC_DATA], Province of [GEOGRAPHIC_DATA], [GEOGRAPHIC…"
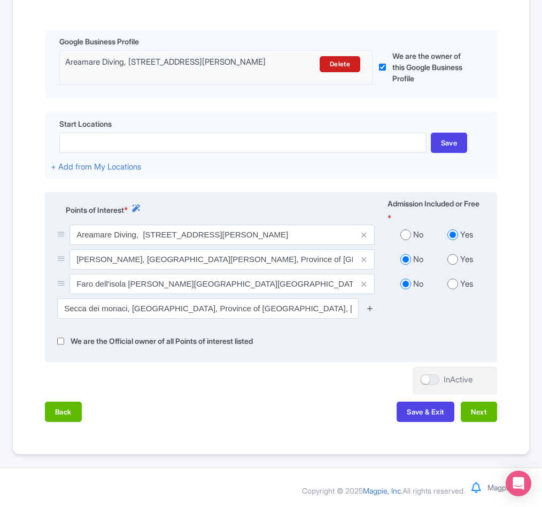
click at [370, 312] on icon at bounding box center [370, 308] width 8 height 8
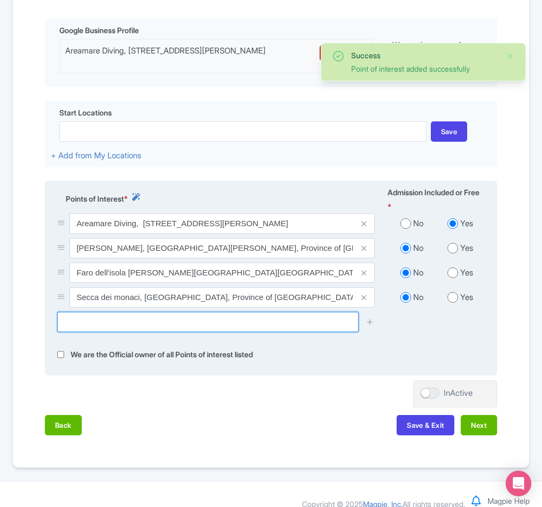
click at [119, 332] on input "text" at bounding box center [208, 322] width 302 height 20
paste input "Secca di Spargi ([US_STATE])"
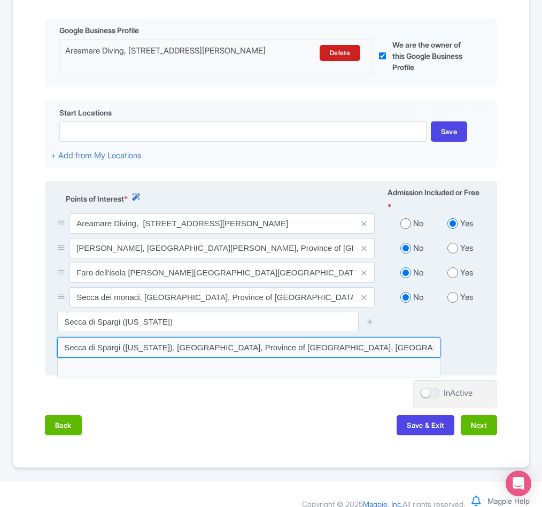
drag, startPoint x: 101, startPoint y: 398, endPoint x: 170, endPoint y: 403, distance: 69.2
click at [103, 358] on input at bounding box center [248, 347] width 383 height 20
type input "Secca di Spargi ([US_STATE]), [GEOGRAPHIC_DATA], Province of [GEOGRAPHIC_DATA],…"
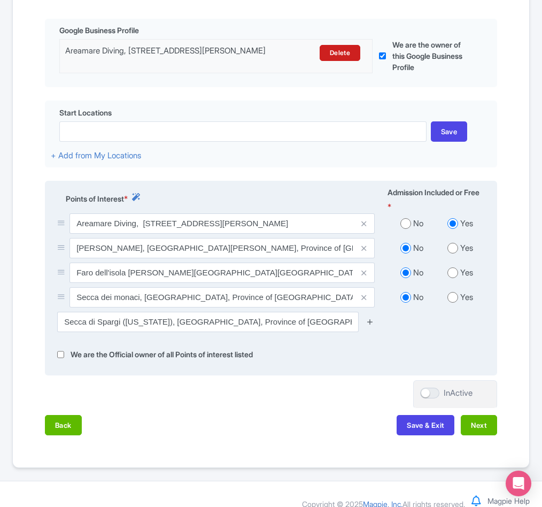
click at [369, 326] on icon at bounding box center [370, 322] width 8 height 8
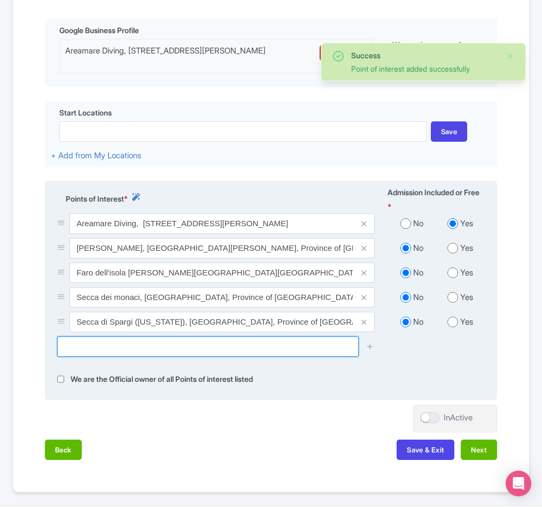
click at [130, 357] on input "text" at bounding box center [208, 346] width 302 height 20
paste input "Cala Coticcio"
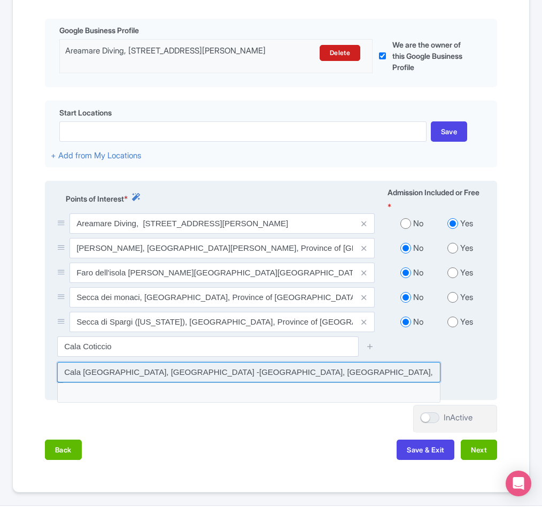
click at [117, 382] on input at bounding box center [248, 372] width 383 height 20
type input "Cala [GEOGRAPHIC_DATA], [GEOGRAPHIC_DATA] -[GEOGRAPHIC_DATA], [GEOGRAPHIC_DATA]…"
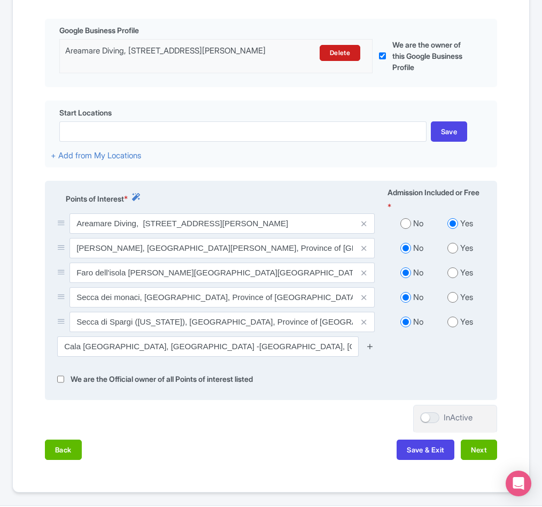
click at [371, 350] on icon at bounding box center [370, 346] width 8 height 8
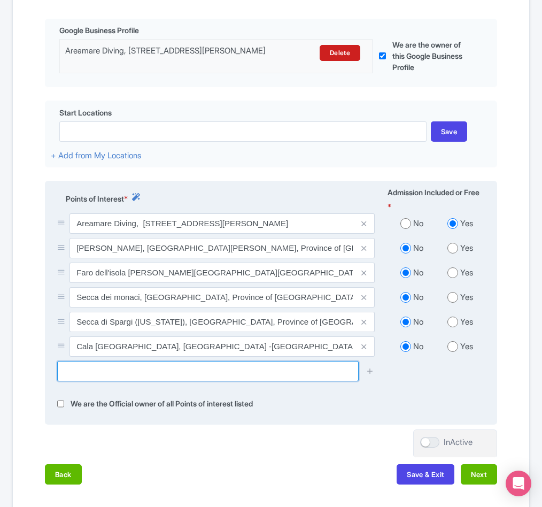
click at [113, 381] on input "text" at bounding box center [208, 371] width 302 height 20
paste input "Isole della Marmorata -"
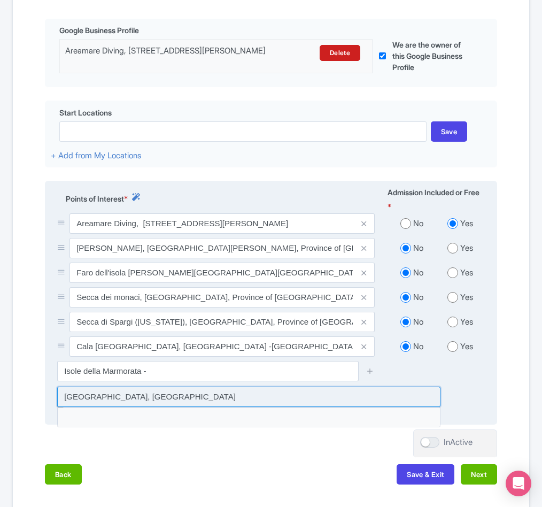
click at [143, 407] on input at bounding box center [248, 397] width 383 height 20
type input "[GEOGRAPHIC_DATA], [GEOGRAPHIC_DATA]"
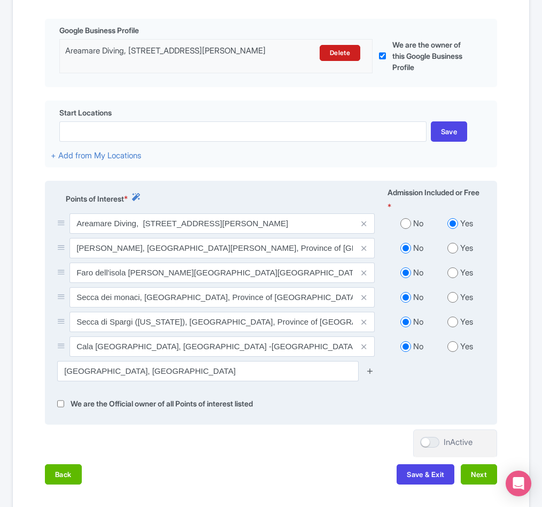
click at [374, 375] on icon at bounding box center [370, 371] width 8 height 8
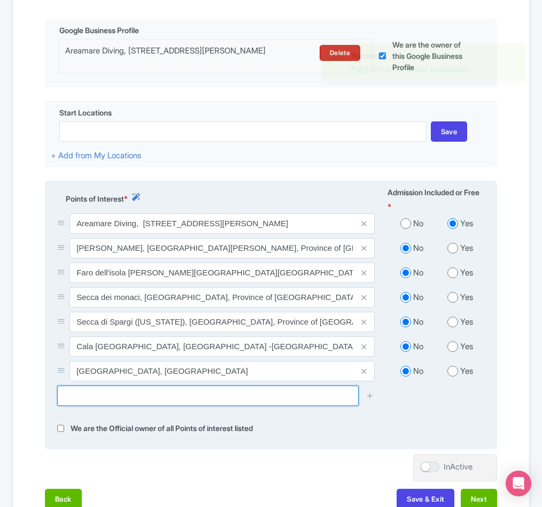
click at [160, 406] on input "text" at bounding box center [208, 396] width 302 height 20
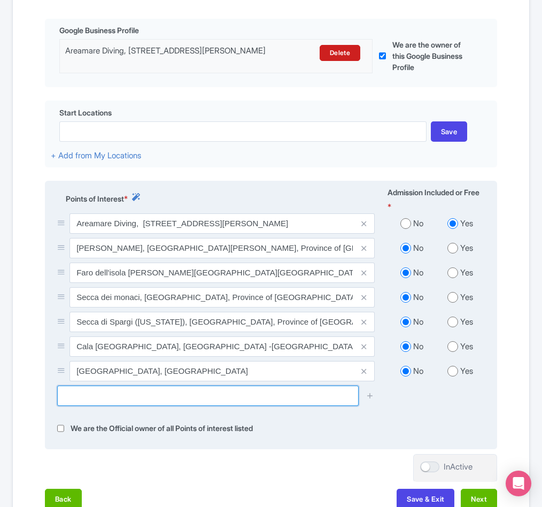
paste input "Barrettinelli di Fuori,"
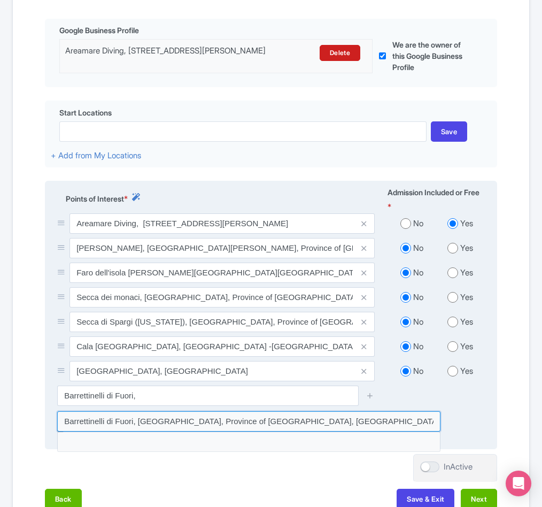
click at [233, 432] on input at bounding box center [248, 421] width 383 height 20
type input "Barrettinelli di Fuori, [GEOGRAPHIC_DATA], Province of [GEOGRAPHIC_DATA], [GEOG…"
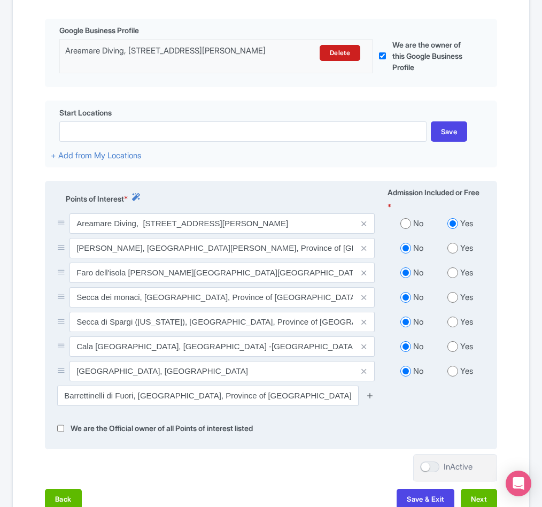
click at [373, 399] on icon at bounding box center [370, 395] width 8 height 8
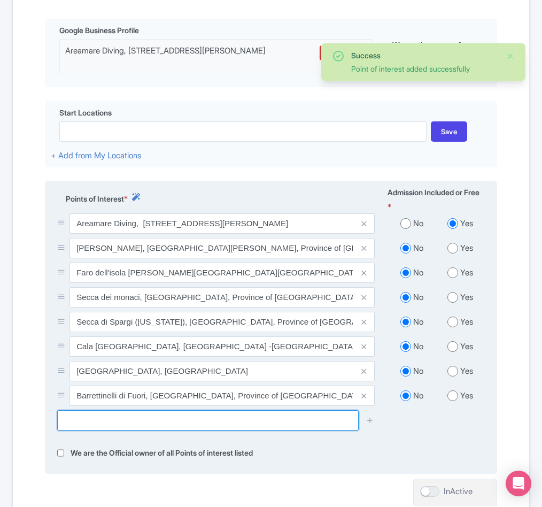
click at [141, 430] on input "text" at bounding box center [208, 420] width 302 height 20
paste input "[PERSON_NAME][GEOGRAPHIC_DATA], [GEOGRAPHIC_DATA]"
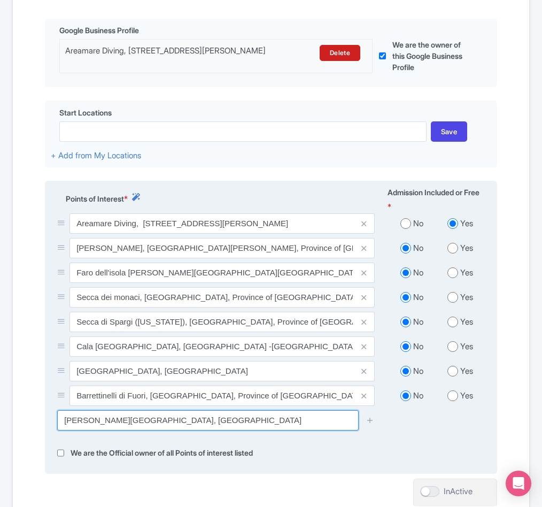
scroll to position [324, 0]
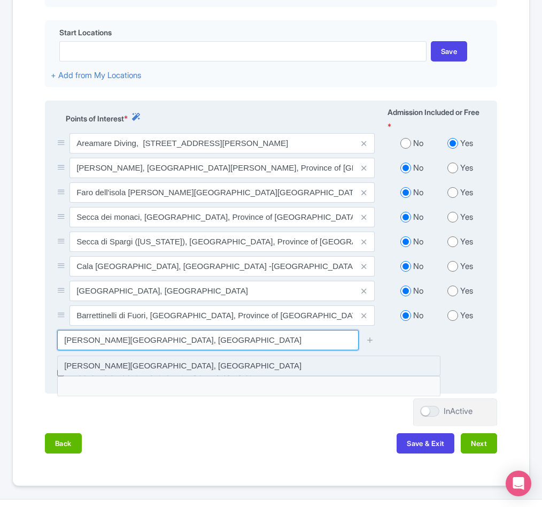
type input "[PERSON_NAME][GEOGRAPHIC_DATA], [GEOGRAPHIC_DATA]"
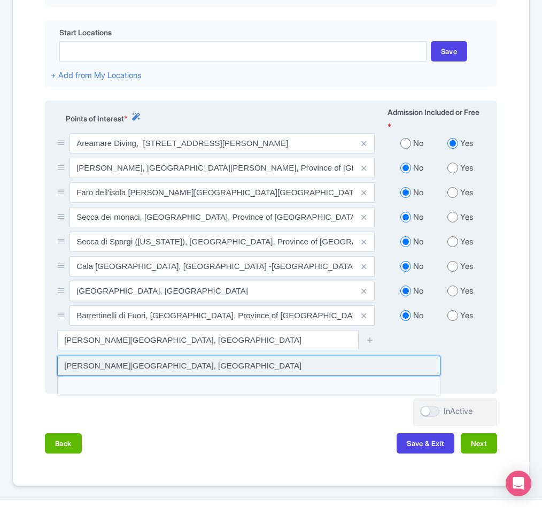
click at [110, 376] on input at bounding box center [248, 366] width 383 height 20
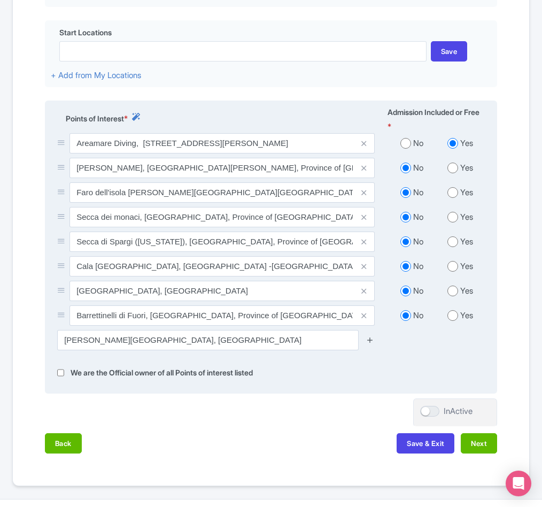
click at [370, 344] on icon at bounding box center [370, 340] width 8 height 8
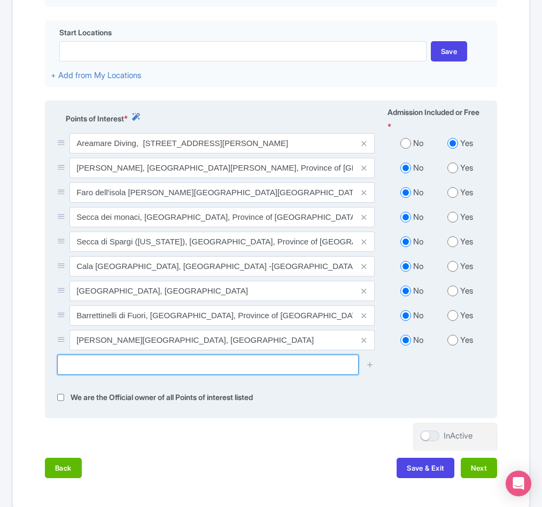
click at [114, 375] on input "text" at bounding box center [208, 365] width 302 height 20
paste input "Gallura Passage, Santa [PERSON_NAME] Gallura,"
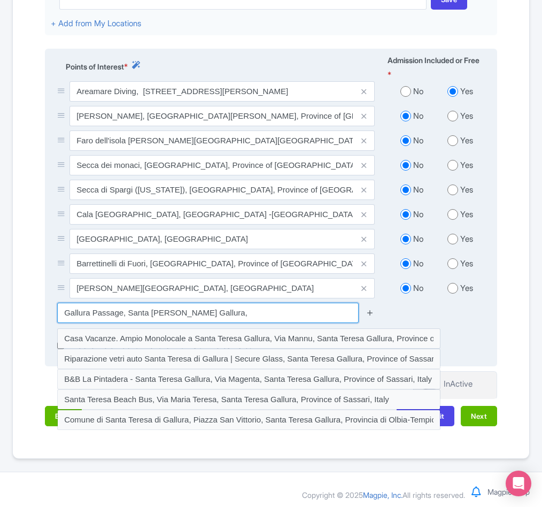
scroll to position [404, 0]
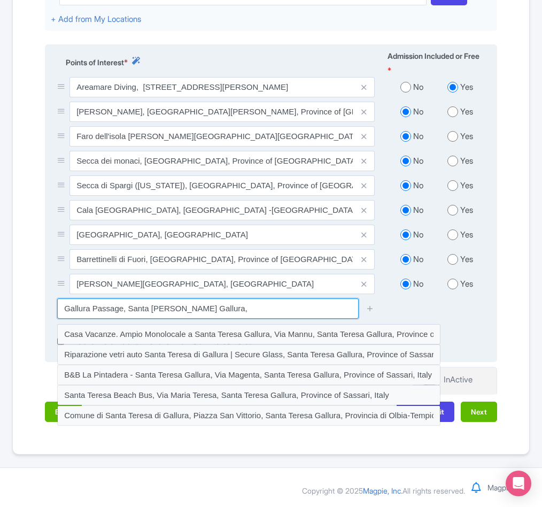
drag, startPoint x: 122, startPoint y: 344, endPoint x: 213, endPoint y: 345, distance: 90.9
click at [213, 319] on input "Gallura Passage, Santa [PERSON_NAME] Gallura," at bounding box center [208, 308] width 302 height 20
click at [180, 319] on input "Gallura Passage" at bounding box center [208, 308] width 302 height 20
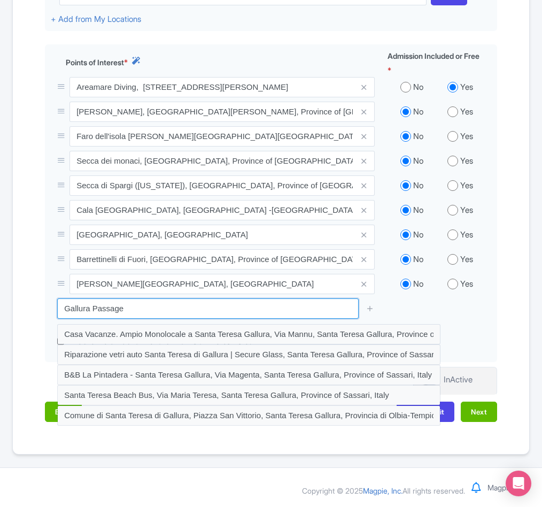
drag, startPoint x: 180, startPoint y: 339, endPoint x: 8, endPoint y: 328, distance: 172.0
click at [8, 328] on div "Error Point of interest does not exist! ← Back to Products Local dive ID# QTSVH…" at bounding box center [271, 73] width 530 height 764
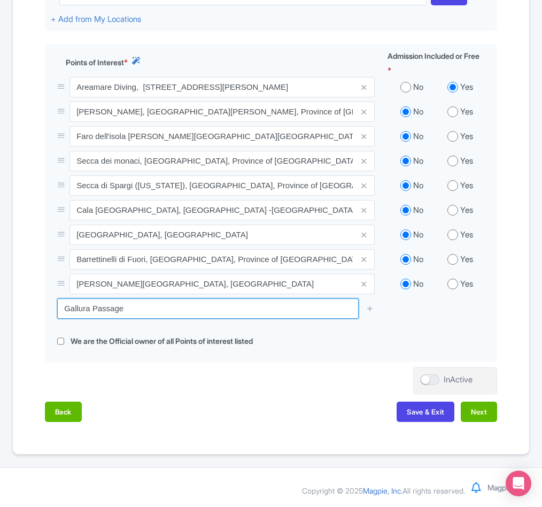
paste input ", [GEOGRAPHIC_DATA][PERSON_NAME], Province of [GEOGRAPHIC_DATA], [GEOGRAPHIC_DA…"
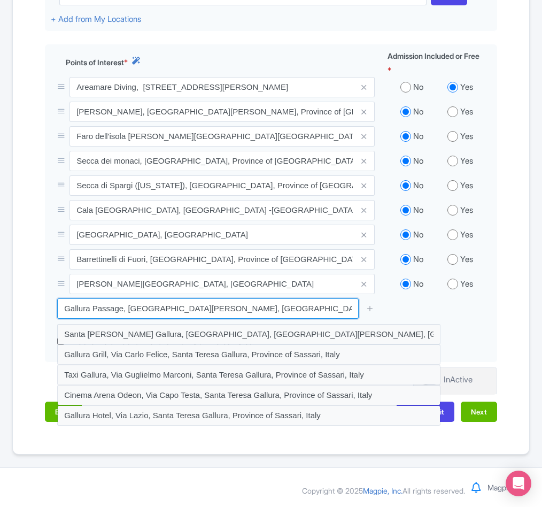
drag, startPoint x: 307, startPoint y: 339, endPoint x: 9, endPoint y: 330, distance: 298.5
click at [9, 330] on div "Error Point of interest does not exist! ← Back to Products Local dive ID# QTSVH…" at bounding box center [271, 73] width 530 height 764
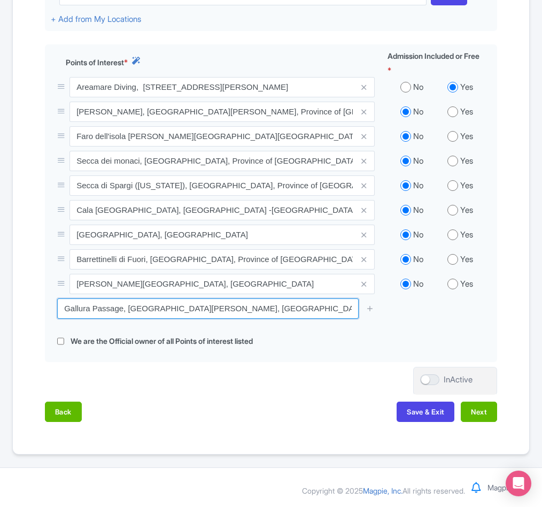
paste input "Scogliera [PERSON_NAME][GEOGRAPHIC_DATA], Località [GEOGRAPHIC_DATA][PERSON_NAM…"
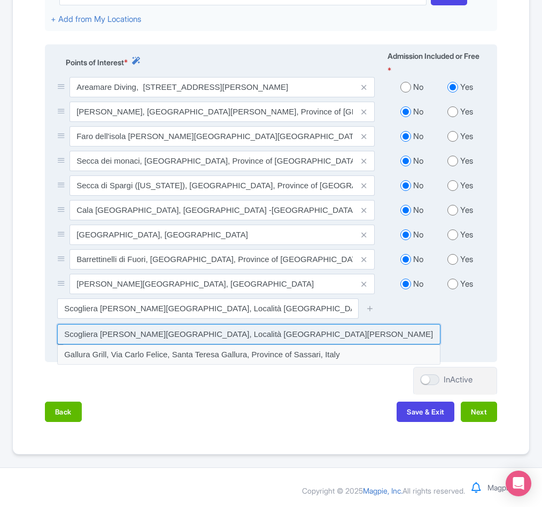
click at [130, 344] on input at bounding box center [248, 334] width 383 height 20
type input "Scogliera [PERSON_NAME][GEOGRAPHIC_DATA], Località [GEOGRAPHIC_DATA][PERSON_NAM…"
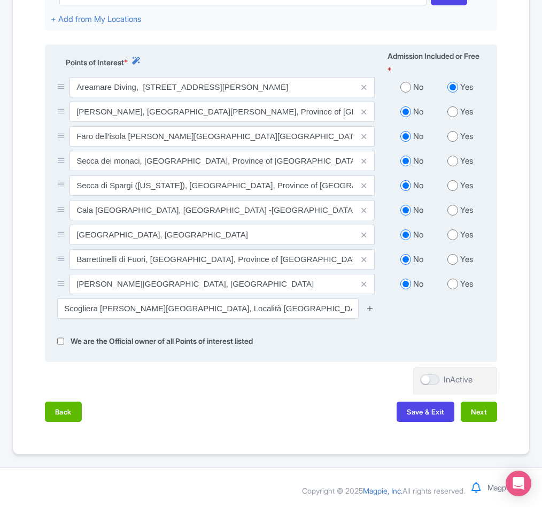
click at [369, 312] on icon at bounding box center [370, 308] width 8 height 8
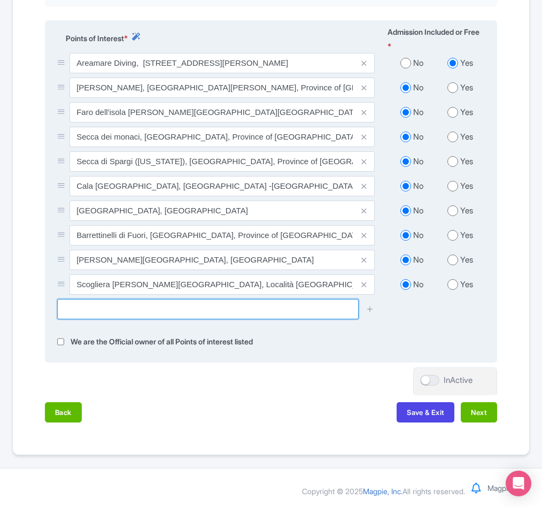
click at [172, 319] on input "text" at bounding box center [208, 309] width 302 height 20
paste input "Gallura Passage, [GEOGRAPHIC_DATA][PERSON_NAME], [GEOGRAPHIC_DATA], [GEOGRAPHIC…"
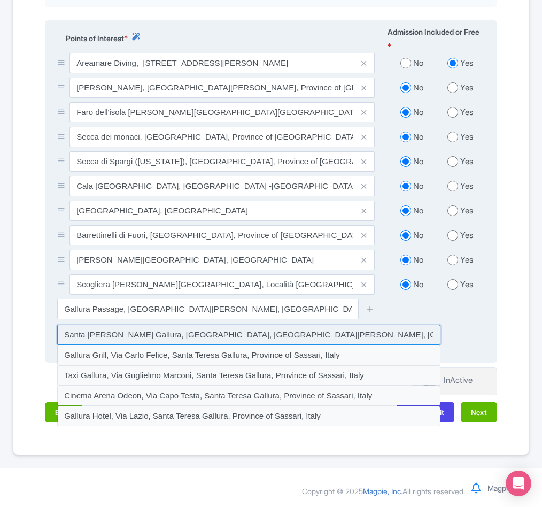
click at [156, 345] on input at bounding box center [248, 335] width 383 height 20
type input "Santa [PERSON_NAME] Gallura, [GEOGRAPHIC_DATA], [GEOGRAPHIC_DATA][PERSON_NAME],…"
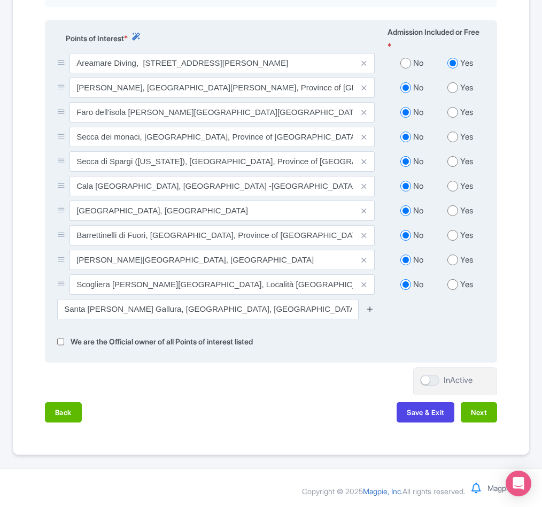
click at [371, 313] on icon at bounding box center [370, 309] width 8 height 8
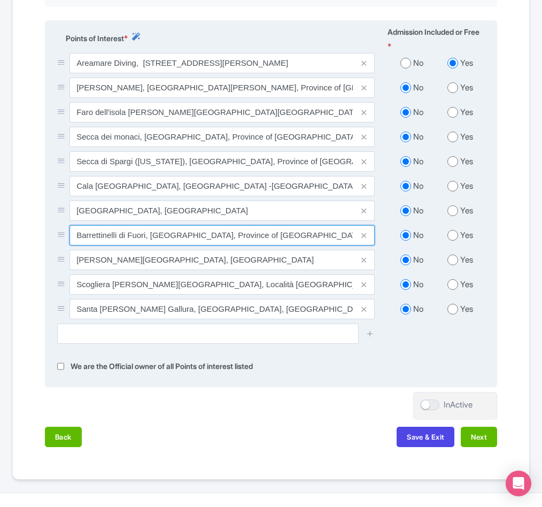
drag, startPoint x: 76, startPoint y: 287, endPoint x: 305, endPoint y: 282, distance: 229.5
click at [305, 245] on input "Barrettinelli di Fuori, [GEOGRAPHIC_DATA], Province of [GEOGRAPHIC_DATA], [GEOG…" at bounding box center [222, 235] width 305 height 20
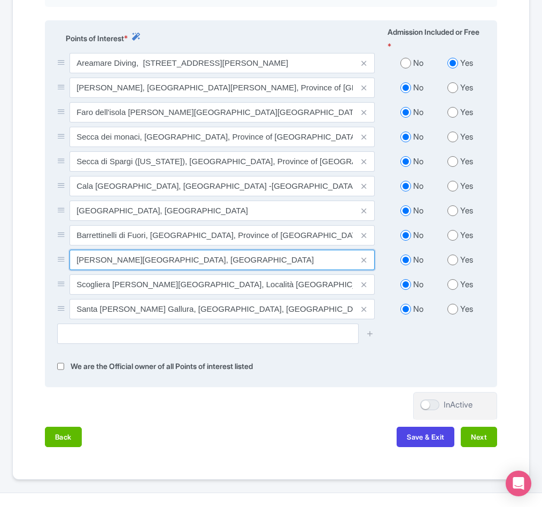
drag, startPoint x: 76, startPoint y: 321, endPoint x: 173, endPoint y: 316, distance: 97.4
click at [173, 270] on input "[PERSON_NAME][GEOGRAPHIC_DATA], [GEOGRAPHIC_DATA]" at bounding box center [222, 260] width 305 height 20
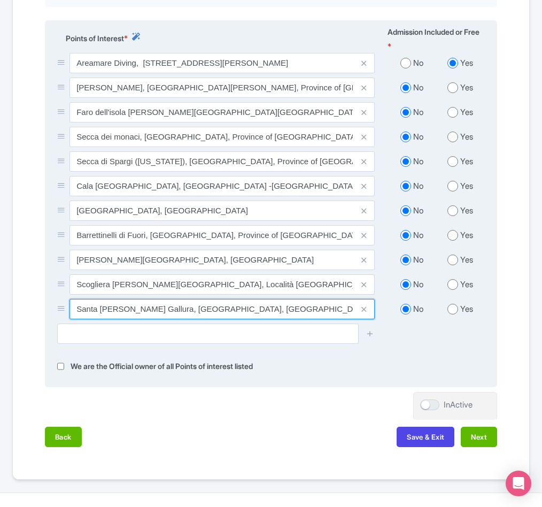
scroll to position [0, 10]
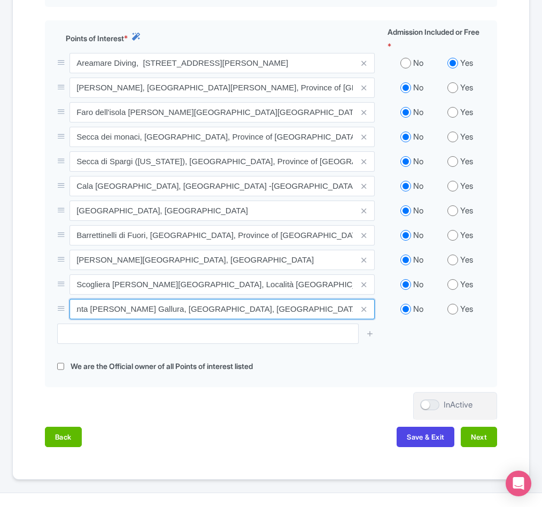
drag, startPoint x: 75, startPoint y: 363, endPoint x: 523, endPoint y: 375, distance: 447.8
click at [523, 375] on div "Name & Price Locations Description & Reviews Images & Categories Complete Edit …" at bounding box center [271, 108] width 517 height 699
